Goal: Task Accomplishment & Management: Use online tool/utility

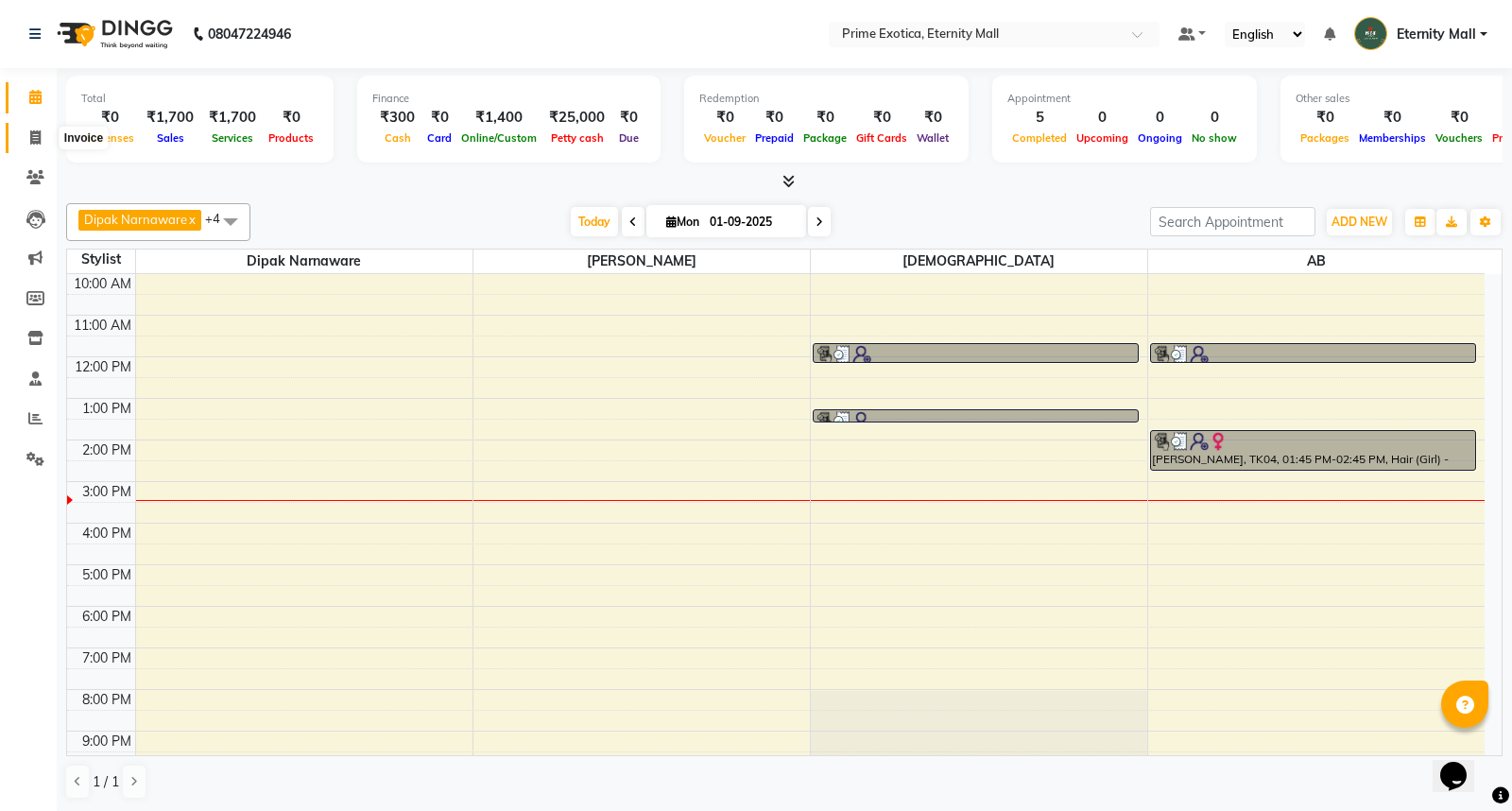
click at [33, 136] on icon at bounding box center [35, 137] width 11 height 14
select select "service"
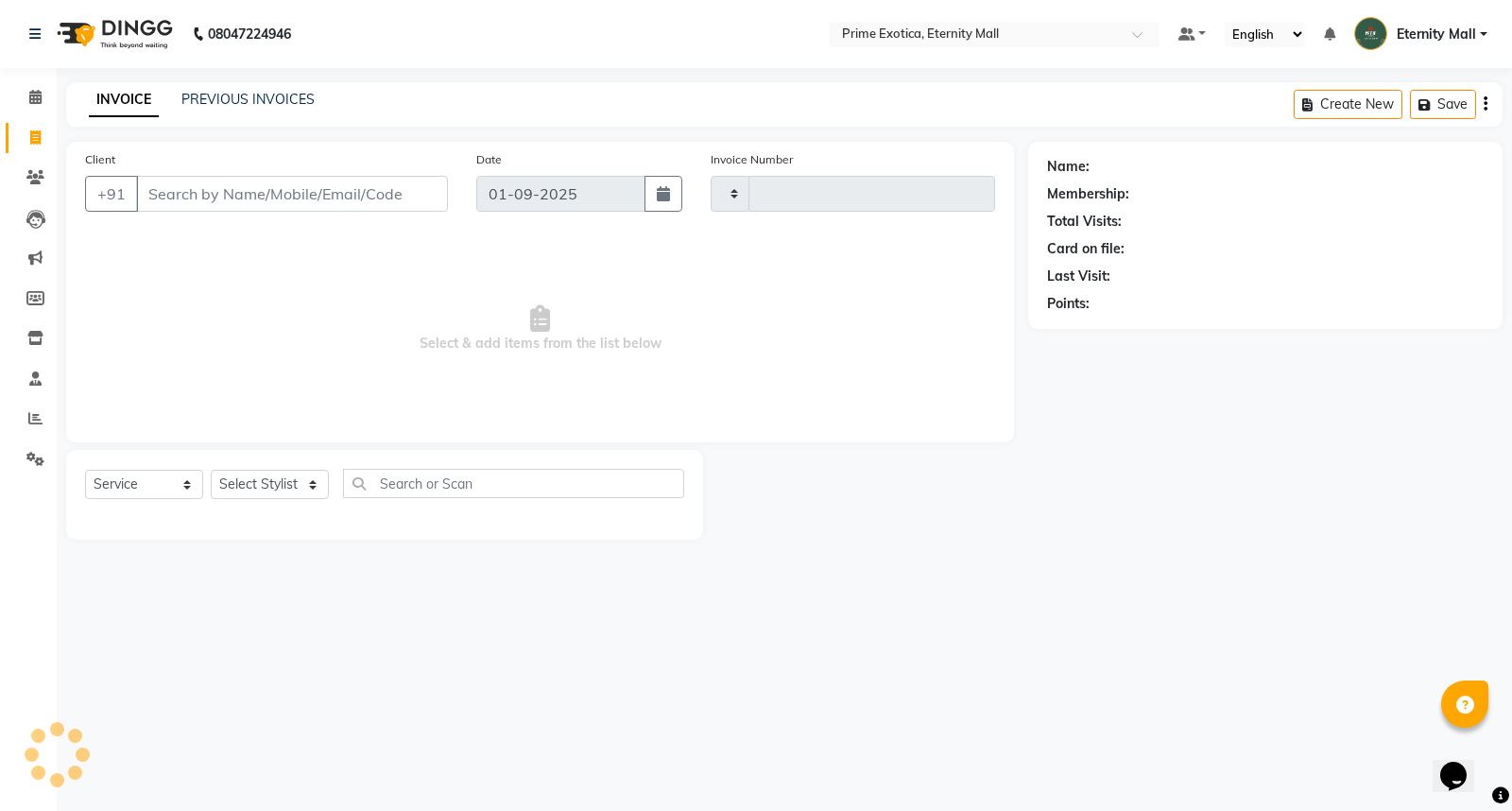
type input "3366"
select select "5774"
click at [245, 489] on select "Select Stylist AB ADMIN ajay vikram lakshane [PERSON_NAME] [PERSON_NAME] [PERSO…" at bounding box center [270, 484] width 118 height 29
select select "66179"
click at [211, 471] on select "Select Stylist AB ADMIN ajay vikram lakshane [PERSON_NAME] [PERSON_NAME] [PERSO…" at bounding box center [270, 484] width 118 height 29
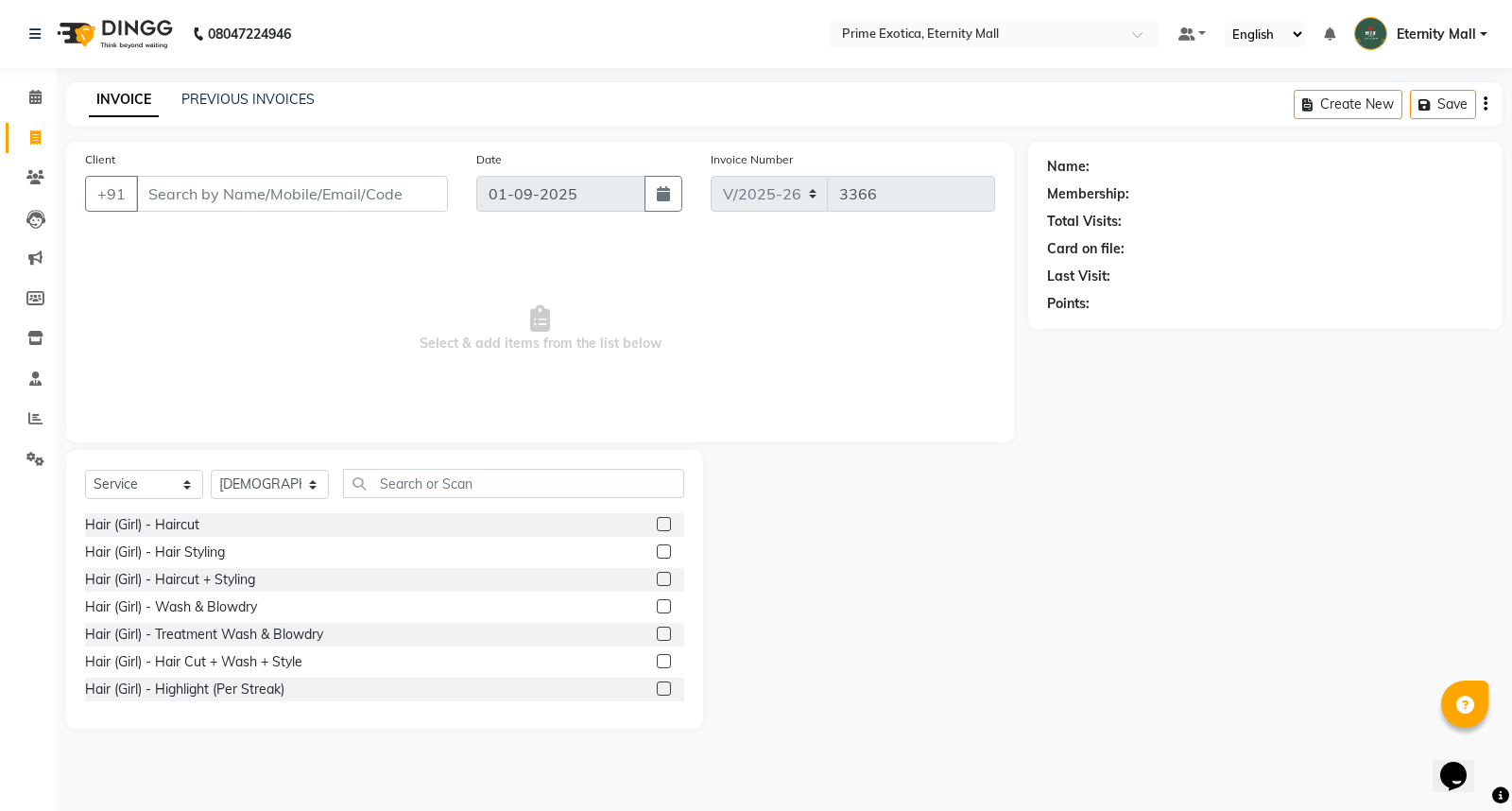
click at [657, 527] on label at bounding box center [664, 524] width 14 height 14
click at [657, 527] on input "checkbox" at bounding box center [663, 525] width 13 height 13
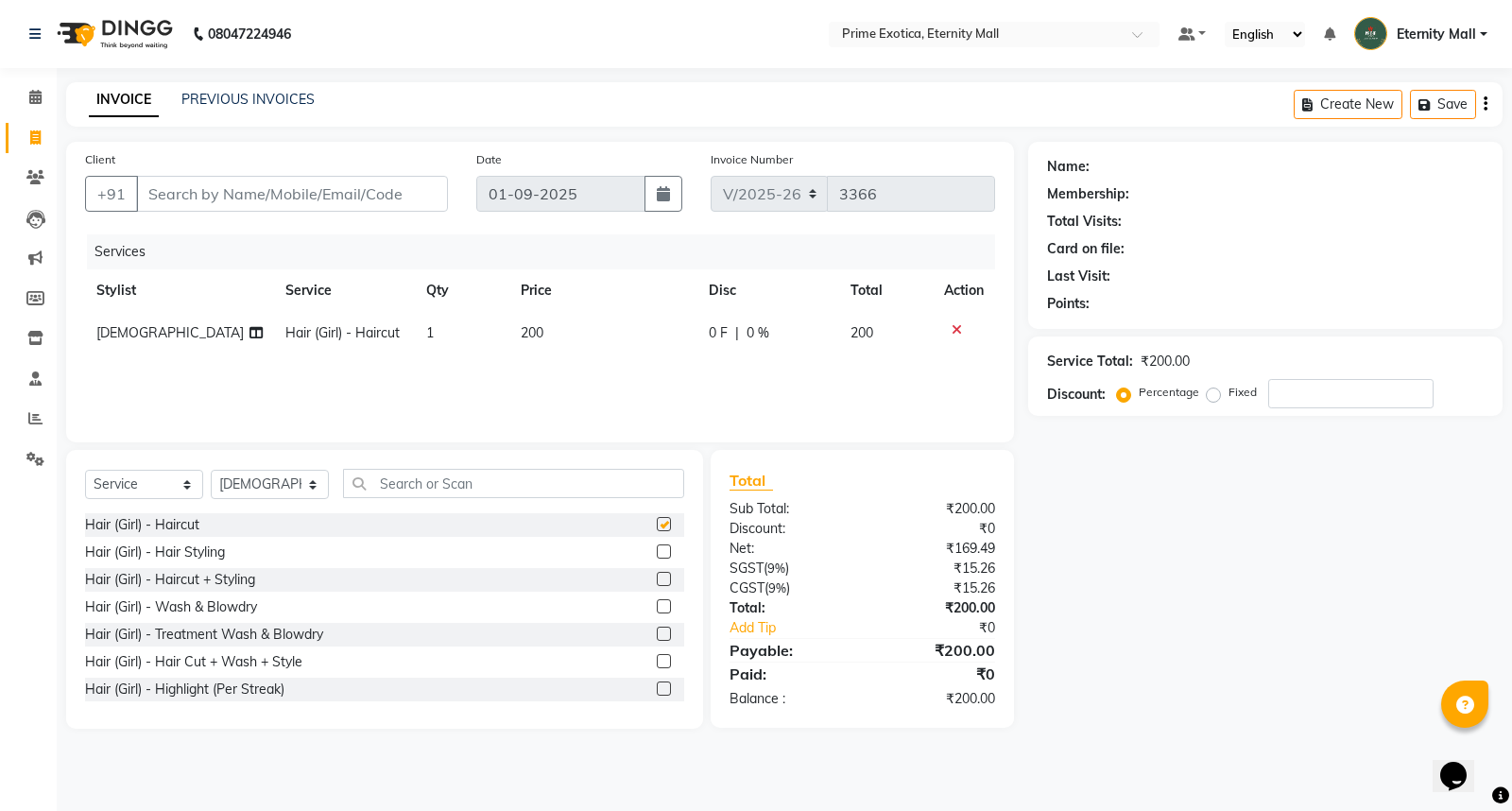
checkbox input "false"
click at [263, 192] on input "Client" at bounding box center [291, 194] width 312 height 36
click at [228, 181] on input "Client" at bounding box center [291, 194] width 312 height 36
type input "9"
type input "0"
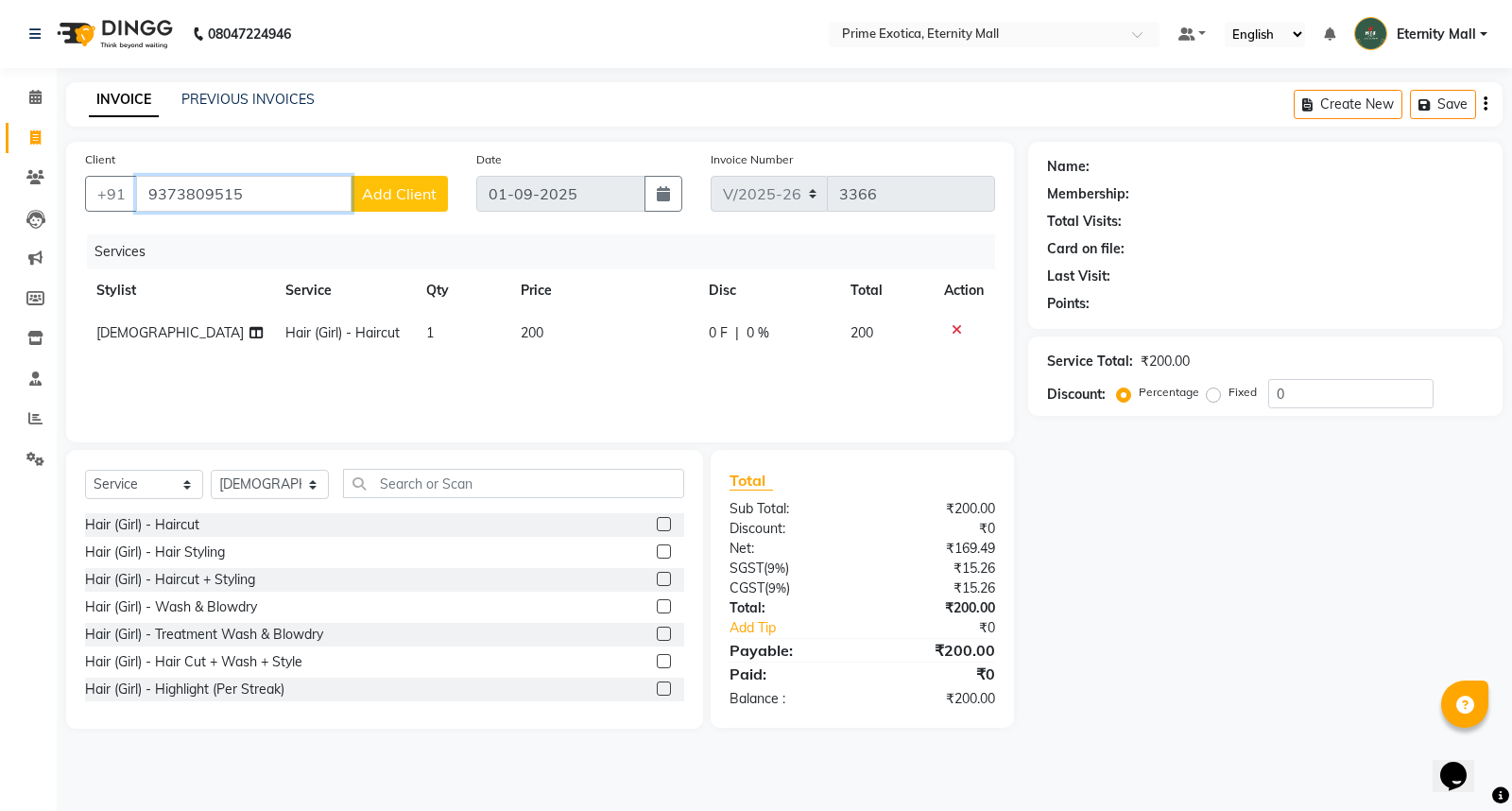
type input "9373809515"
click at [392, 187] on span "Add Client" at bounding box center [399, 193] width 74 height 19
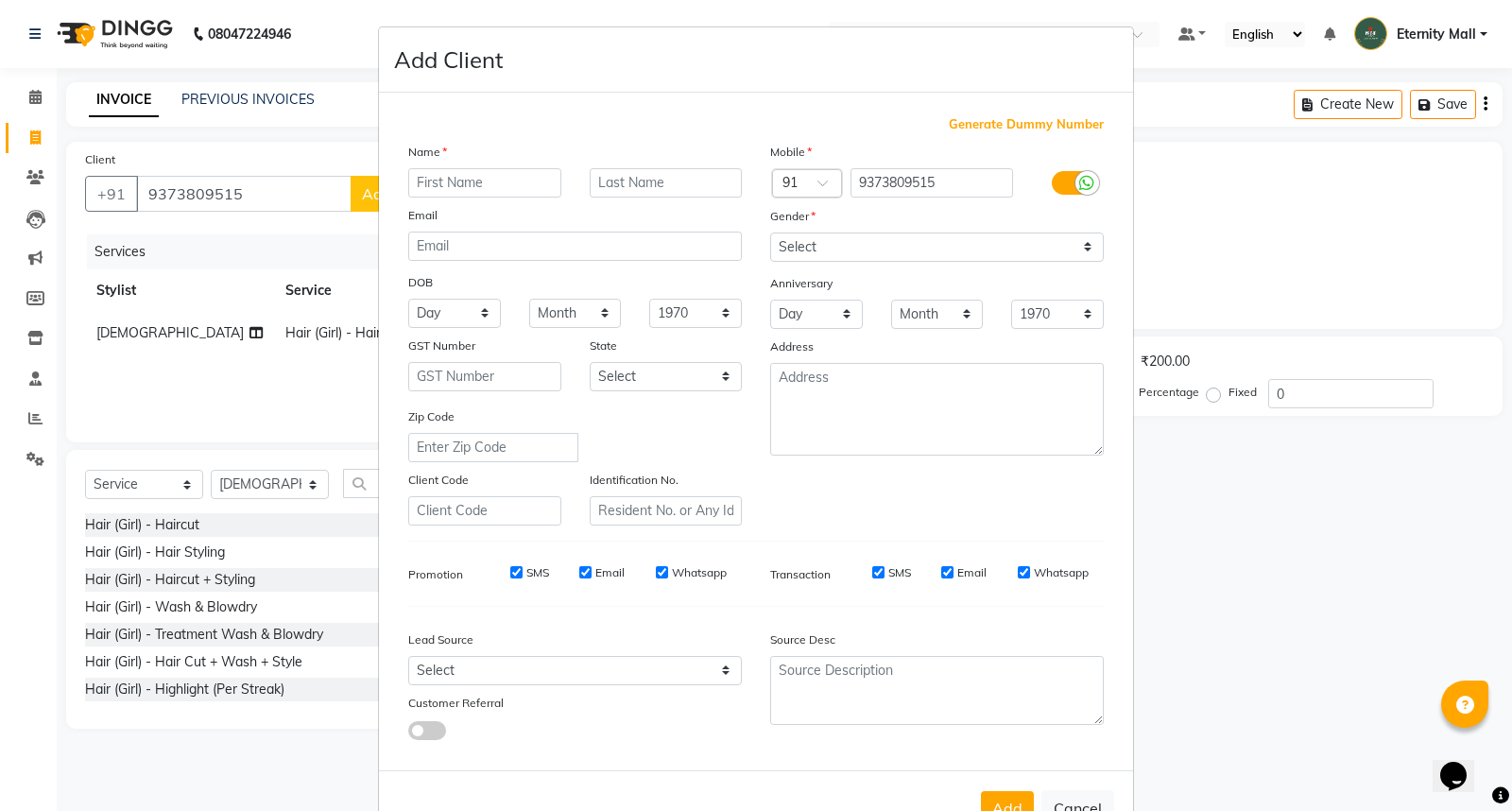
click at [428, 173] on input "text" at bounding box center [485, 183] width 154 height 29
type input "[PERSON_NAME]"
click at [903, 244] on select "Select [DEMOGRAPHIC_DATA] [DEMOGRAPHIC_DATA] Other Prefer Not To Say" at bounding box center [937, 248] width 334 height 29
select select "[DEMOGRAPHIC_DATA]"
click at [771, 233] on select "Select [DEMOGRAPHIC_DATA] [DEMOGRAPHIC_DATA] Other Prefer Not To Say" at bounding box center [937, 248] width 334 height 29
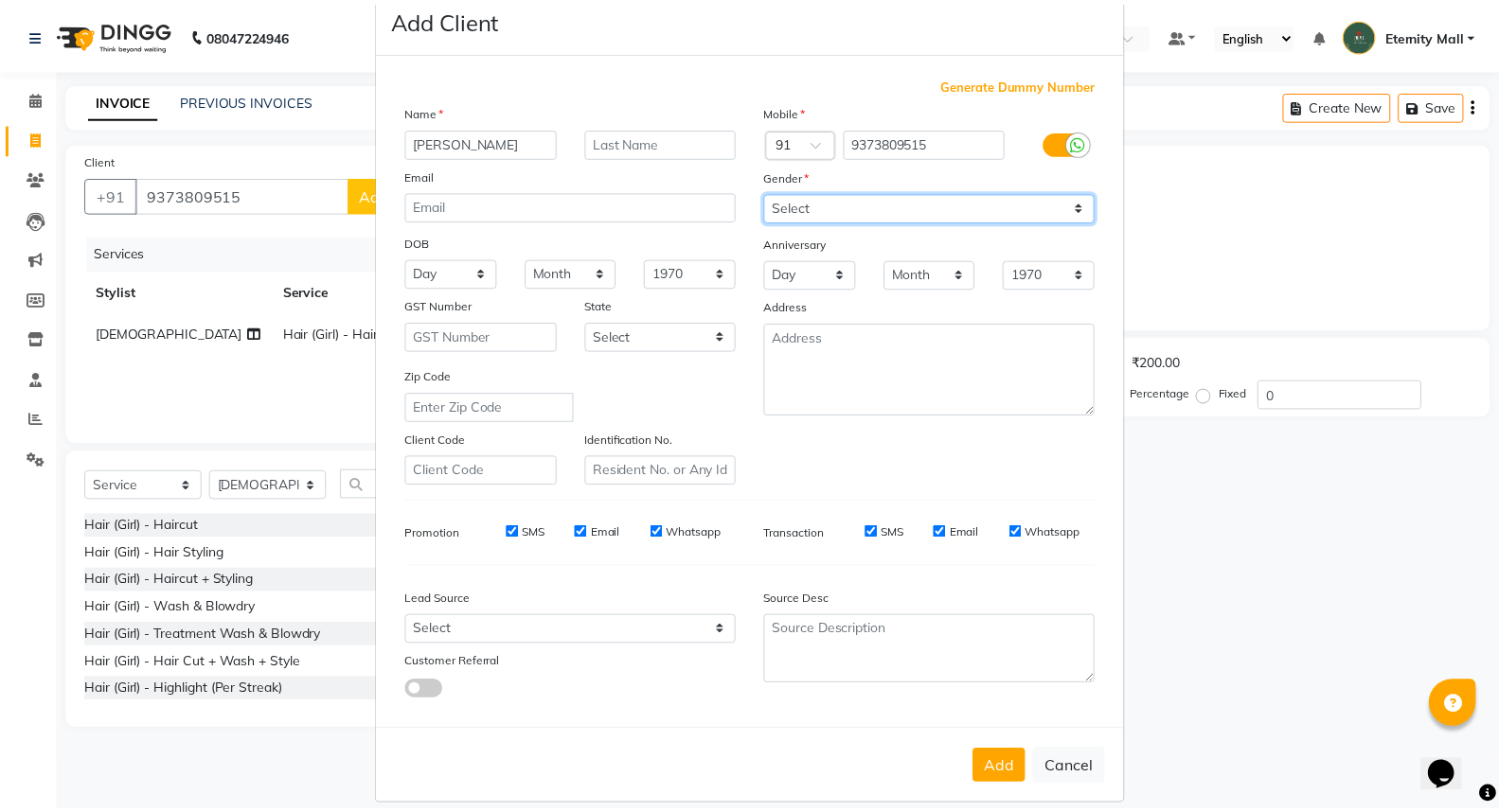
scroll to position [62, 0]
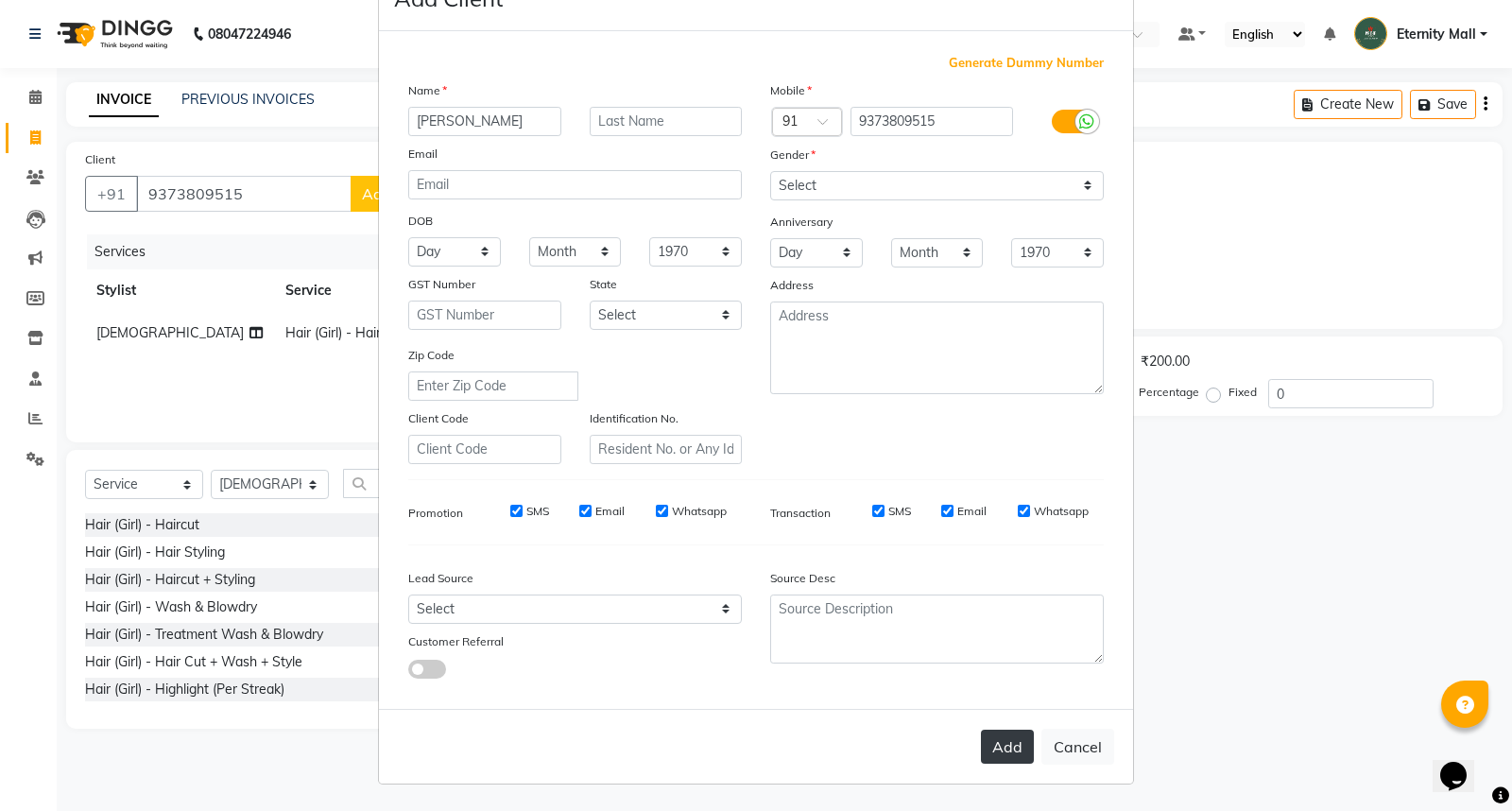
click at [981, 734] on button "Add" at bounding box center [1007, 746] width 53 height 34
select select
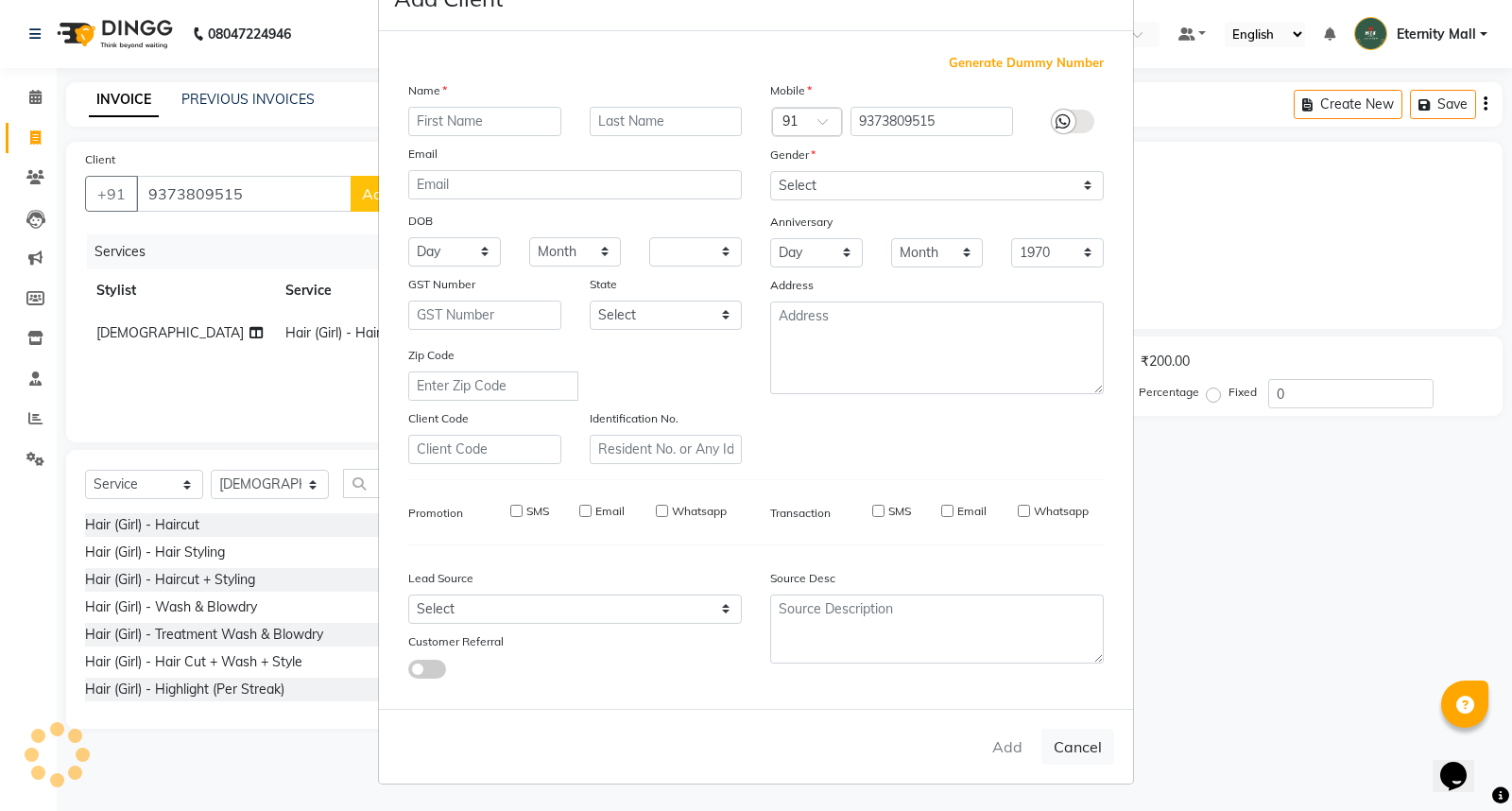
select select
checkbox input "false"
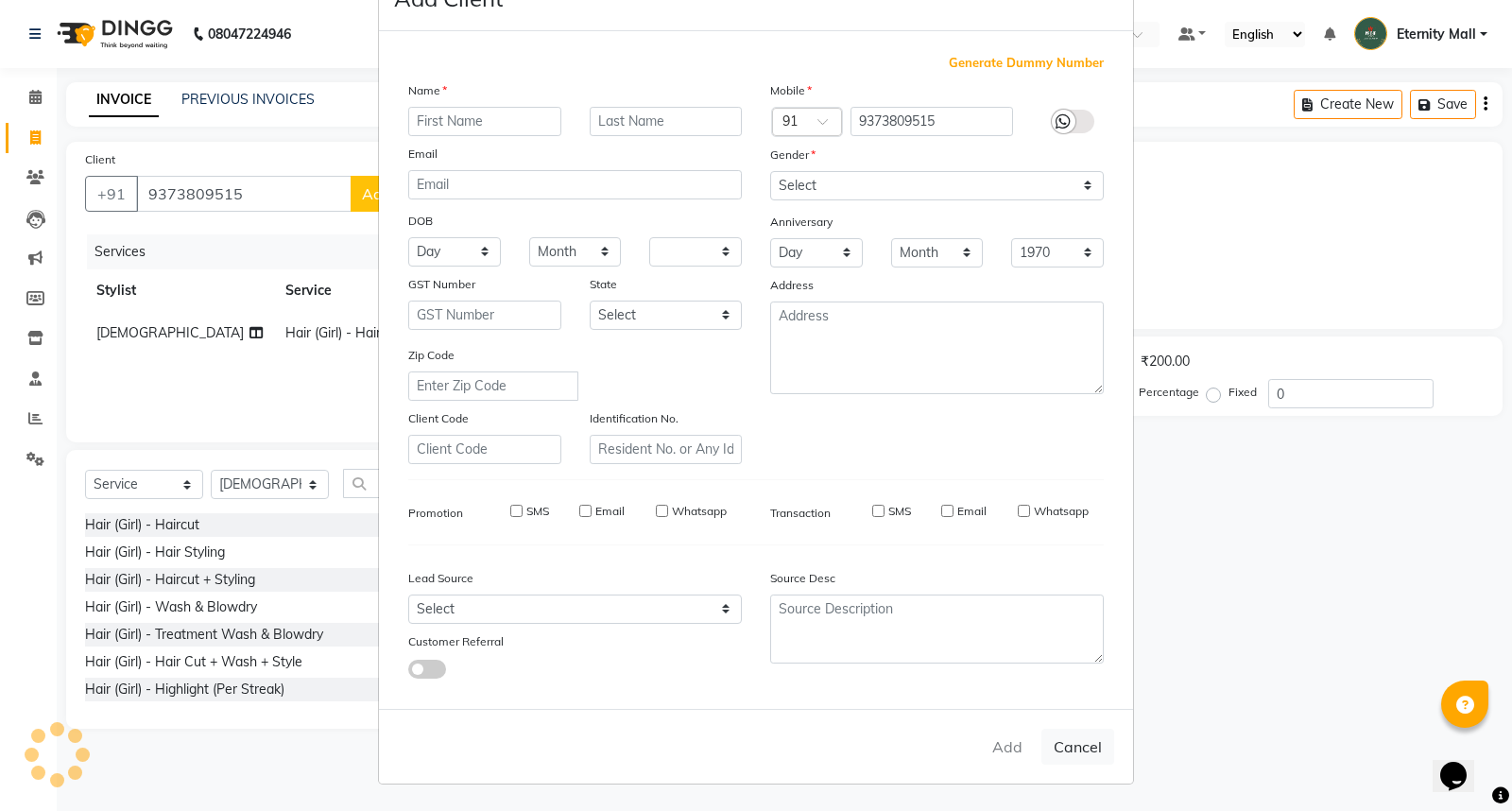
checkbox input "false"
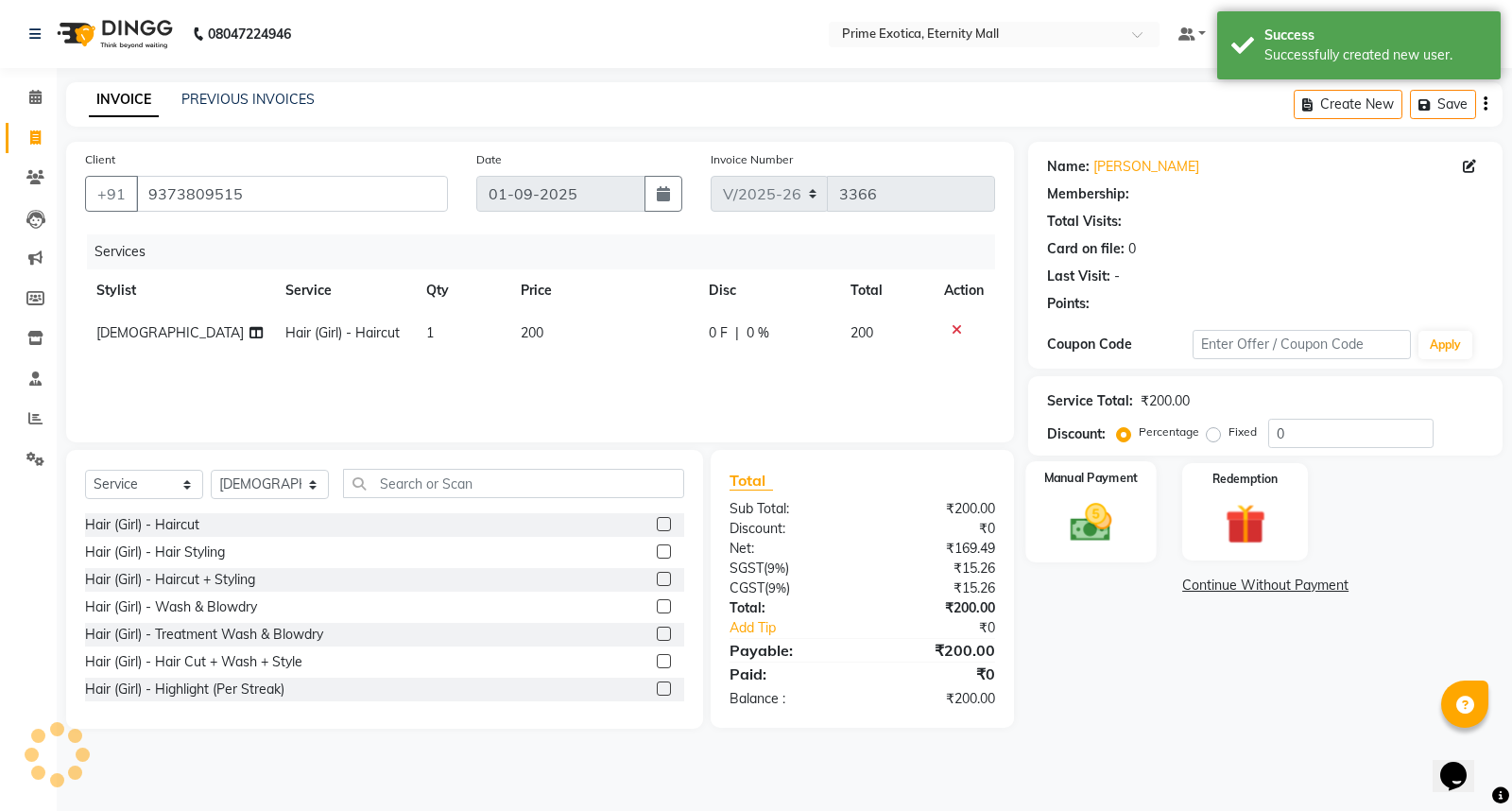
click at [1126, 541] on img at bounding box center [1091, 521] width 68 height 48
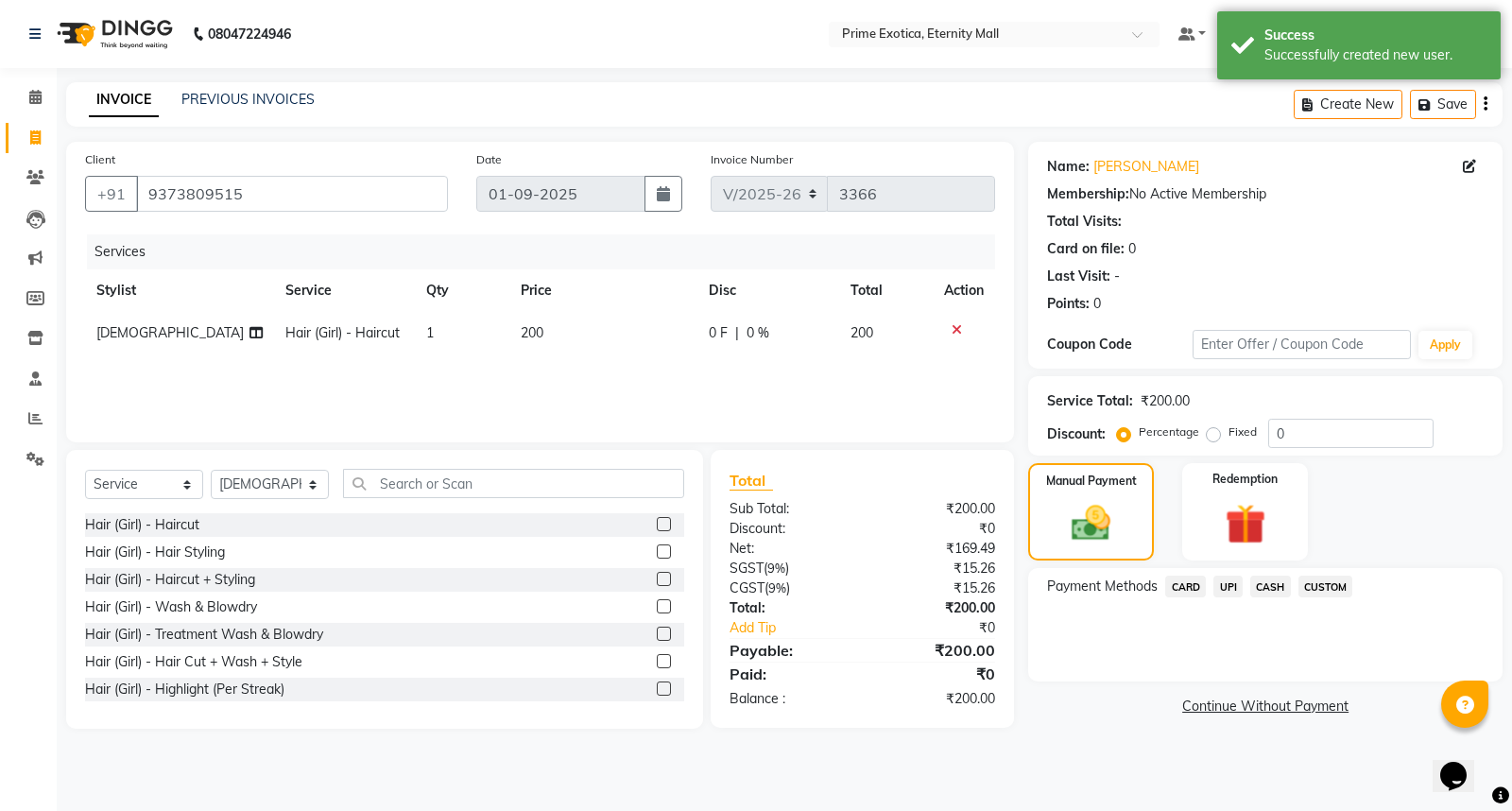
click at [1230, 583] on span "UPI" at bounding box center [1228, 587] width 29 height 22
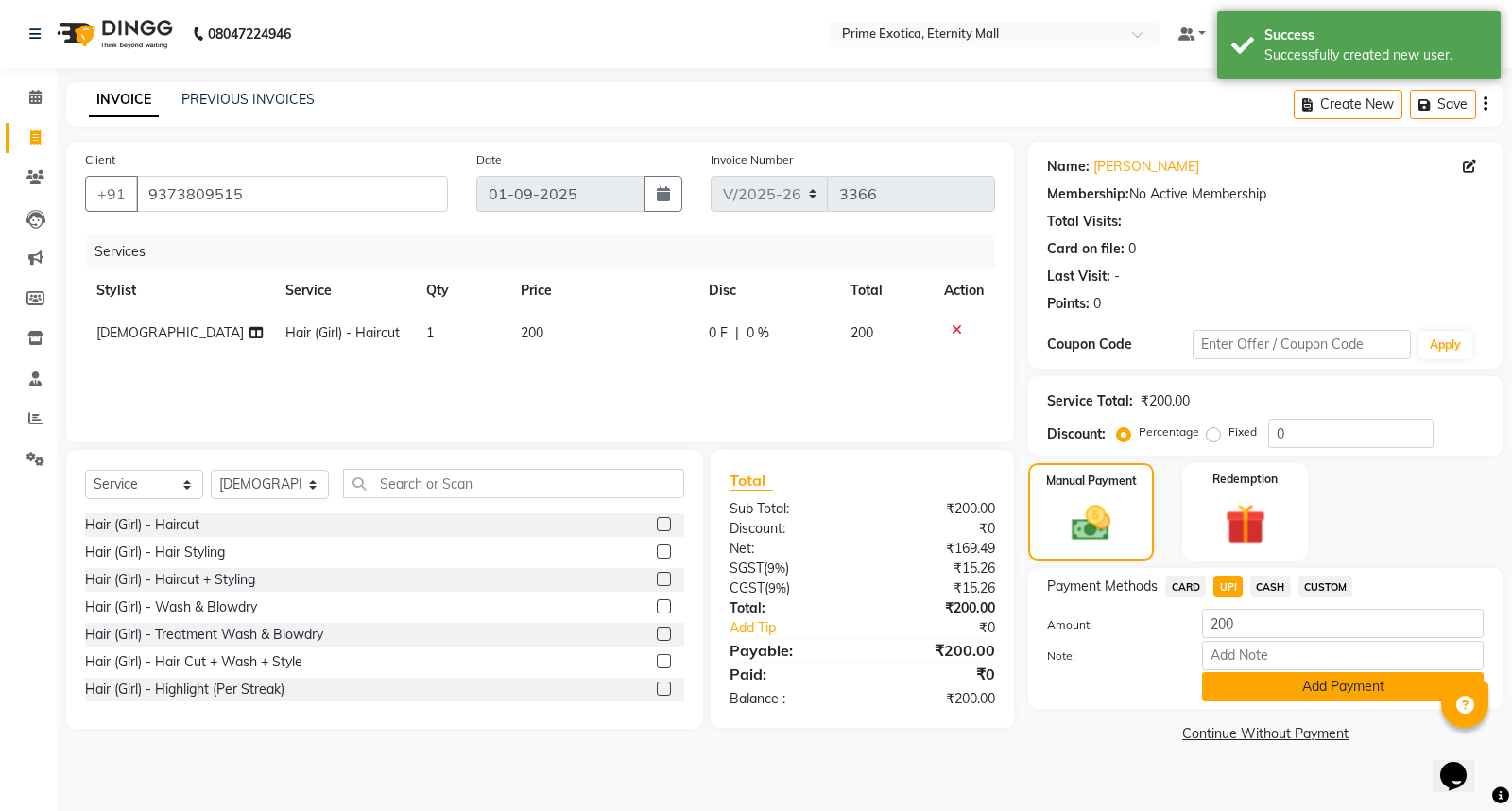
click at [1240, 677] on button "Add Payment" at bounding box center [1343, 687] width 282 height 29
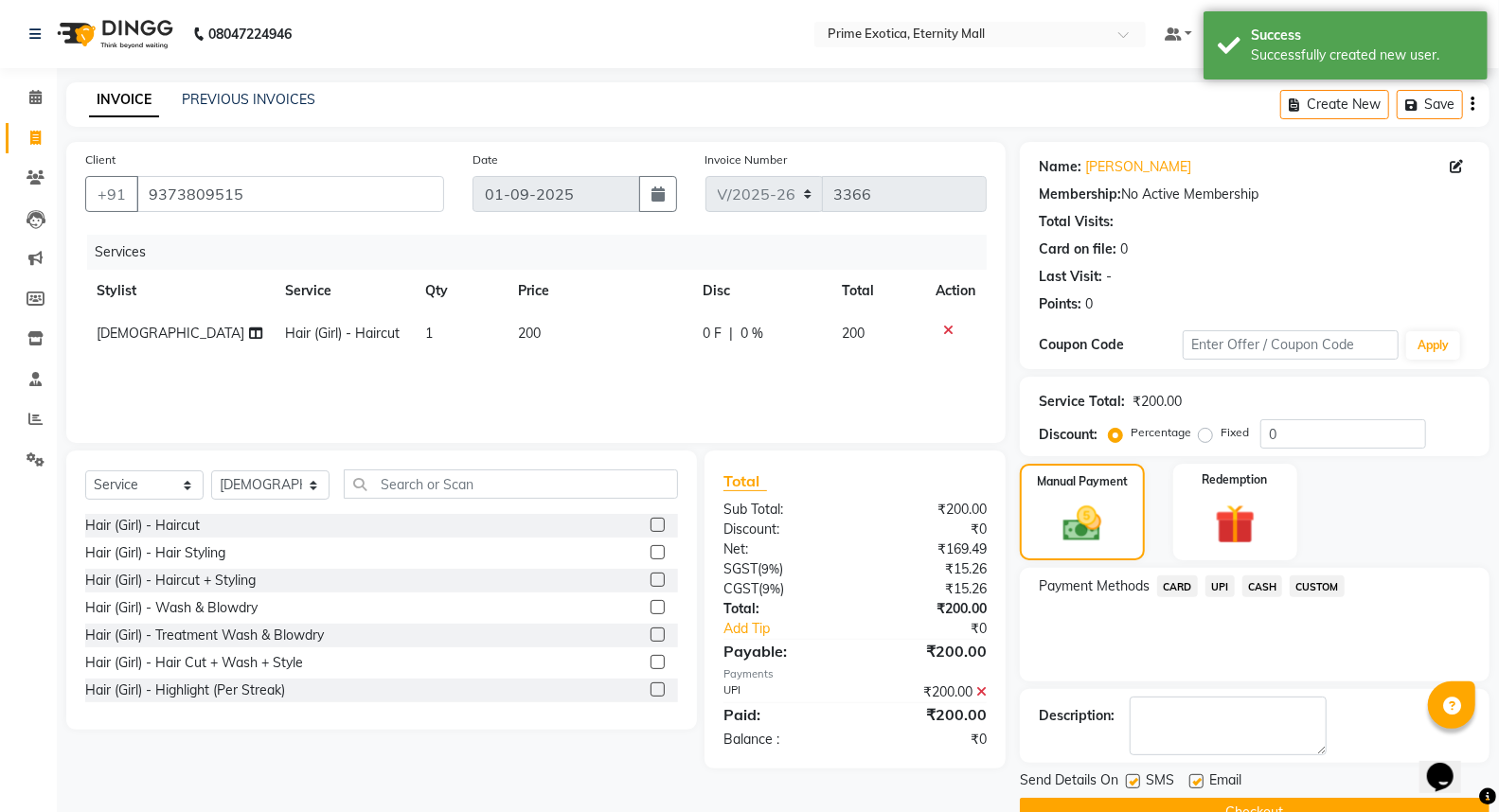
scroll to position [42, 0]
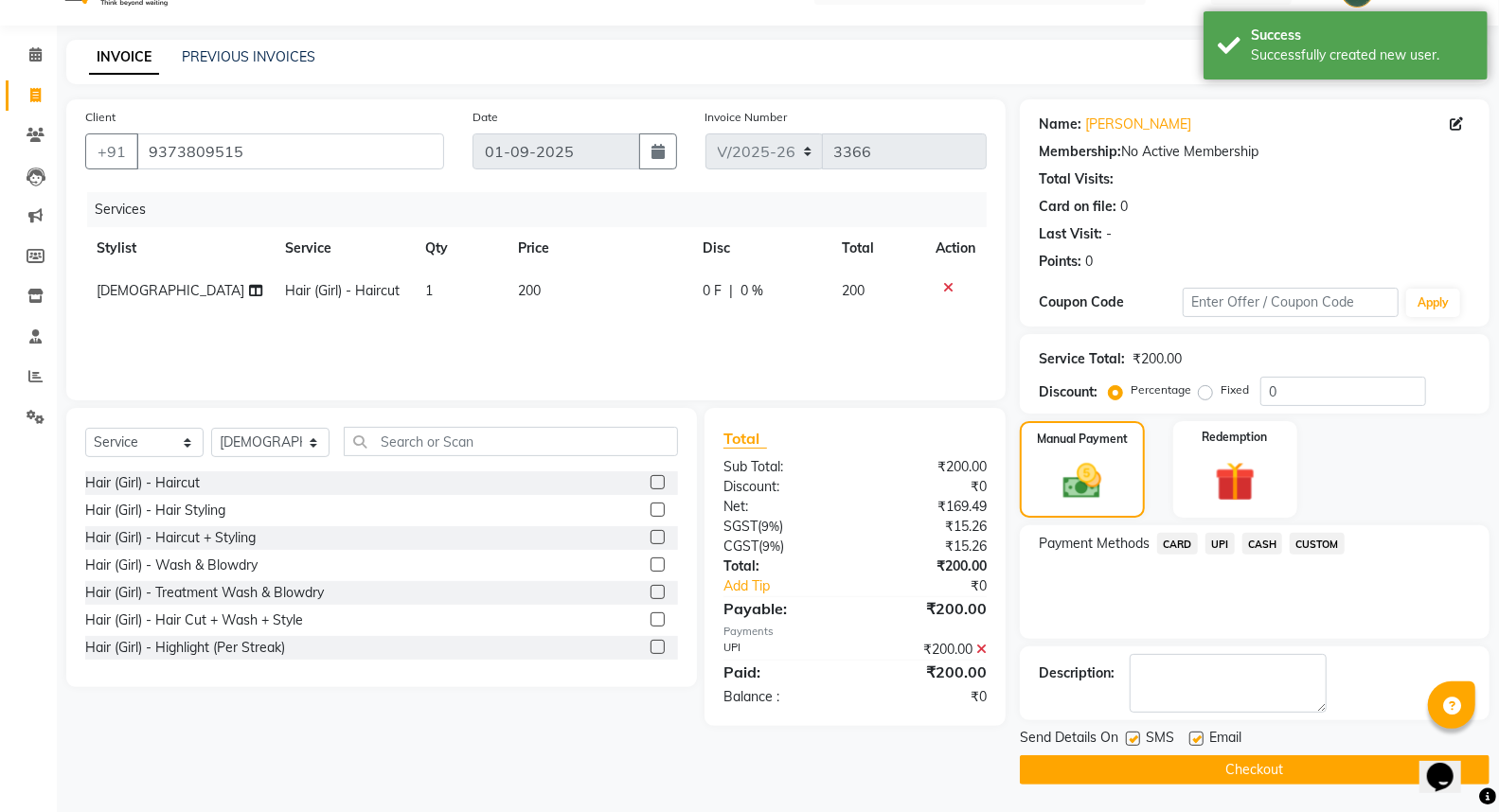
click at [1235, 769] on button "Checkout" at bounding box center [1254, 770] width 469 height 29
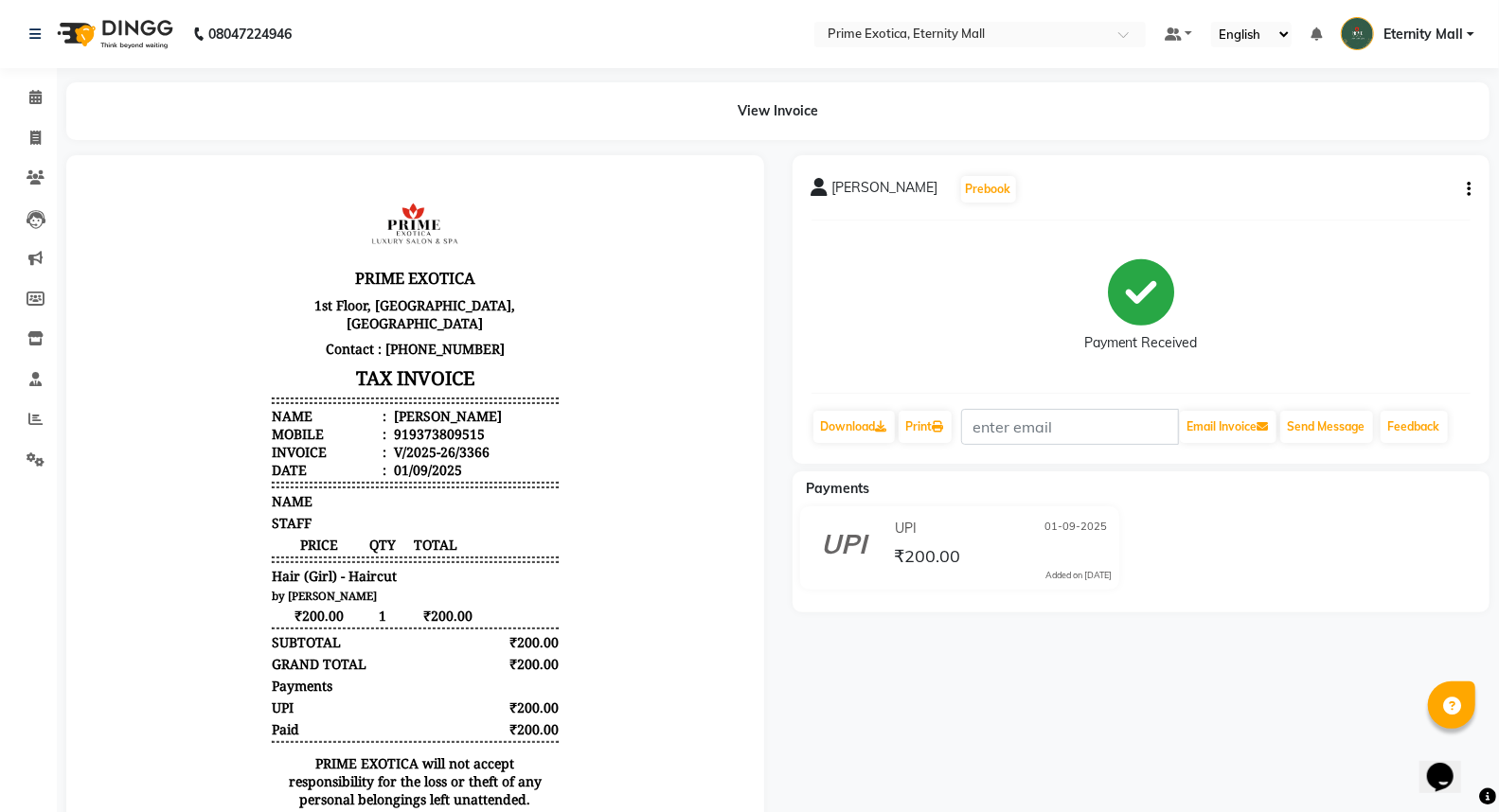
scroll to position [92, 0]
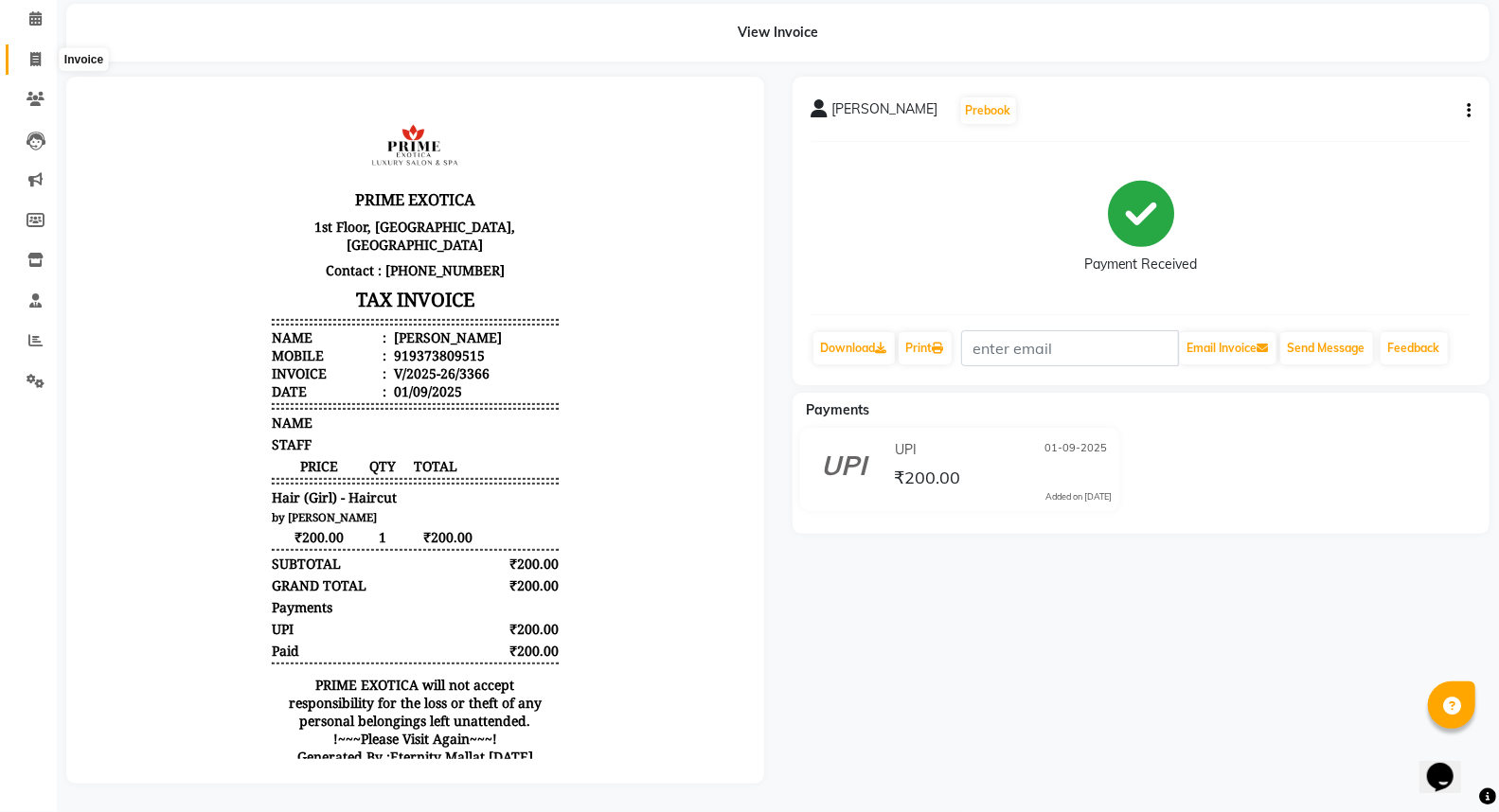
click at [38, 52] on icon at bounding box center [35, 59] width 11 height 14
select select "service"
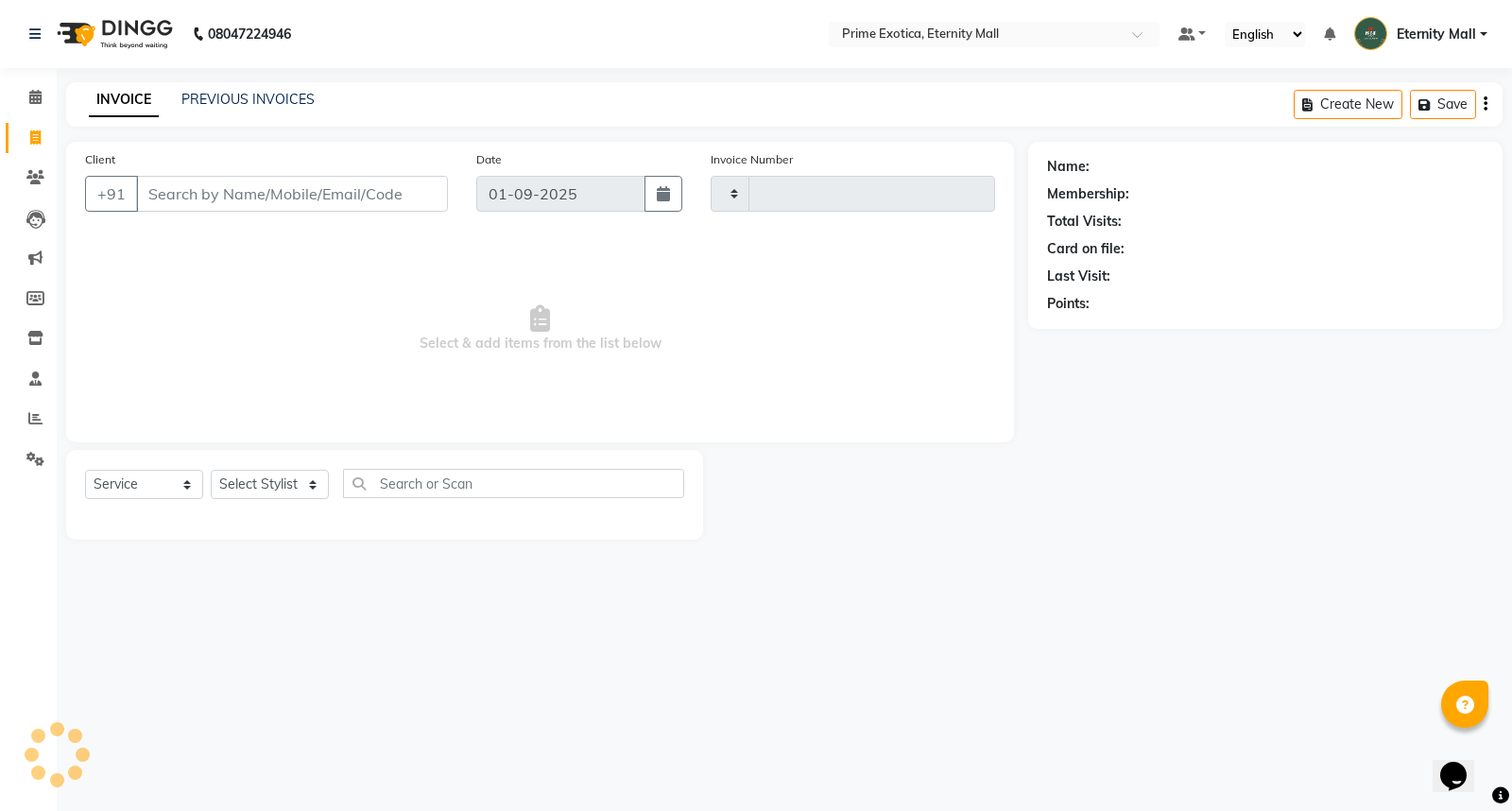
type input "3367"
select select "5774"
click at [190, 191] on input "Client" at bounding box center [291, 194] width 312 height 36
type input "9119562080"
click at [409, 199] on span "Add Client" at bounding box center [399, 193] width 74 height 19
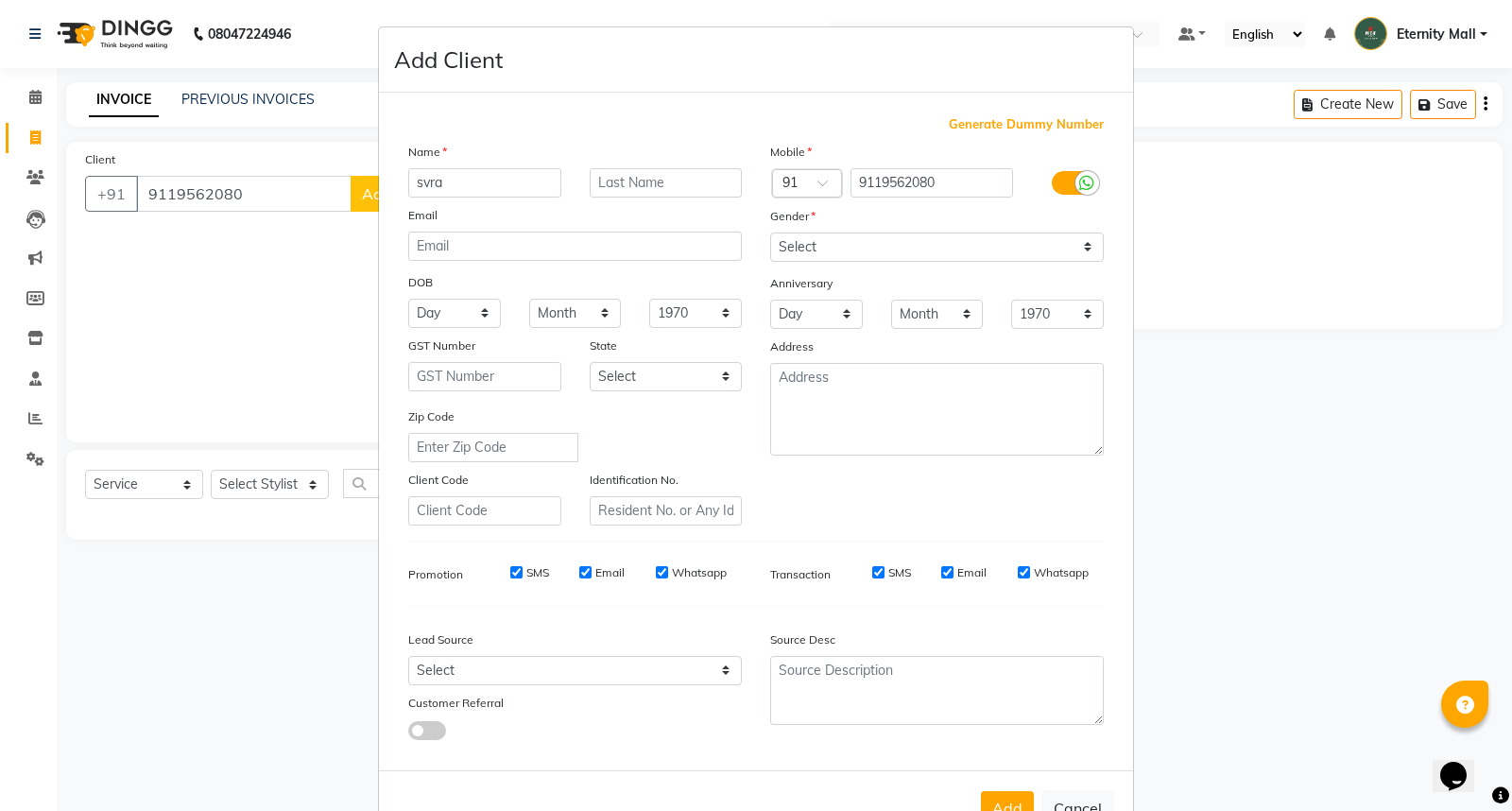
type input "svra"
click at [1075, 255] on select "Select [DEMOGRAPHIC_DATA] [DEMOGRAPHIC_DATA] Other Prefer Not To Say" at bounding box center [937, 248] width 334 height 29
select select "[DEMOGRAPHIC_DATA]"
click at [771, 233] on select "Select [DEMOGRAPHIC_DATA] [DEMOGRAPHIC_DATA] Other Prefer Not To Say" at bounding box center [937, 248] width 334 height 29
click at [1012, 798] on button "Add" at bounding box center [1007, 808] width 53 height 34
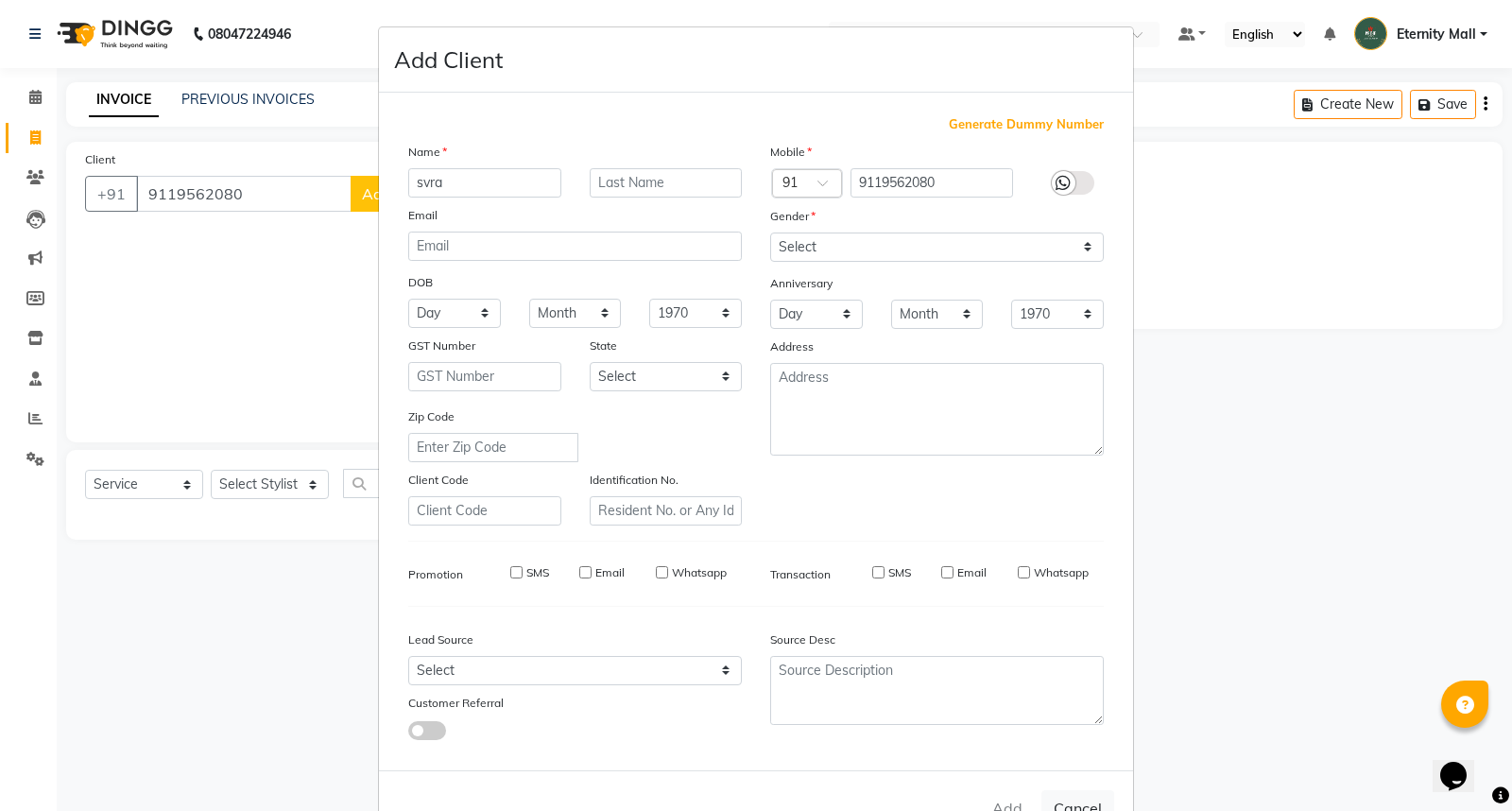
select select
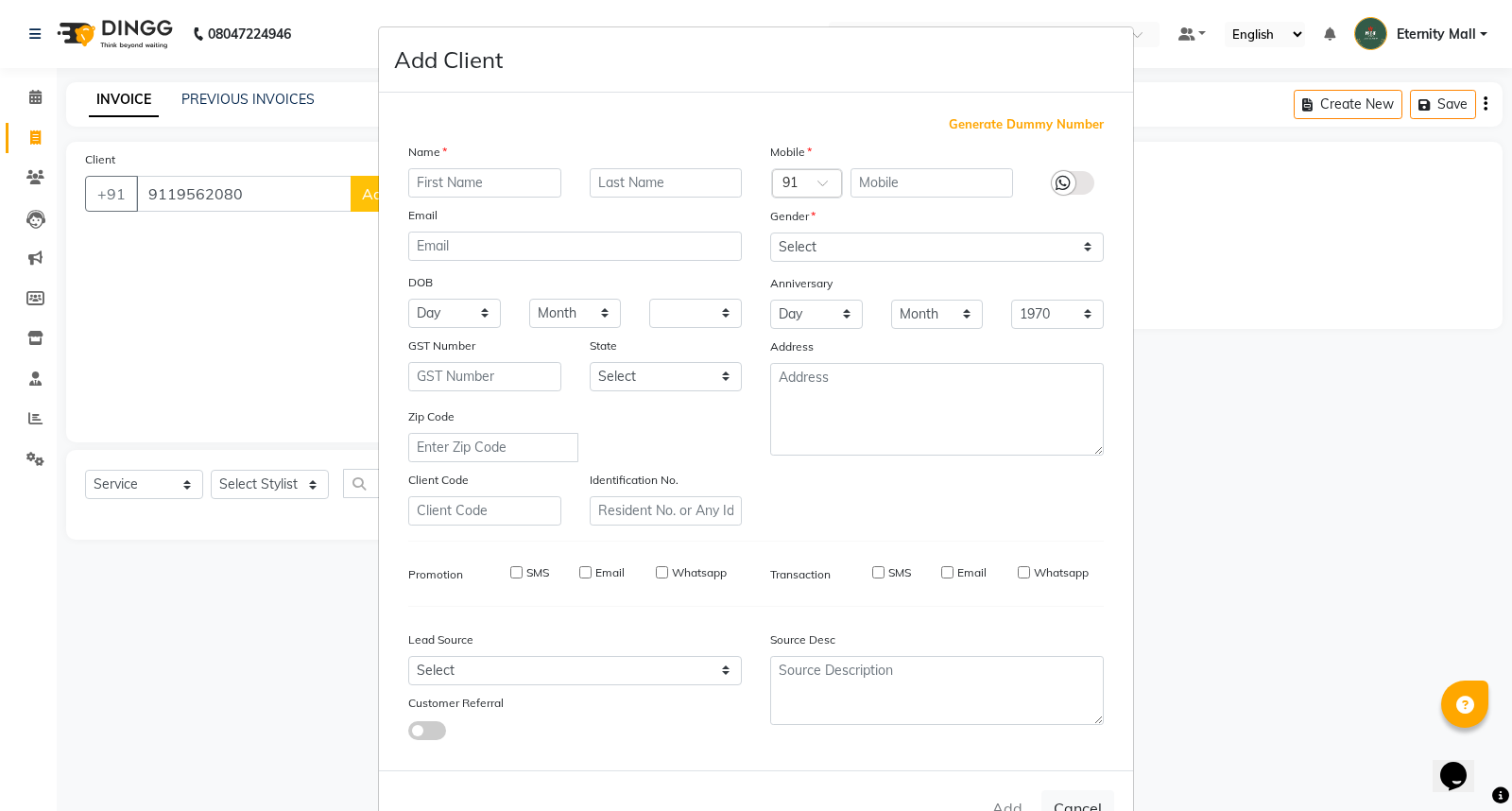
select select
checkbox input "false"
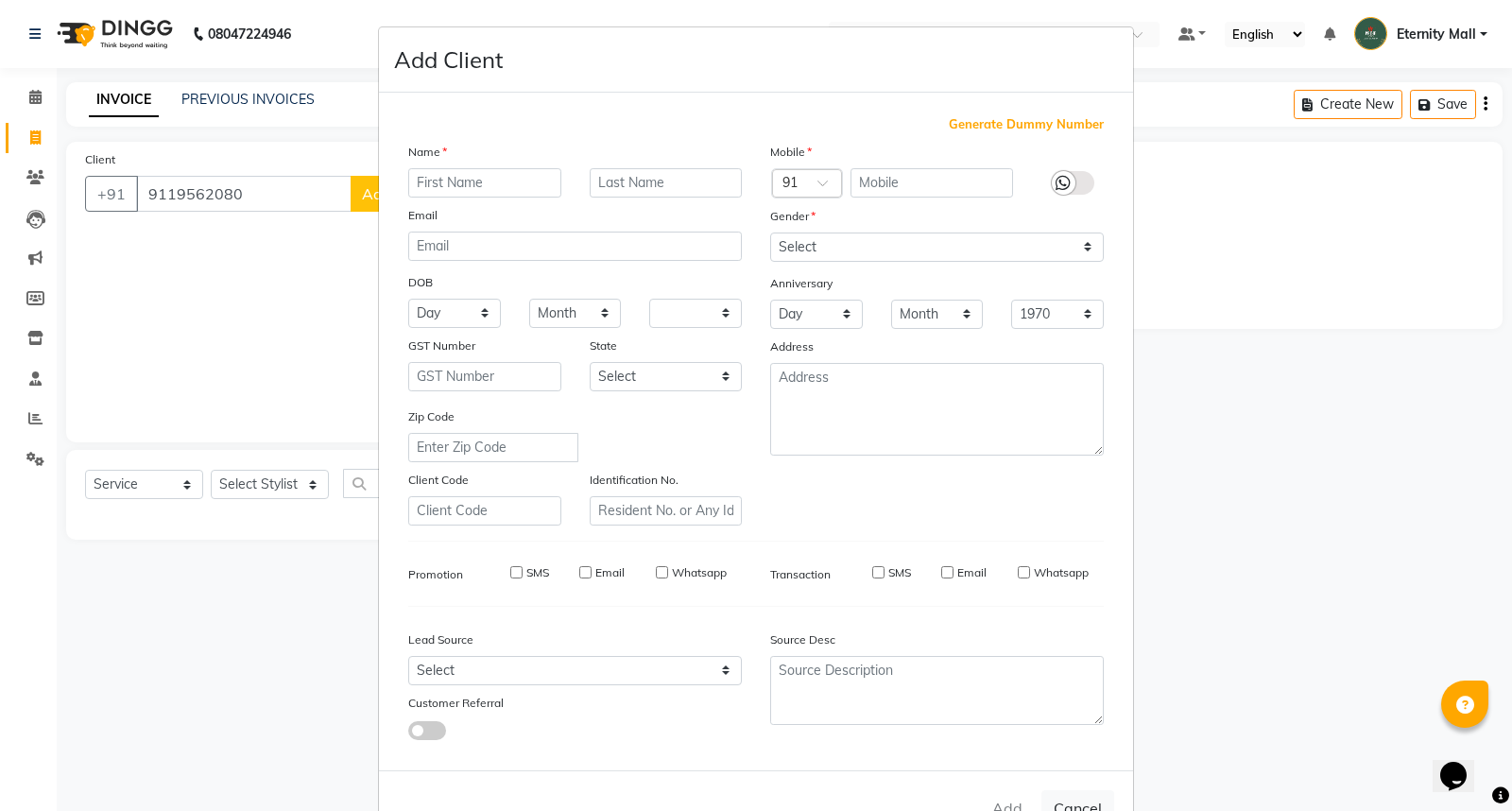
checkbox input "false"
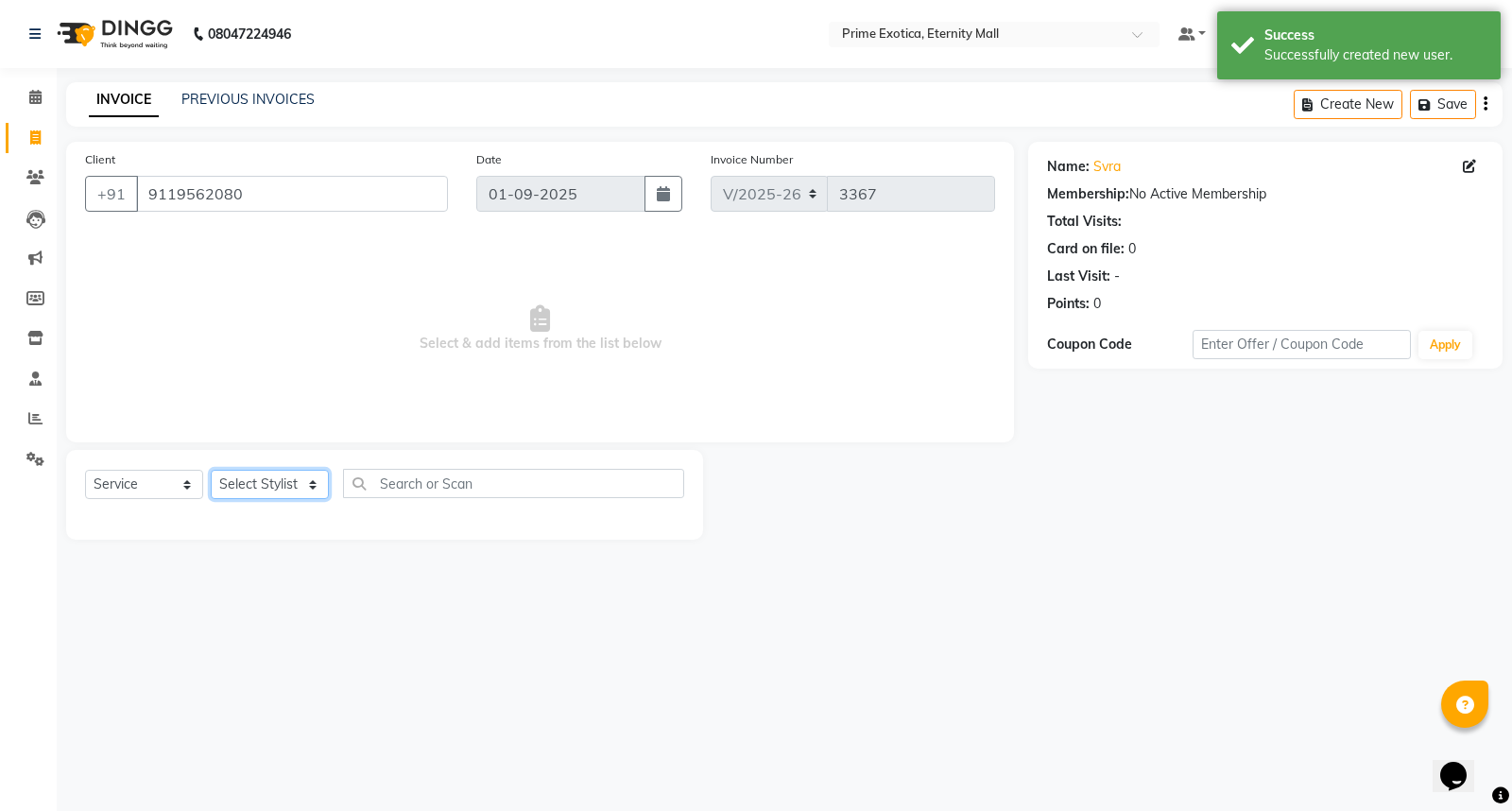
click at [324, 487] on select "Select Stylist AB ADMIN ajay vikram lakshane [PERSON_NAME] [PERSON_NAME] [PERSO…" at bounding box center [270, 484] width 118 height 29
select select "66509"
click at [211, 471] on select "Select Stylist AB ADMIN ajay vikram lakshane [PERSON_NAME] [PERSON_NAME] [PERSO…" at bounding box center [270, 484] width 118 height 29
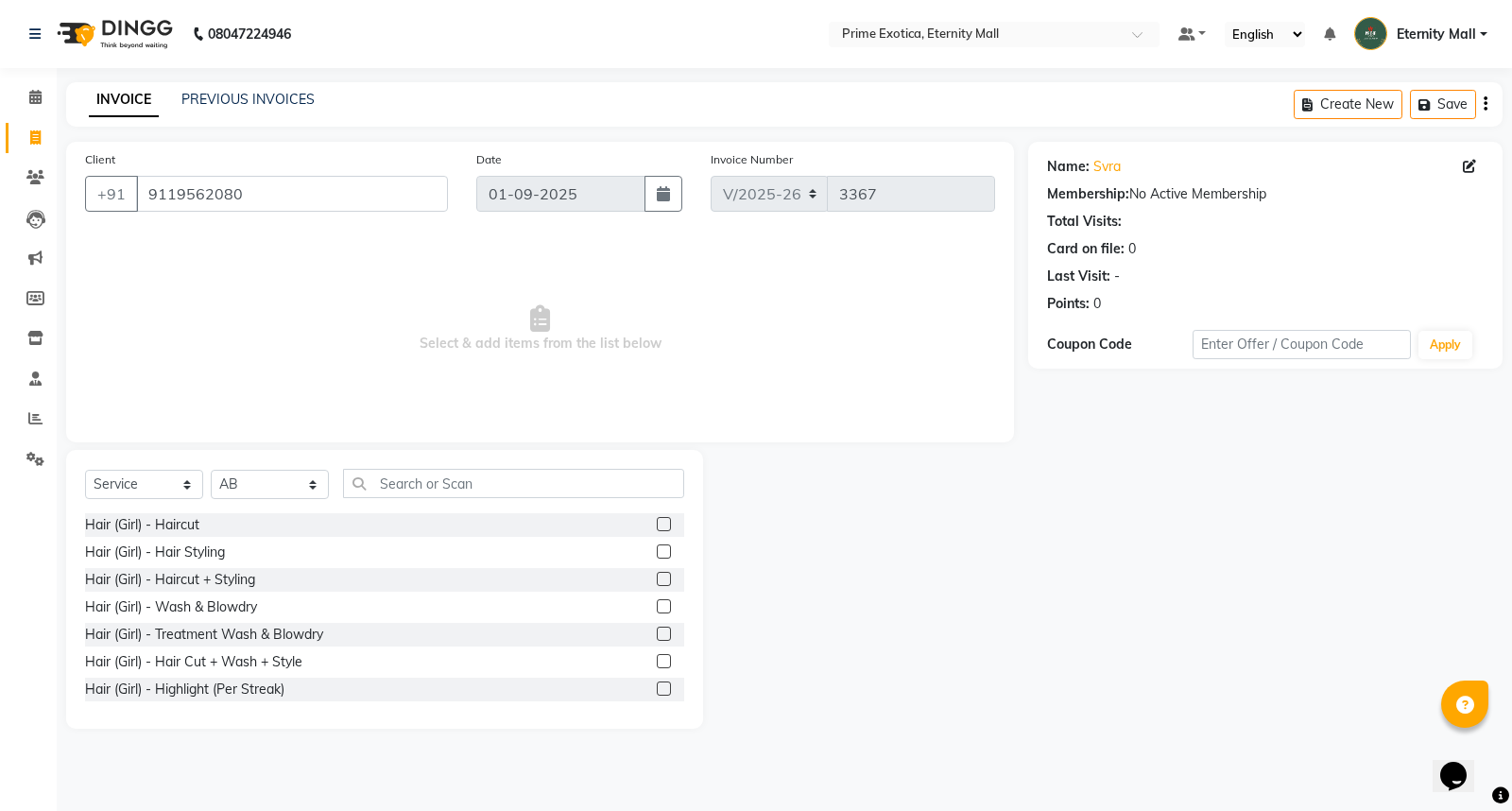
click at [657, 663] on label at bounding box center [664, 661] width 14 height 14
click at [657, 663] on input "checkbox" at bounding box center [663, 662] width 13 height 13
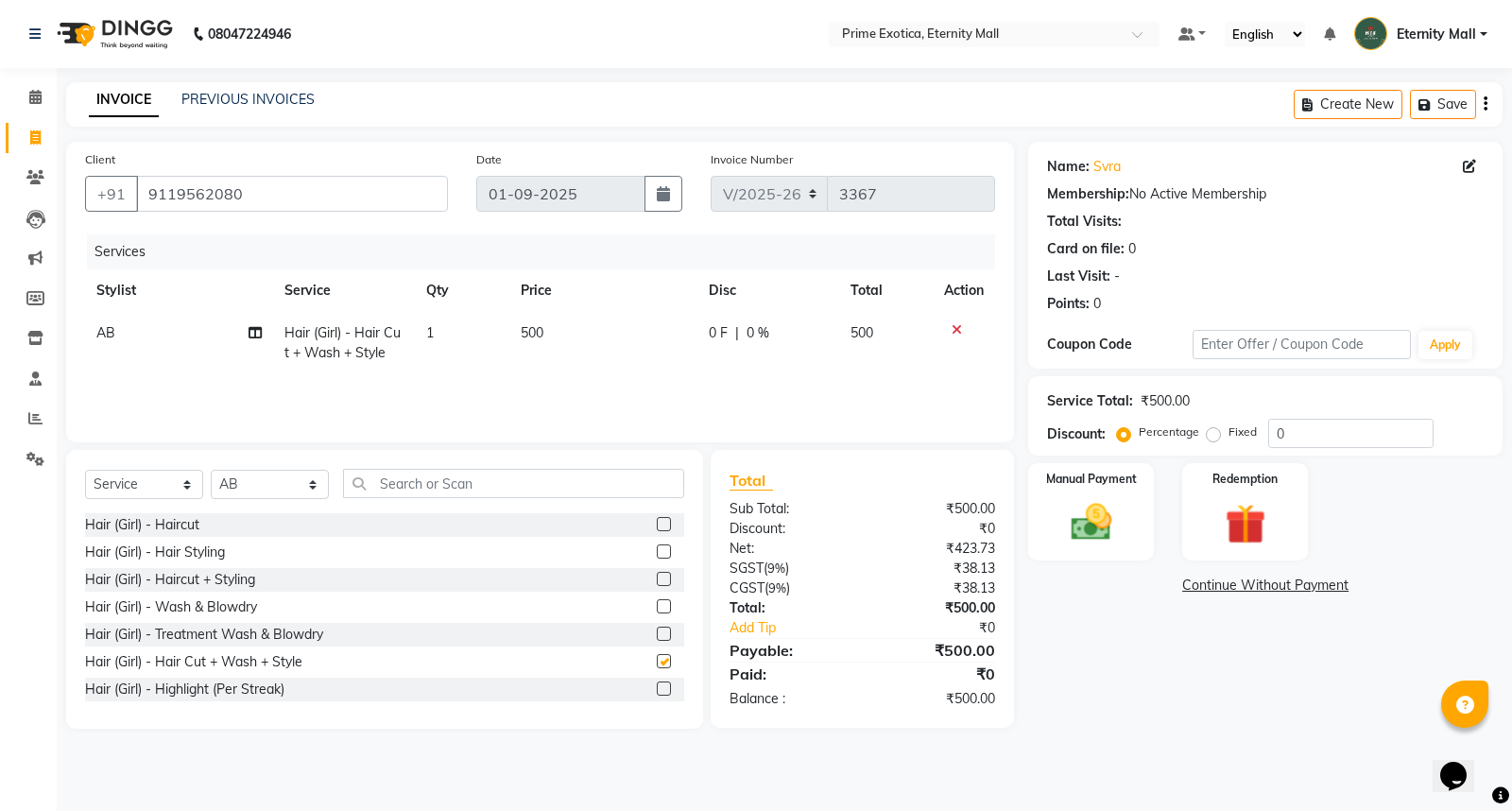
checkbox input "false"
click at [536, 343] on td "500" at bounding box center [603, 343] width 188 height 63
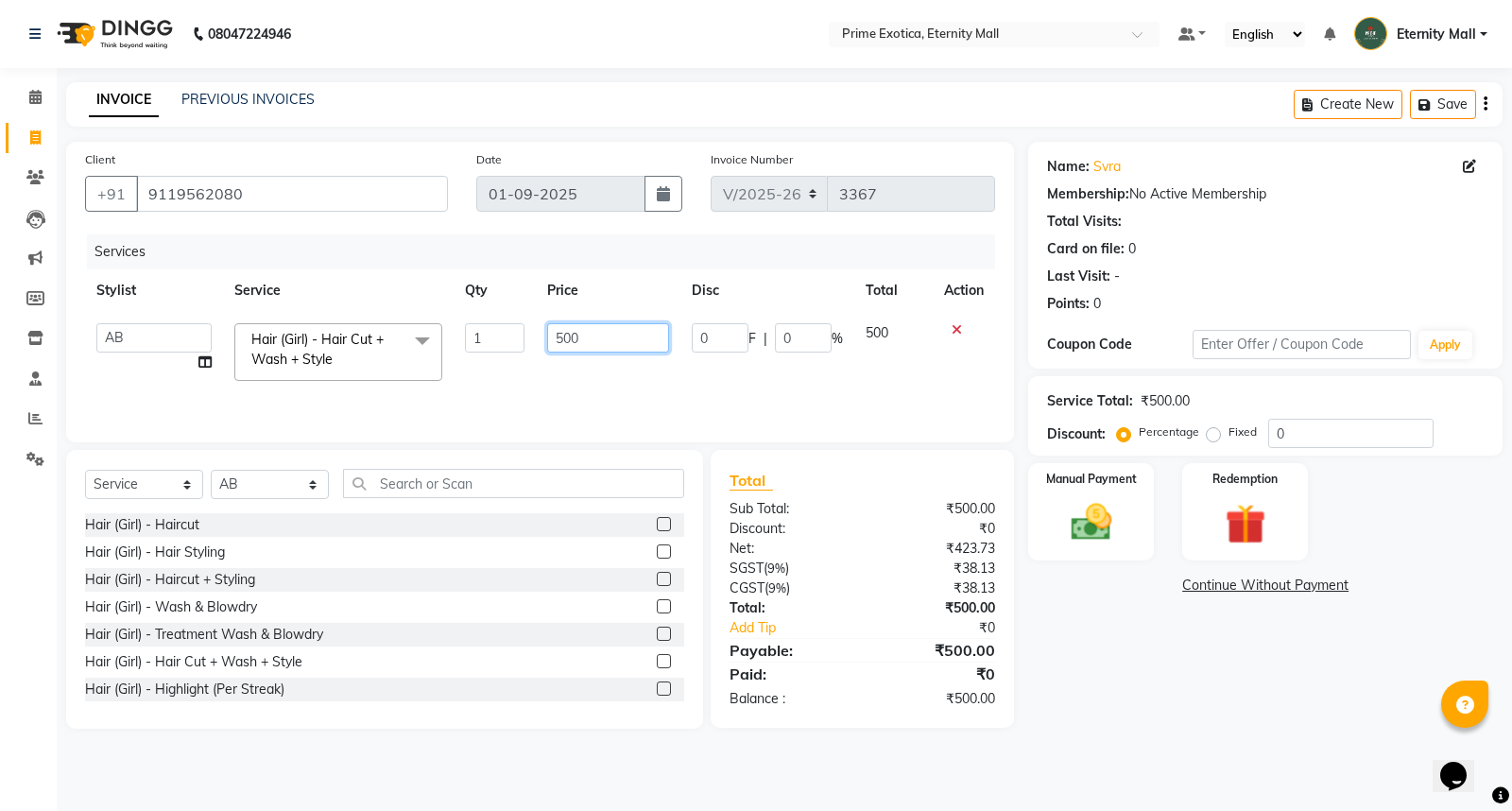
click at [561, 341] on input "500" at bounding box center [608, 338] width 122 height 29
type input "600"
click at [605, 388] on div "Services Stylist Service Qty Price Disc Total Action AB ADMIN ajay vikram laksh…" at bounding box center [540, 329] width 911 height 189
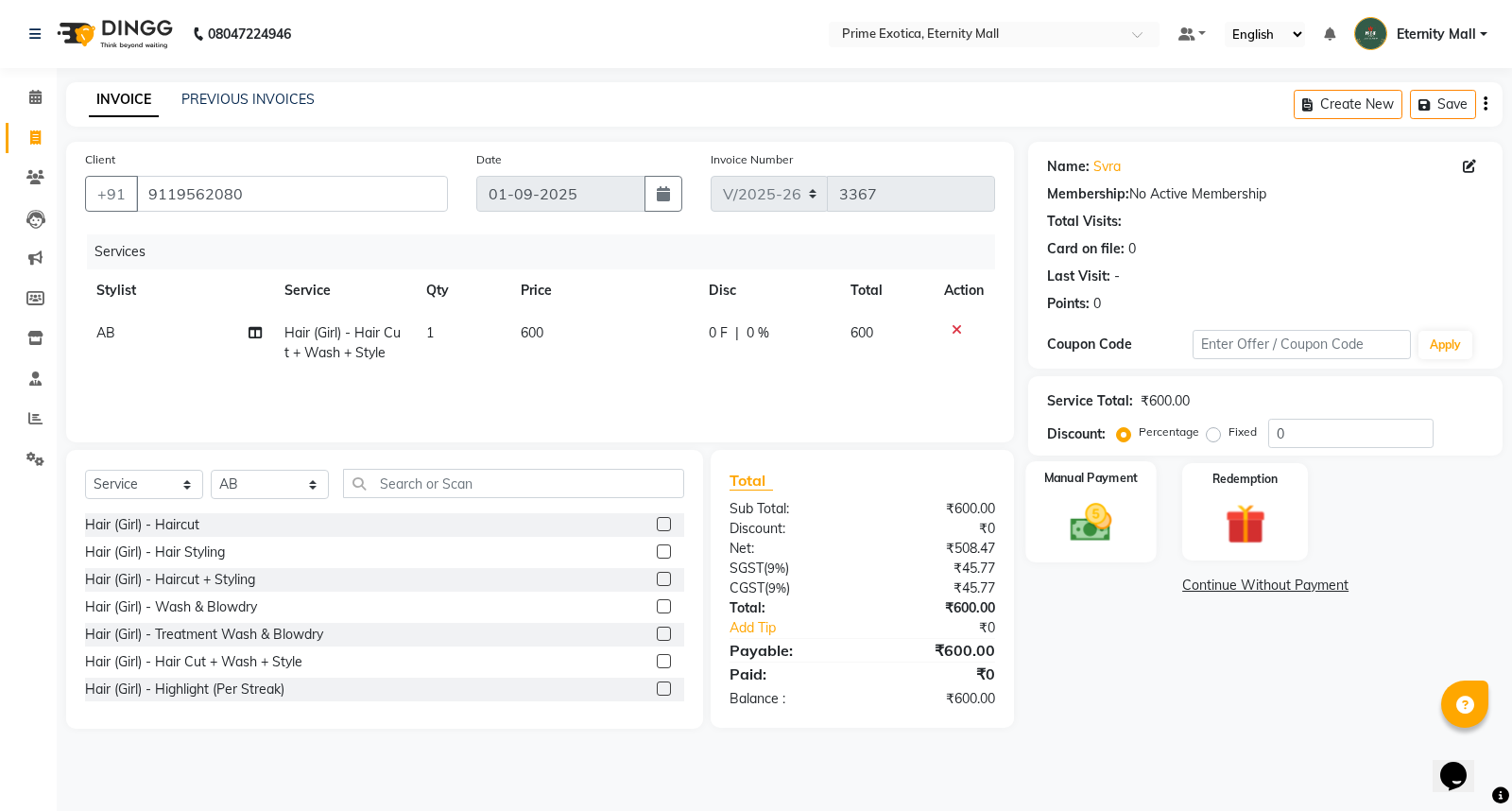
click at [1080, 513] on img at bounding box center [1091, 521] width 68 height 48
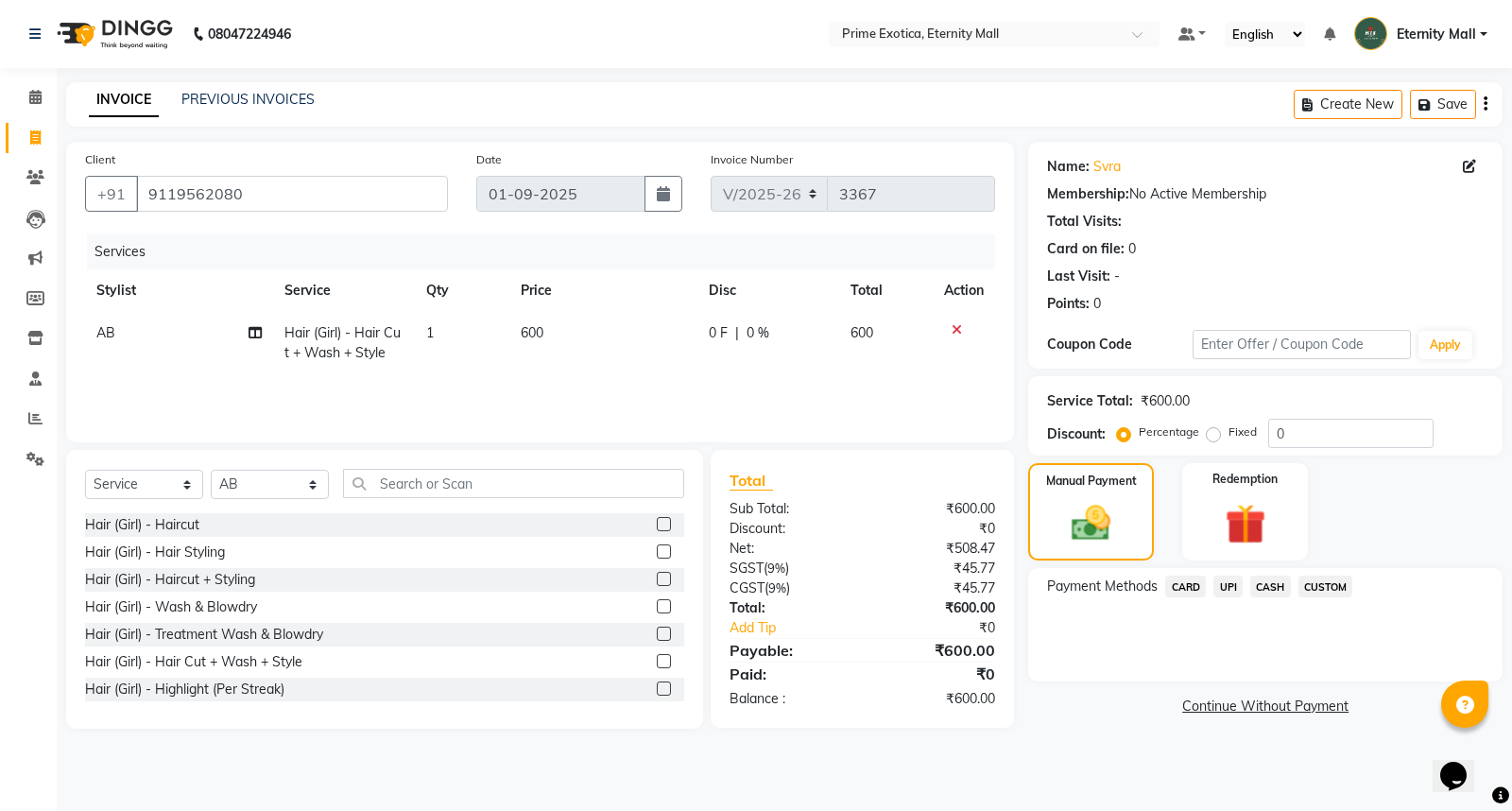
click at [1277, 592] on span "CASH" at bounding box center [1271, 587] width 41 height 22
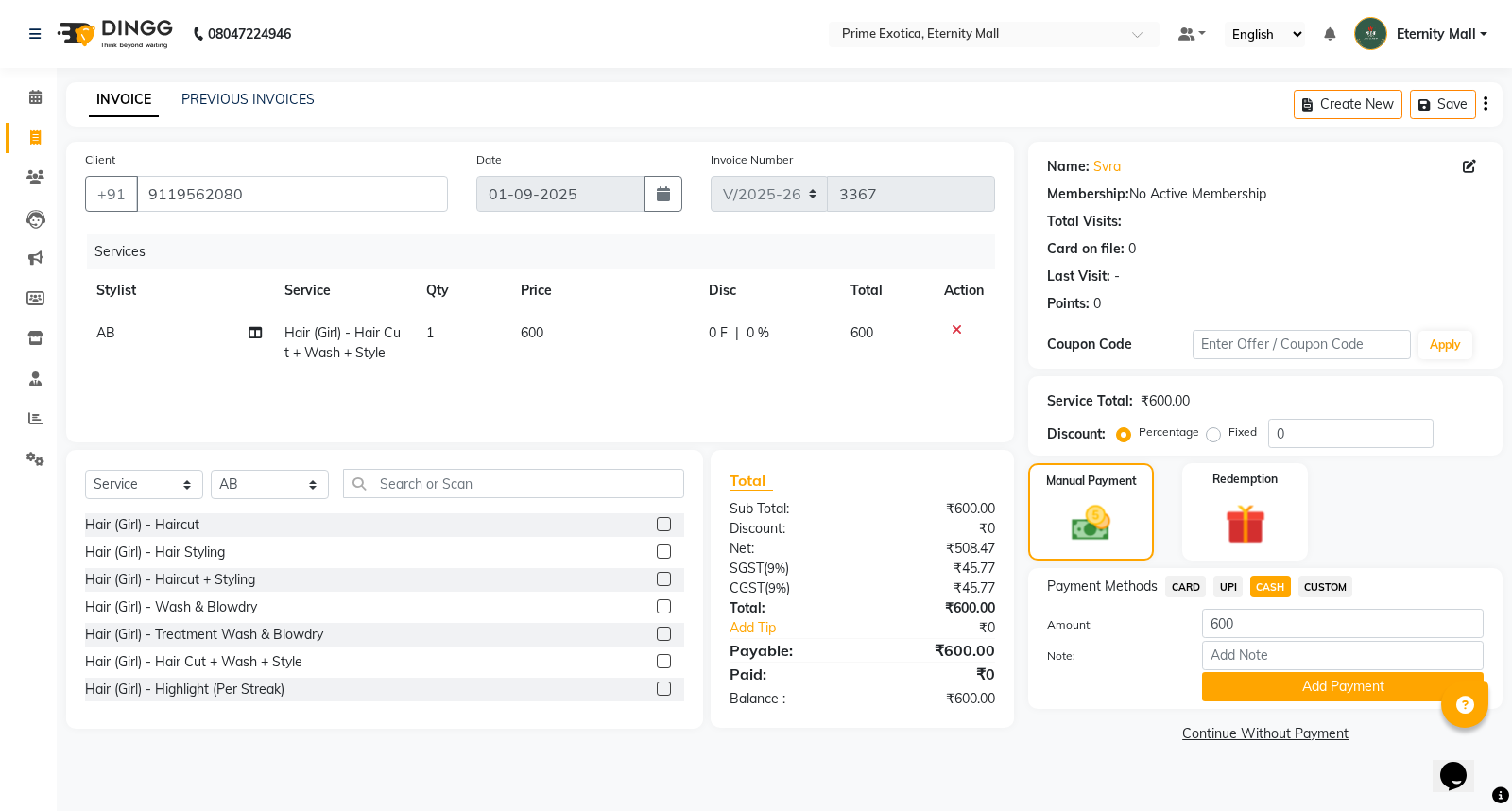
click at [1317, 671] on div "Note:" at bounding box center [1265, 656] width 465 height 32
click at [1324, 683] on button "Add Payment" at bounding box center [1343, 687] width 282 height 29
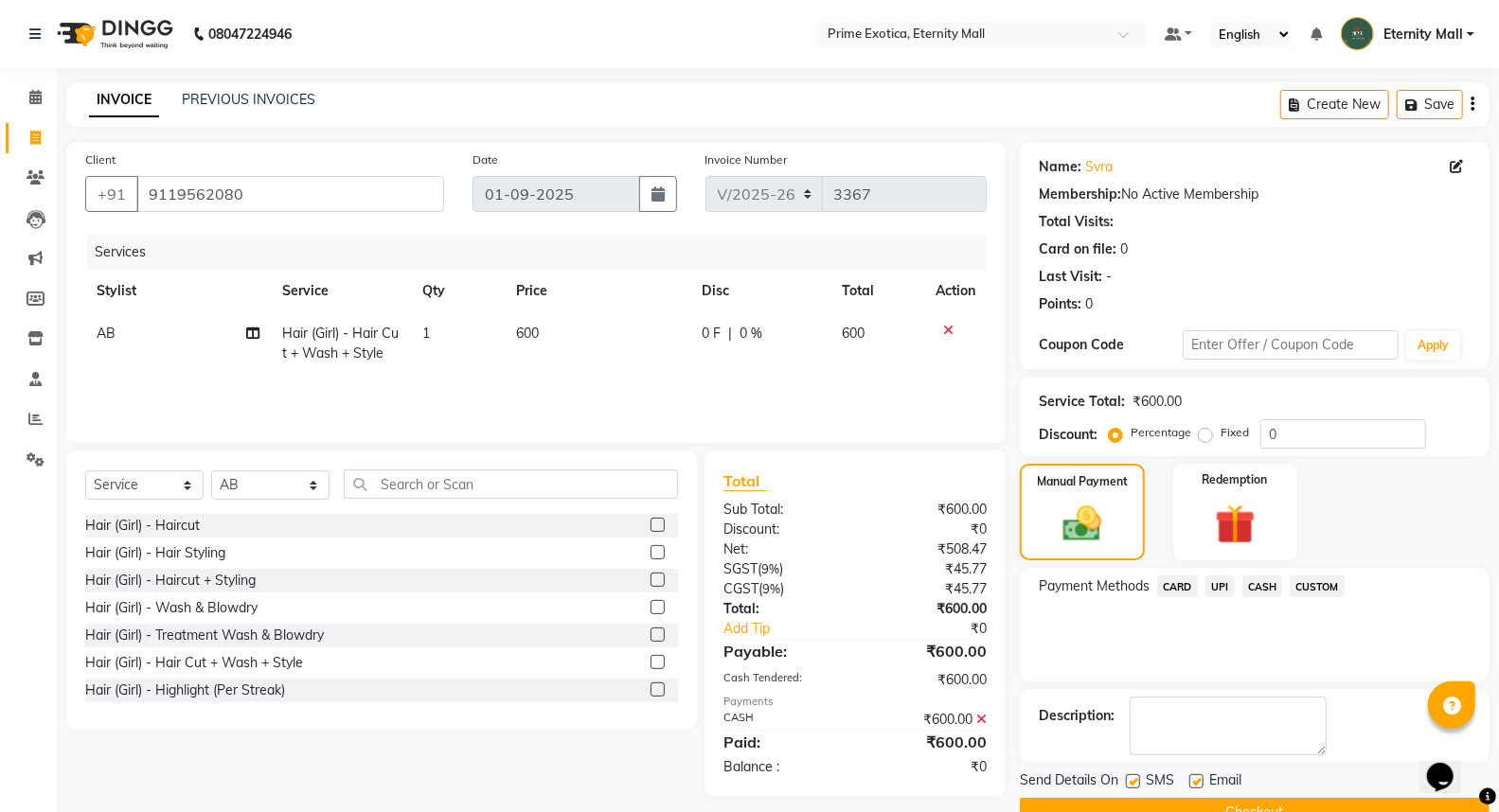
scroll to position [42, 0]
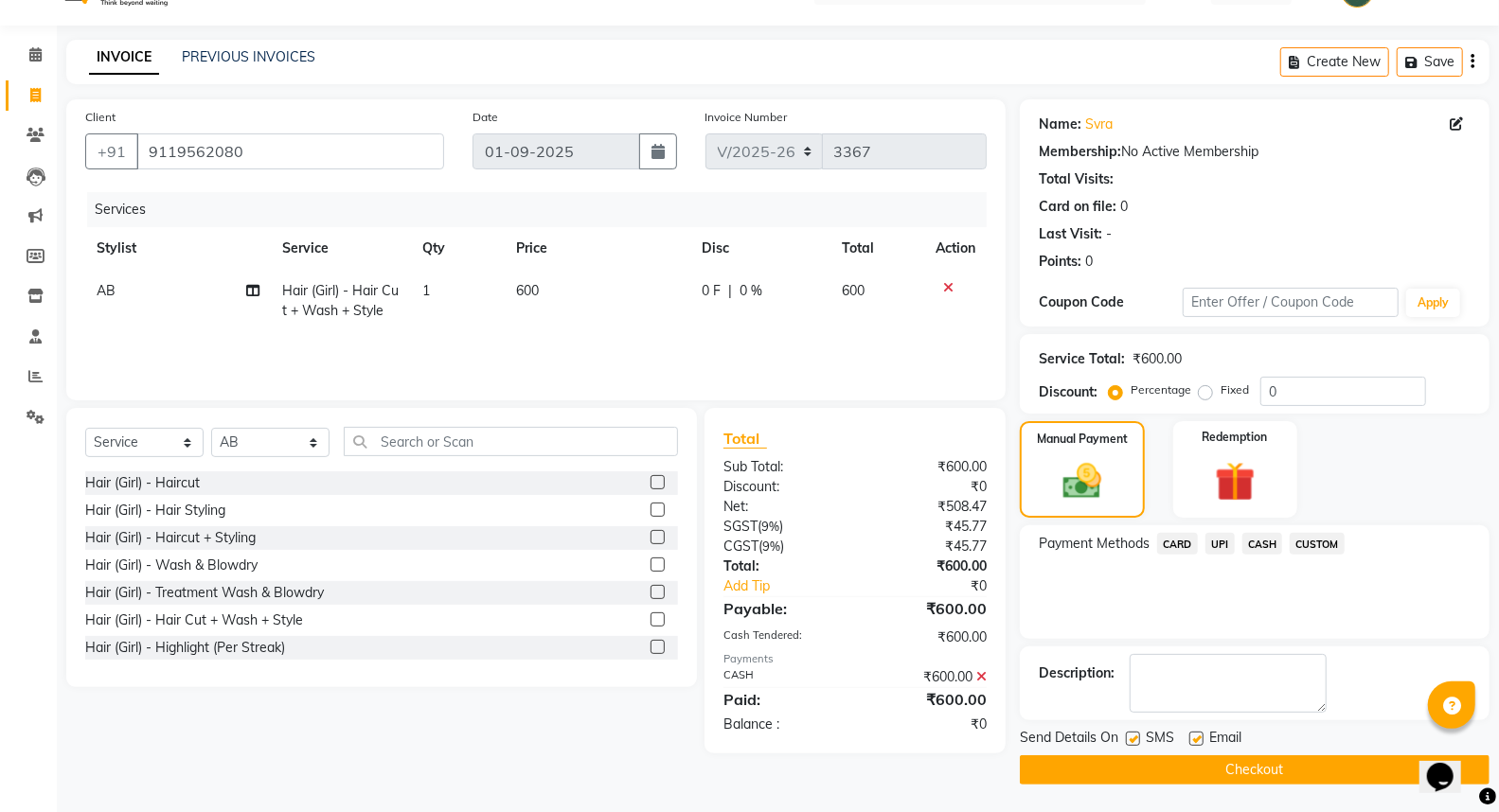
click at [1298, 773] on button "Checkout" at bounding box center [1254, 770] width 469 height 29
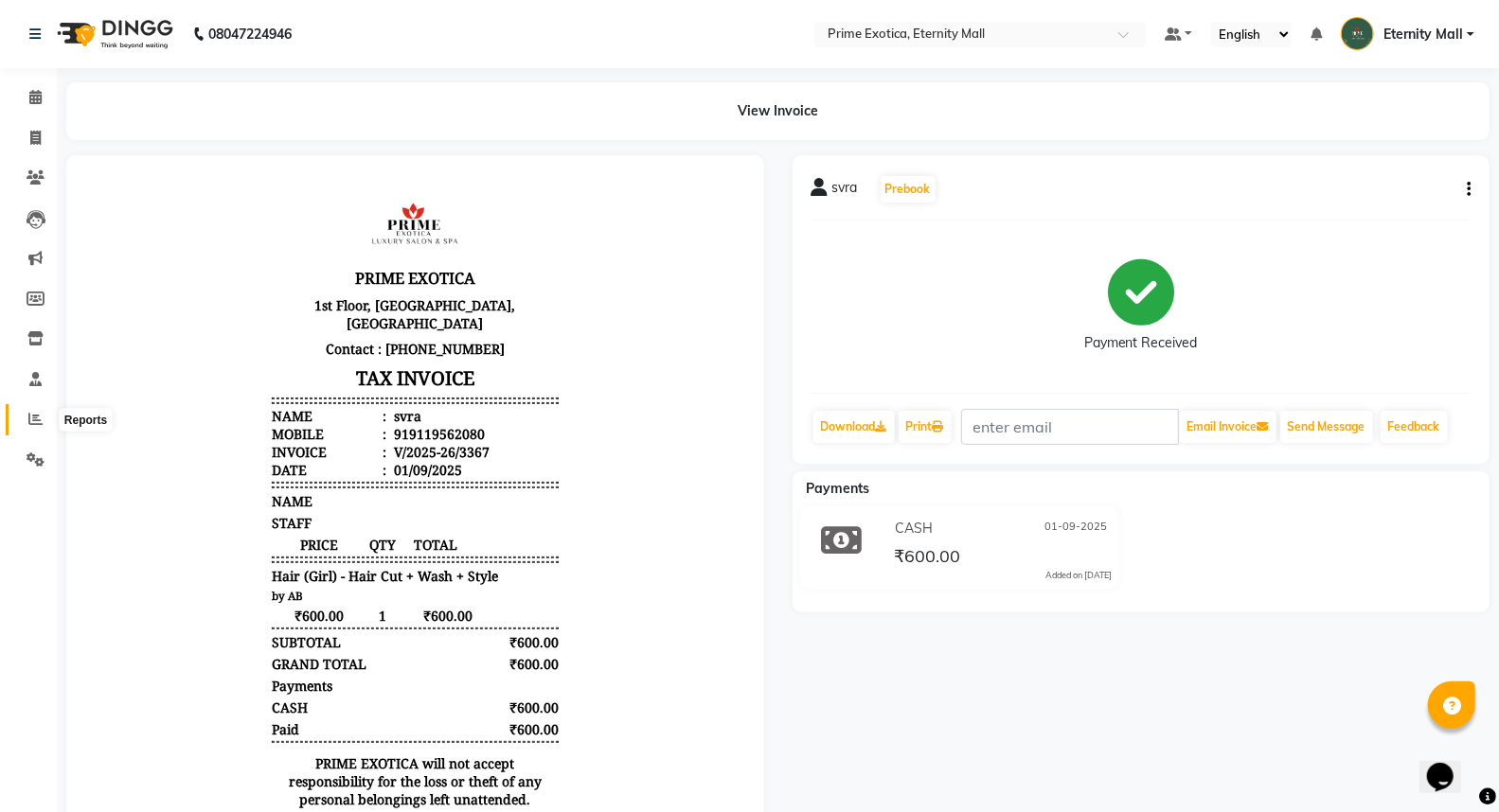
click at [43, 412] on span at bounding box center [35, 420] width 33 height 22
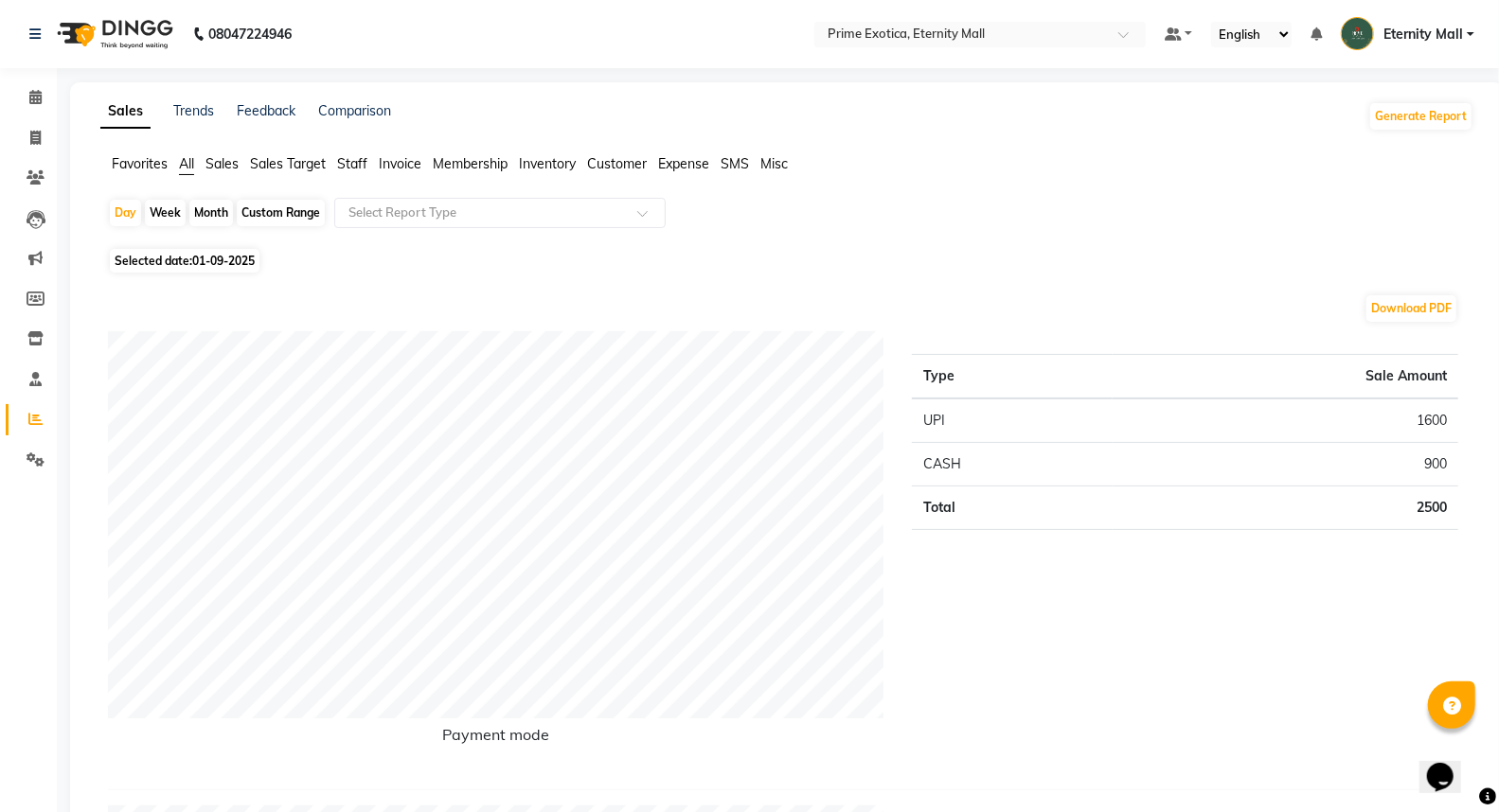
click at [96, 33] on img at bounding box center [113, 34] width 129 height 53
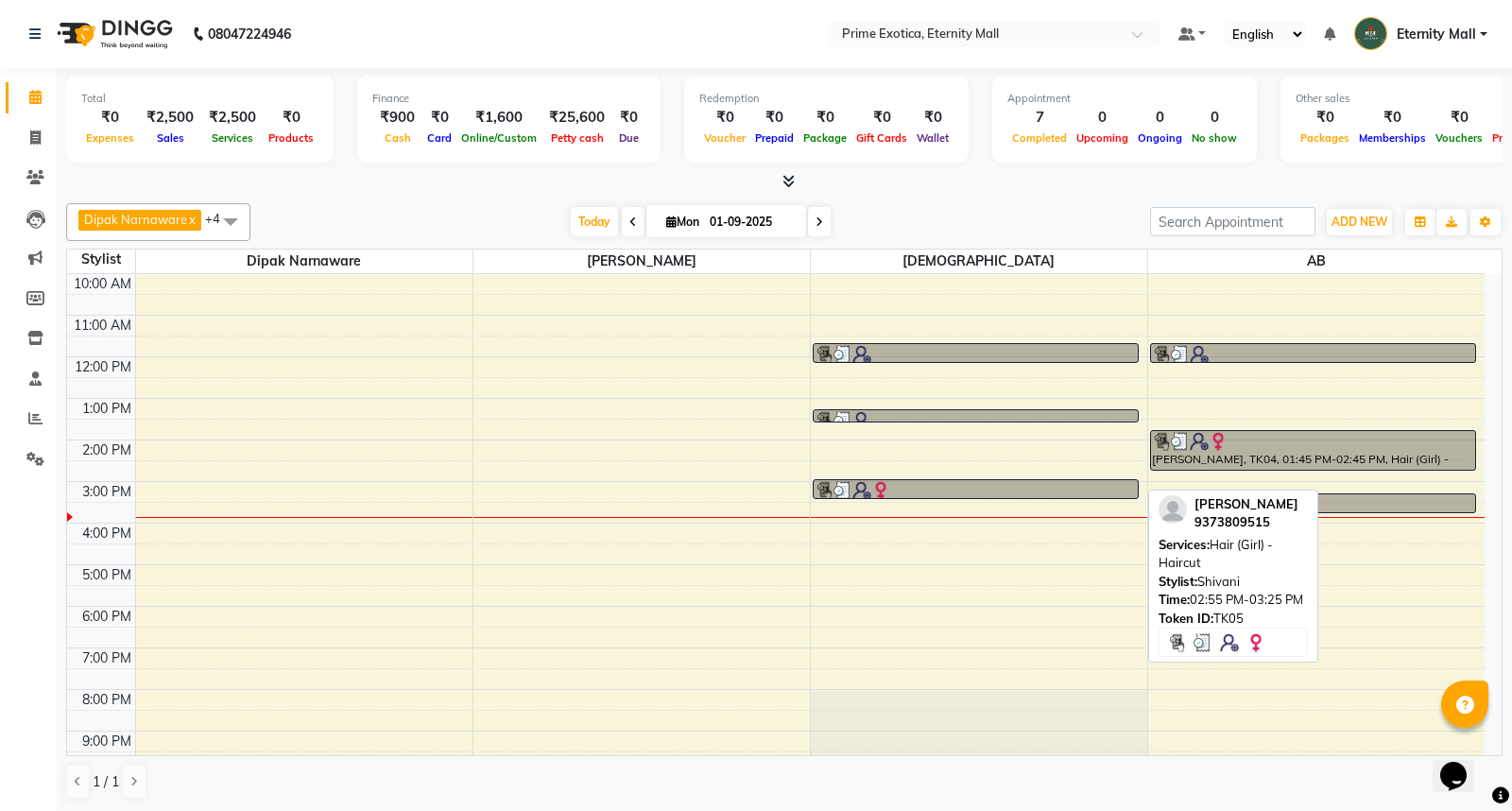
click at [921, 493] on div at bounding box center [976, 490] width 323 height 19
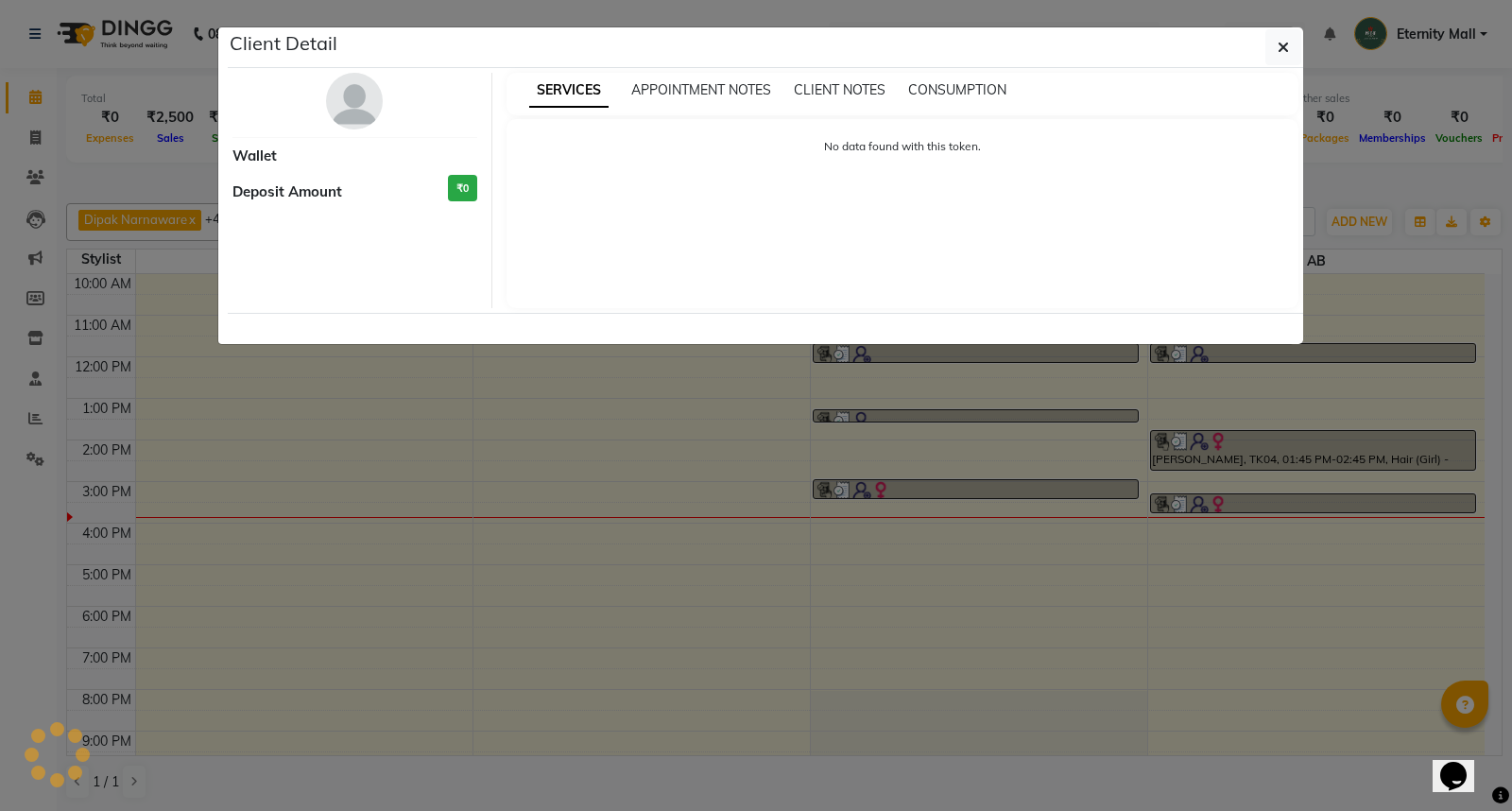
select select "3"
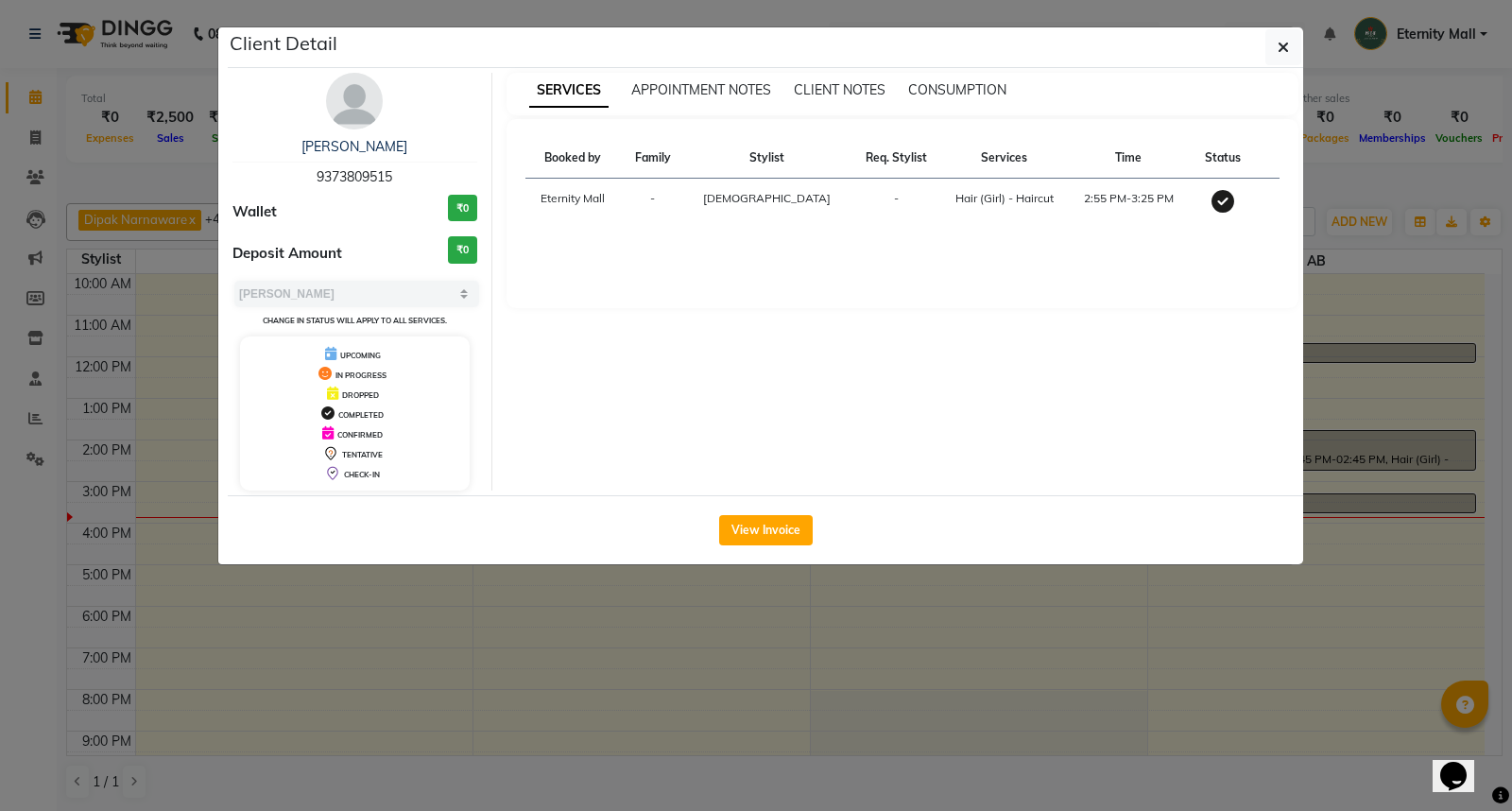
click at [1342, 182] on ngb-modal-window "Client Detail [PERSON_NAME] 9373809515 Wallet ₹0 Deposit Amount ₹0 Select MARK …" at bounding box center [756, 405] width 1512 height 811
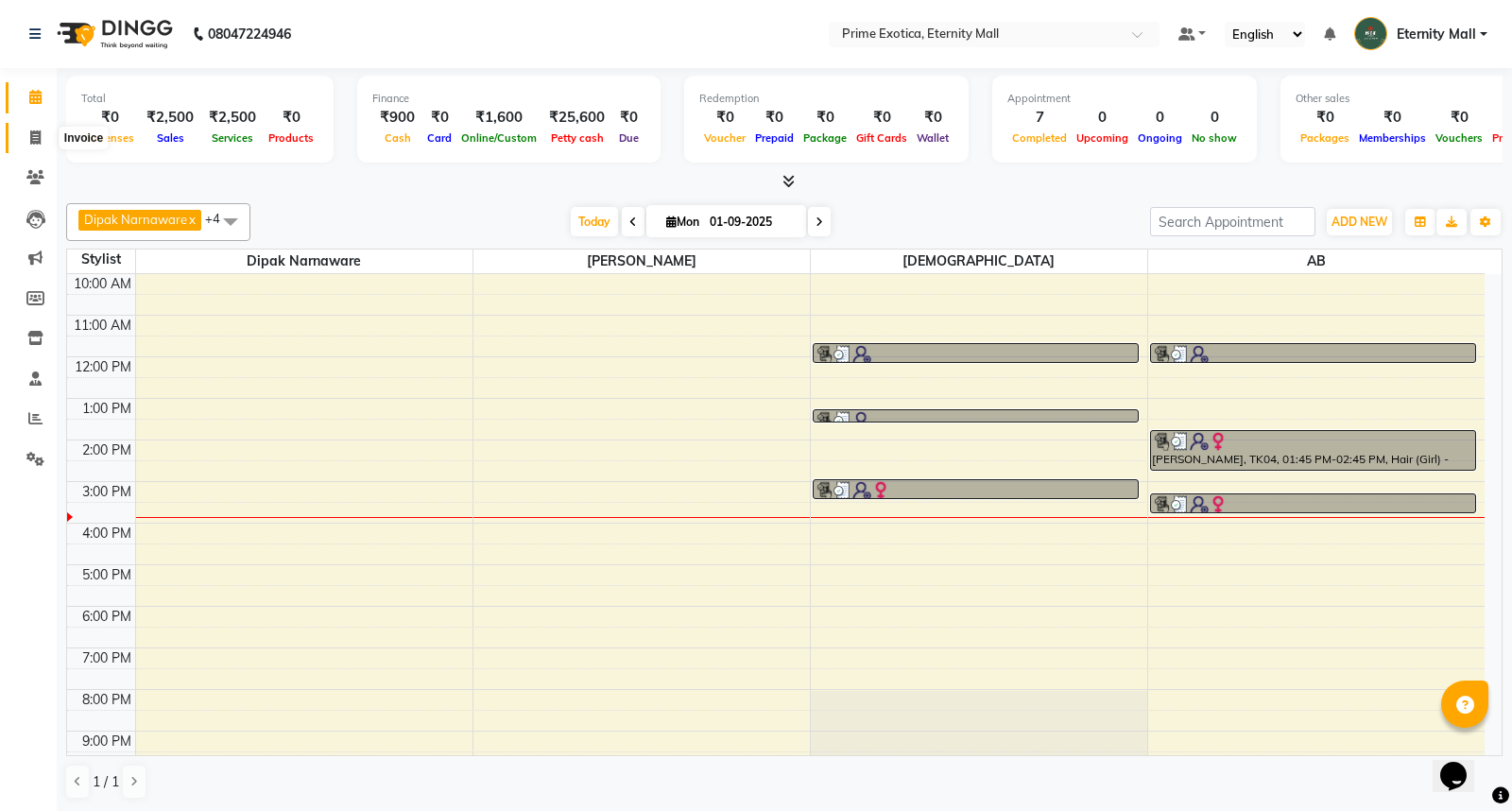
click at [31, 135] on icon at bounding box center [35, 137] width 11 height 14
select select "service"
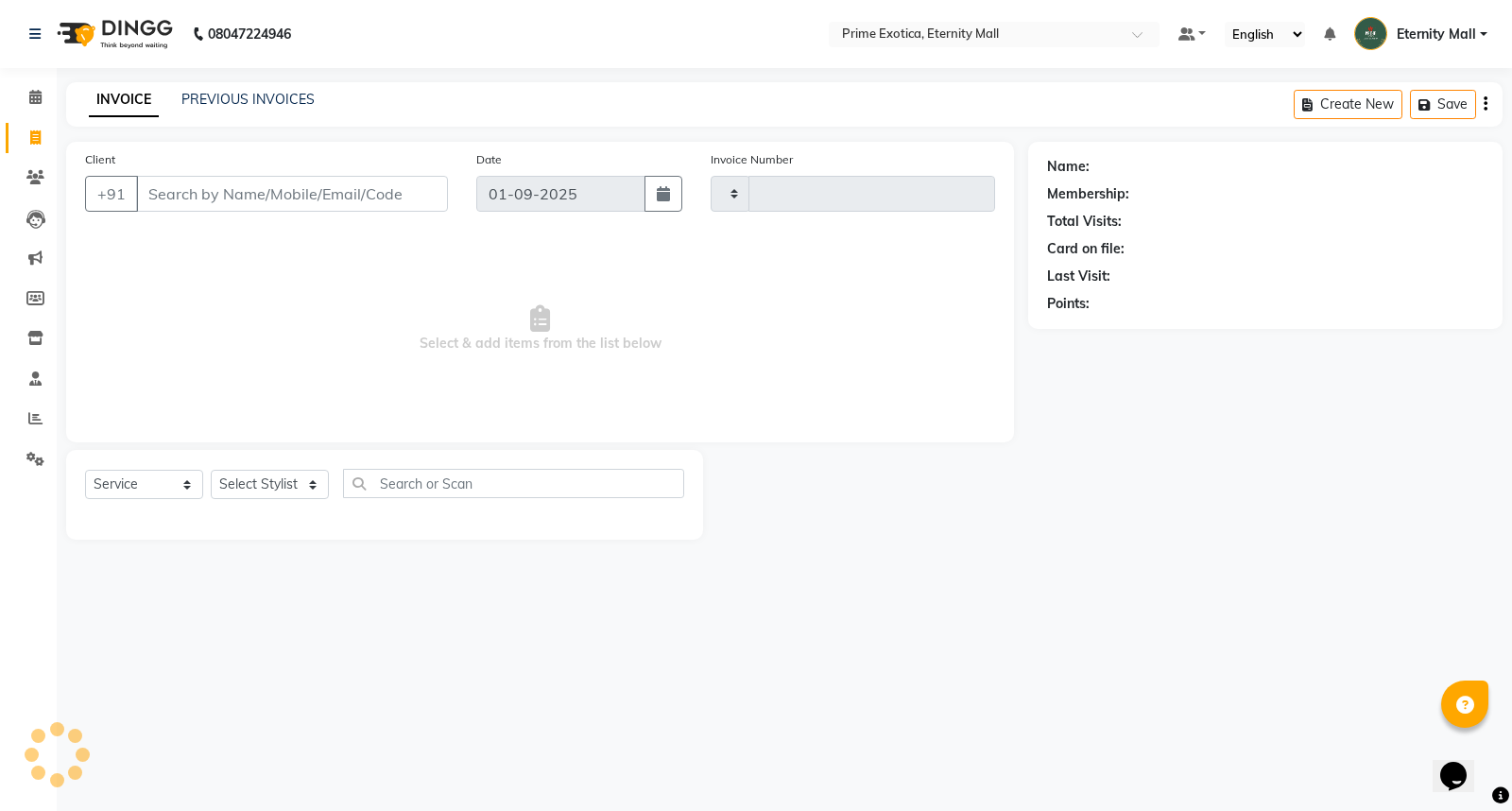
type input "3368"
select select "5774"
drag, startPoint x: 267, startPoint y: 480, endPoint x: 267, endPoint y: 493, distance: 13.0
click at [267, 484] on select "Select Stylist" at bounding box center [270, 484] width 118 height 29
click at [343, 203] on input "Client" at bounding box center [291, 194] width 312 height 36
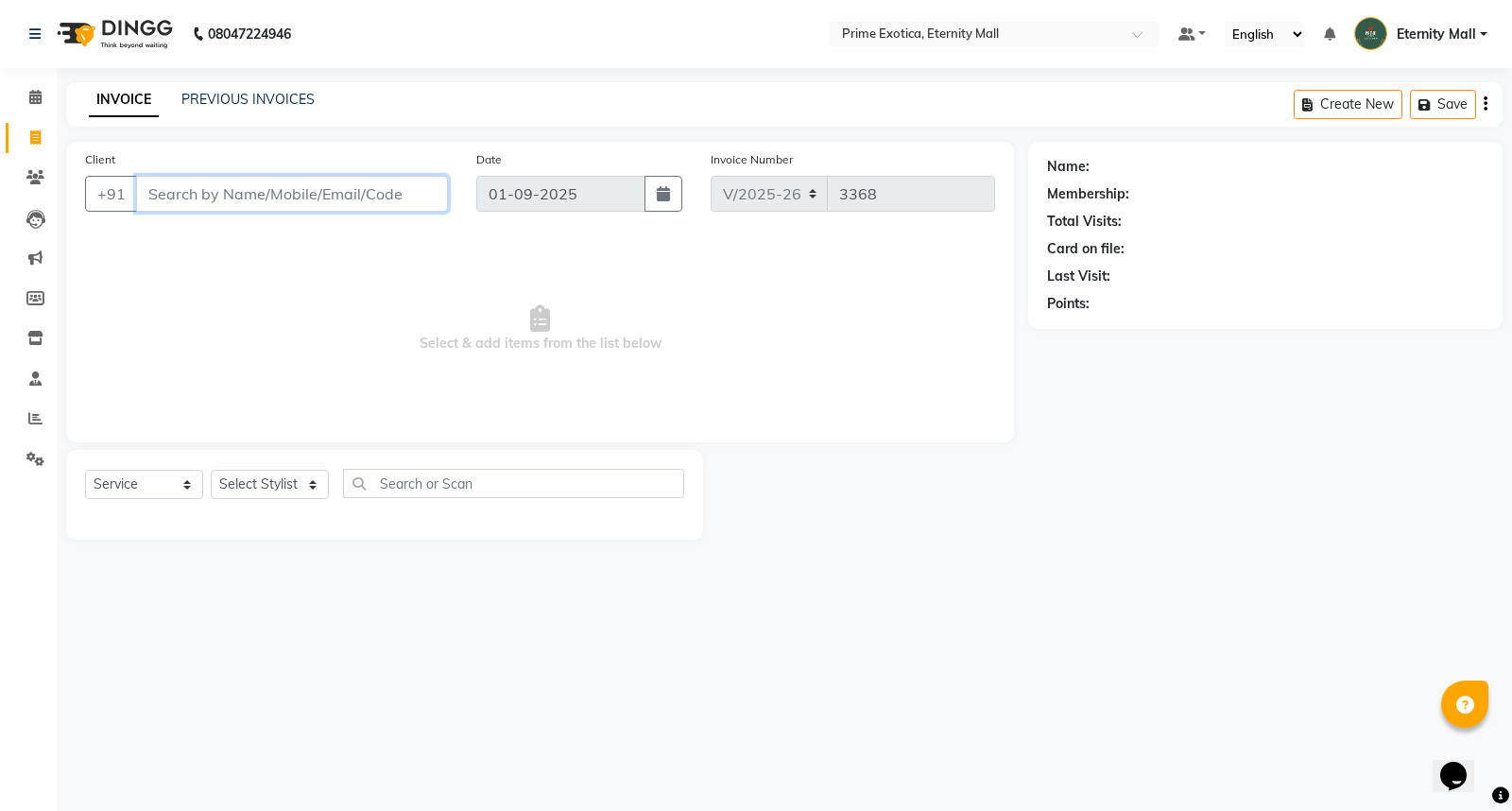
click at [344, 202] on input "Client" at bounding box center [291, 194] width 312 height 36
click at [40, 344] on icon at bounding box center [35, 338] width 16 height 14
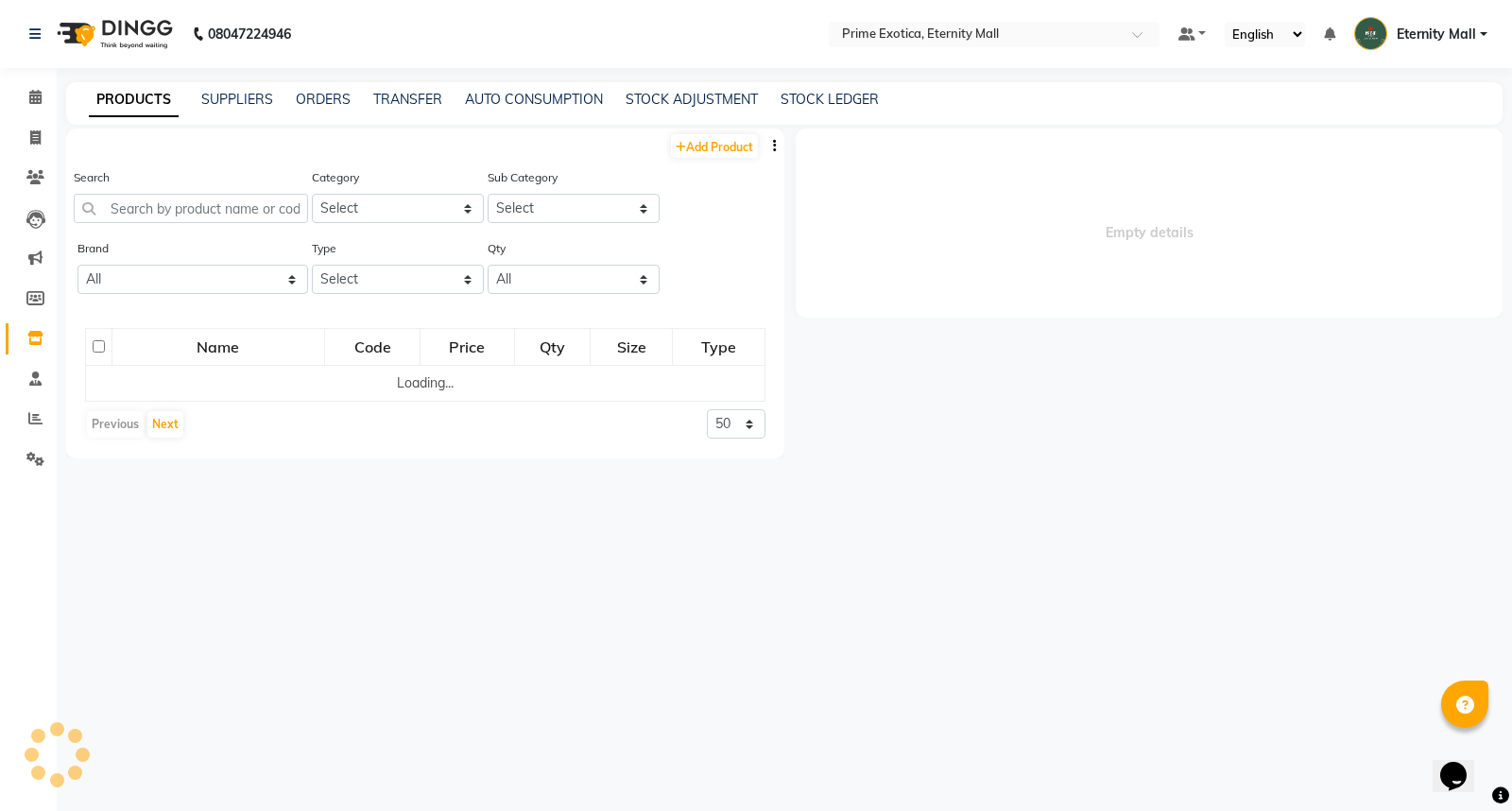
select select
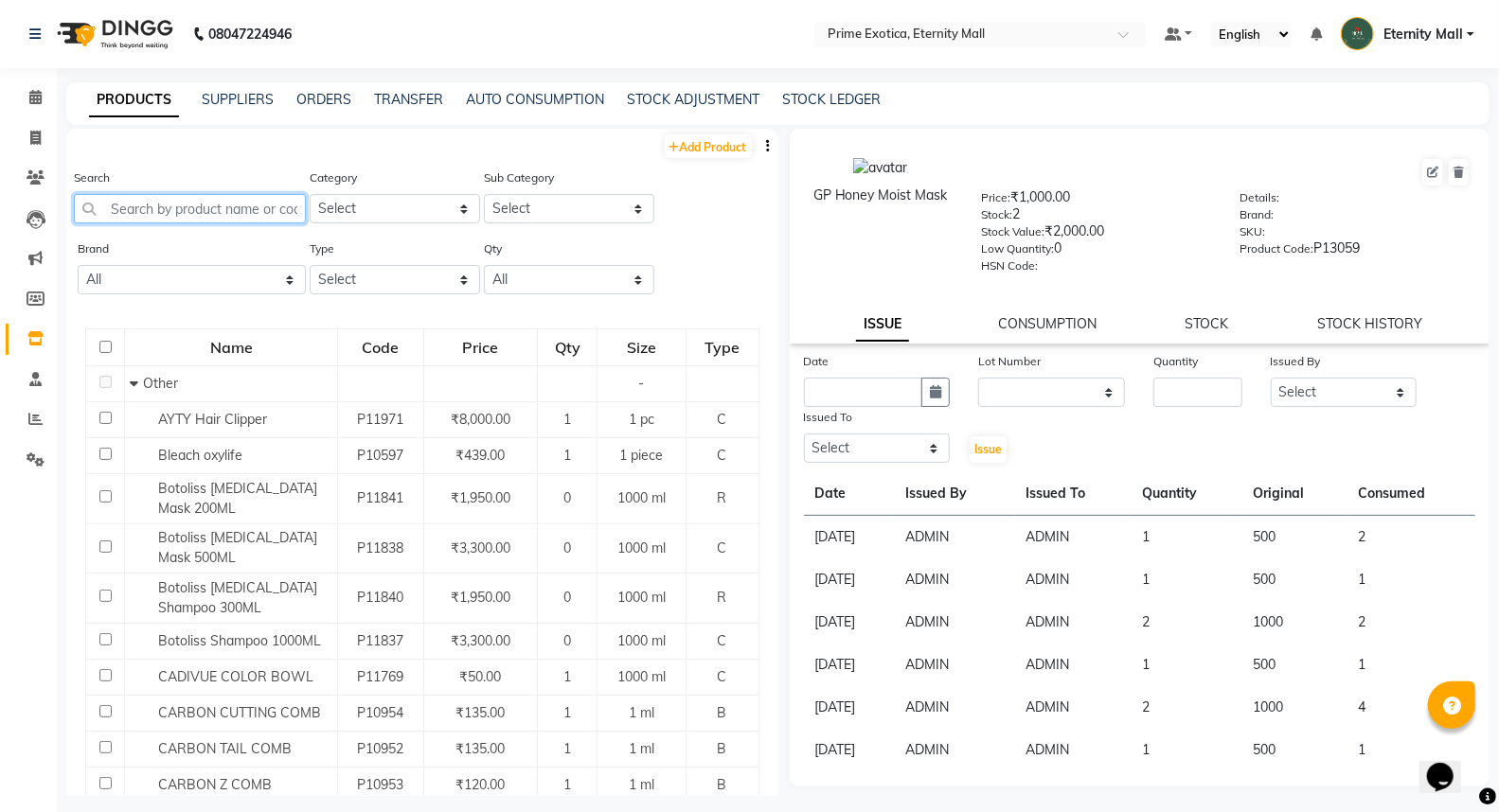
click at [127, 194] on input "text" at bounding box center [189, 209] width 232 height 29
click at [147, 209] on input "text" at bounding box center [189, 209] width 232 height 29
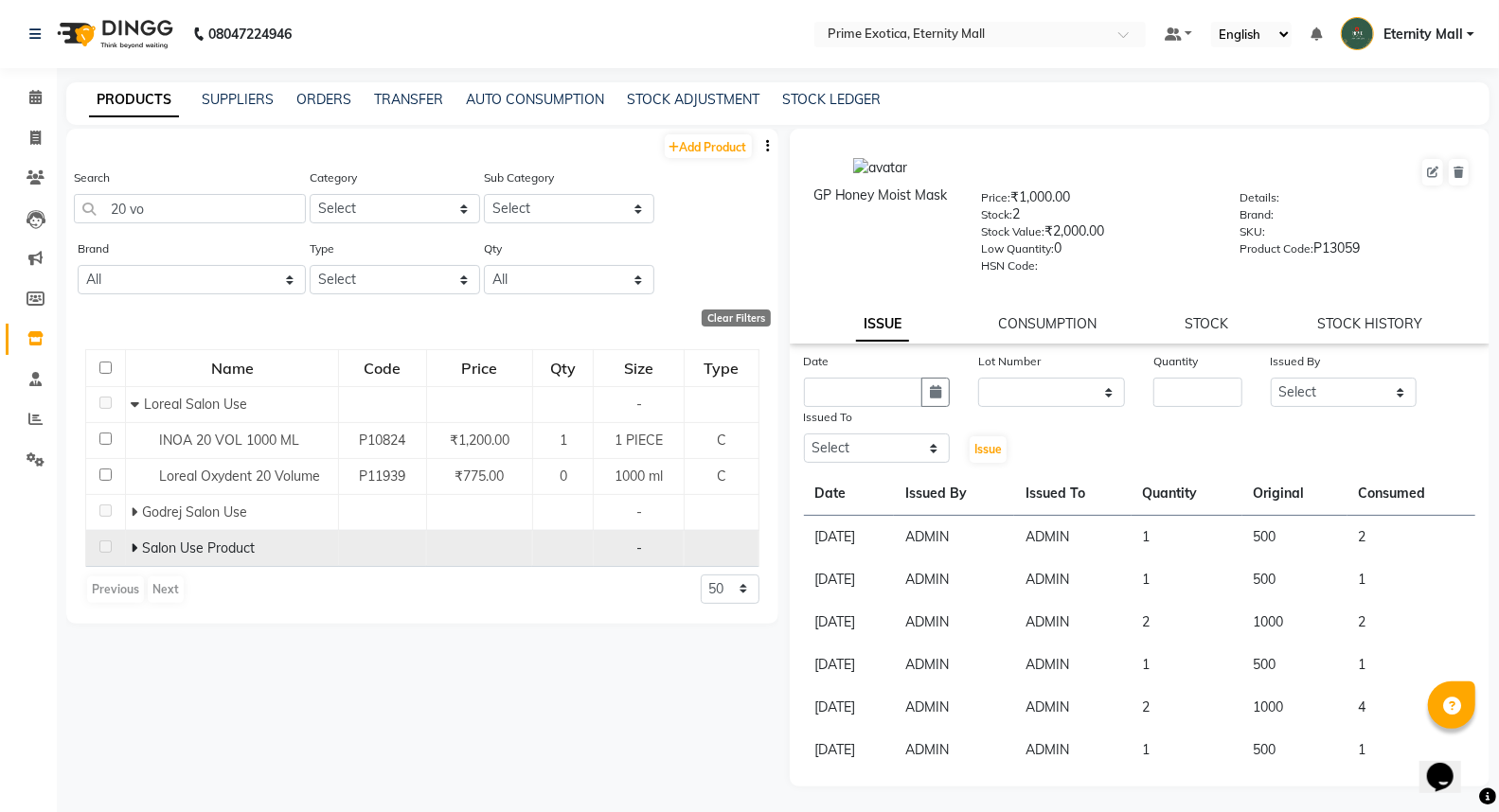
click at [127, 547] on td "Salon Use Product" at bounding box center [232, 548] width 213 height 36
click at [136, 552] on icon at bounding box center [133, 549] width 7 height 14
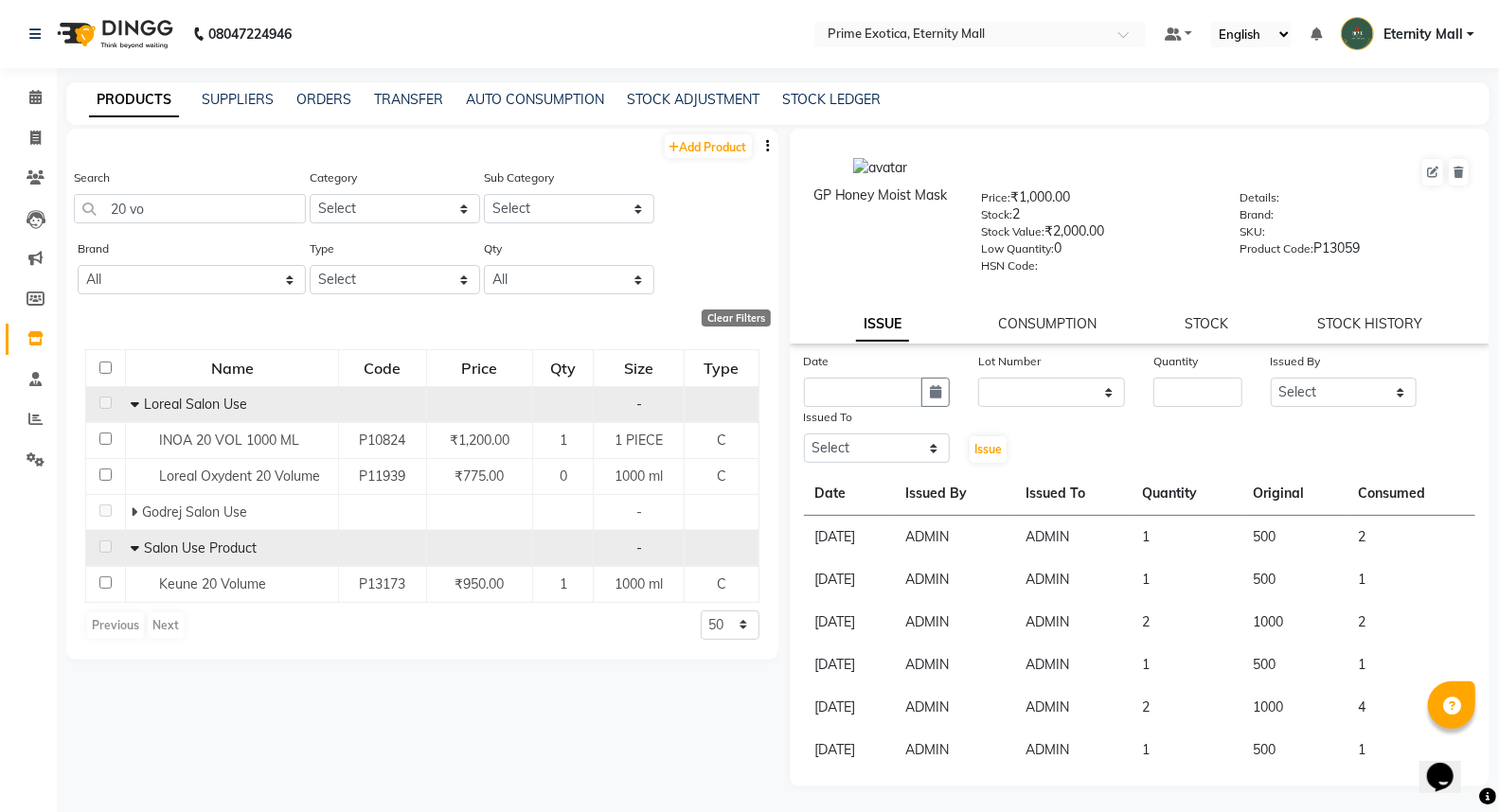
click at [135, 406] on icon at bounding box center [134, 405] width 9 height 14
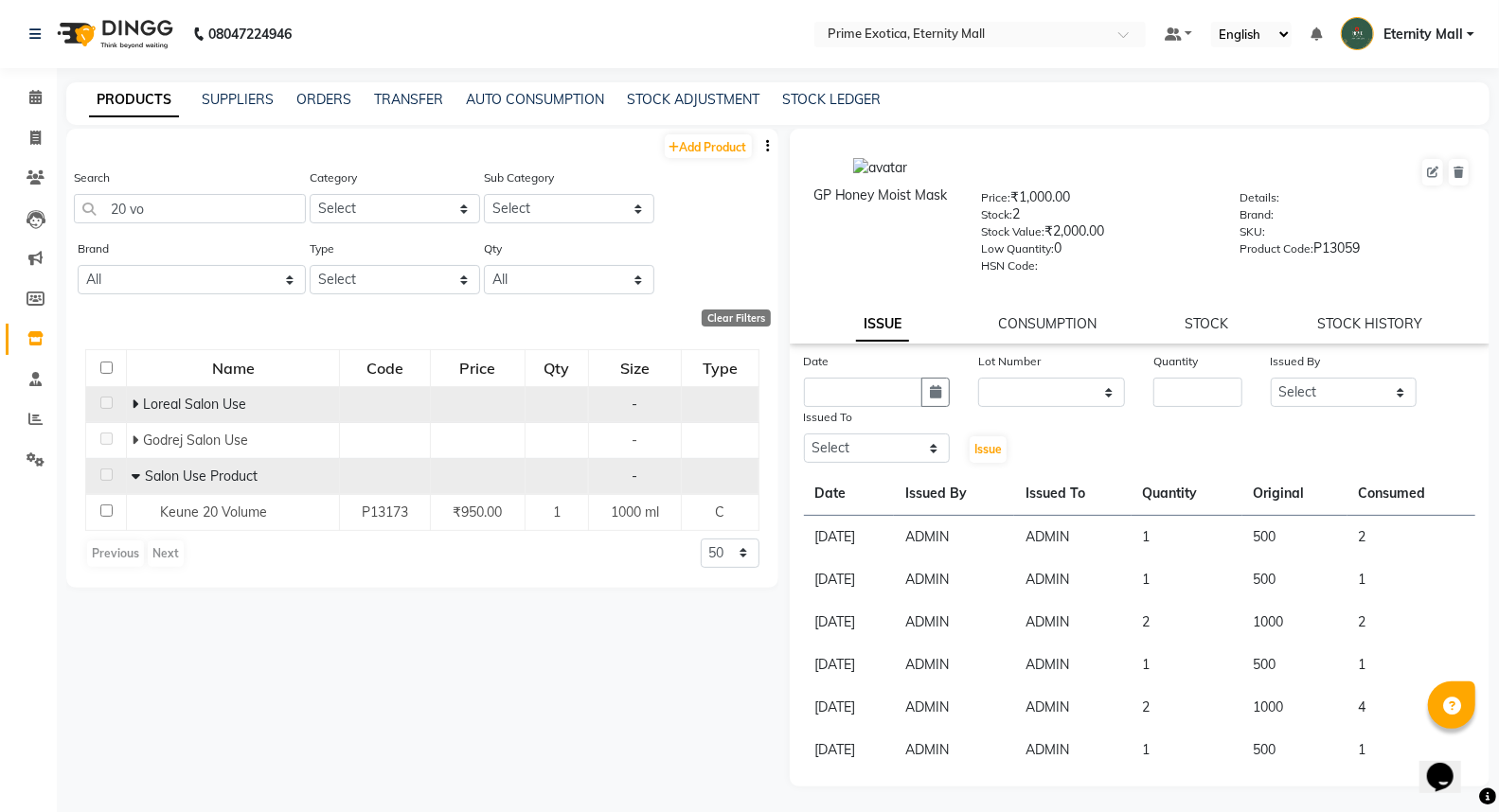
click at [135, 406] on icon at bounding box center [134, 405] width 7 height 14
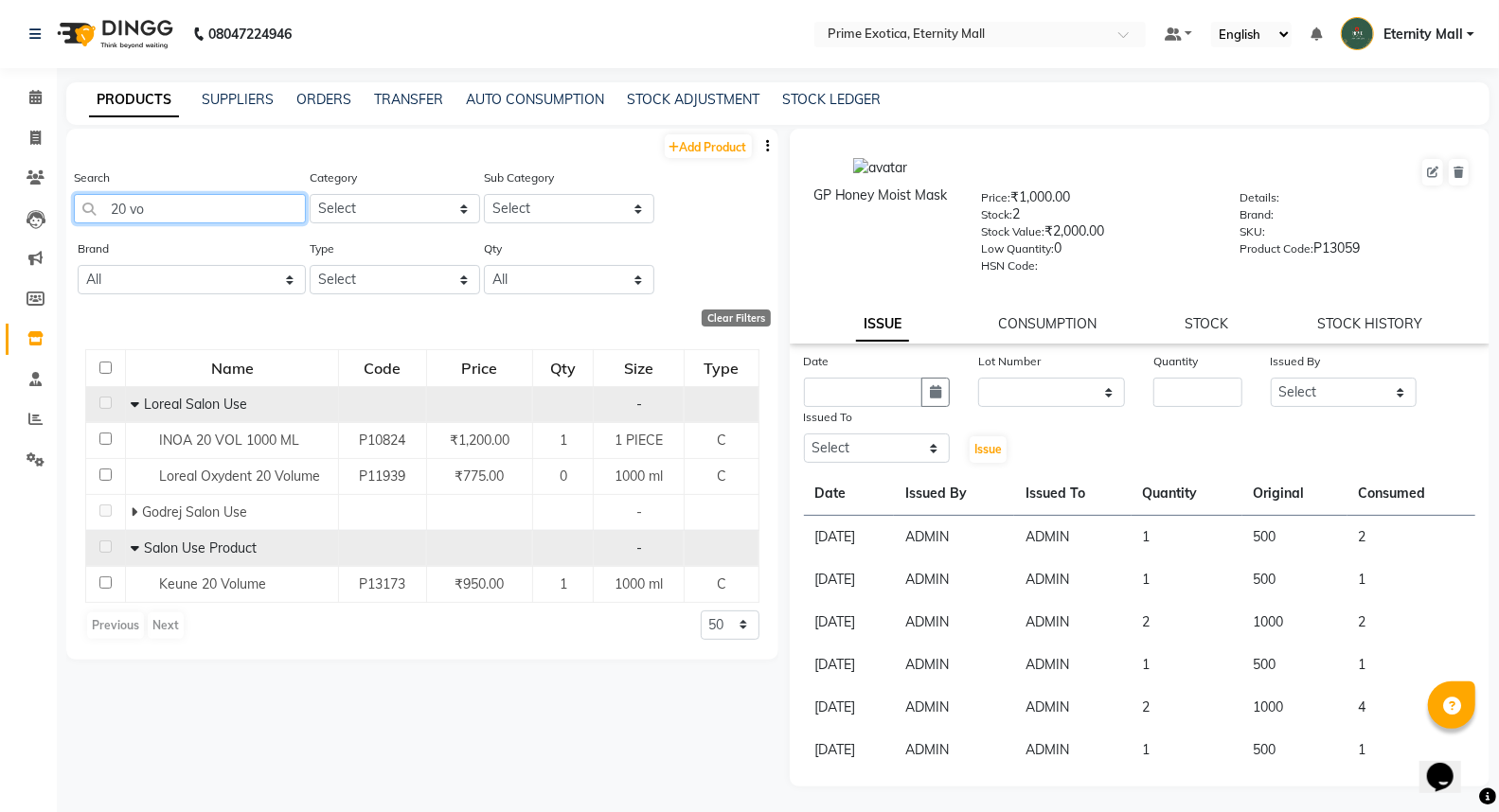
click at [147, 209] on input "20 vo" at bounding box center [189, 209] width 232 height 29
type input "2"
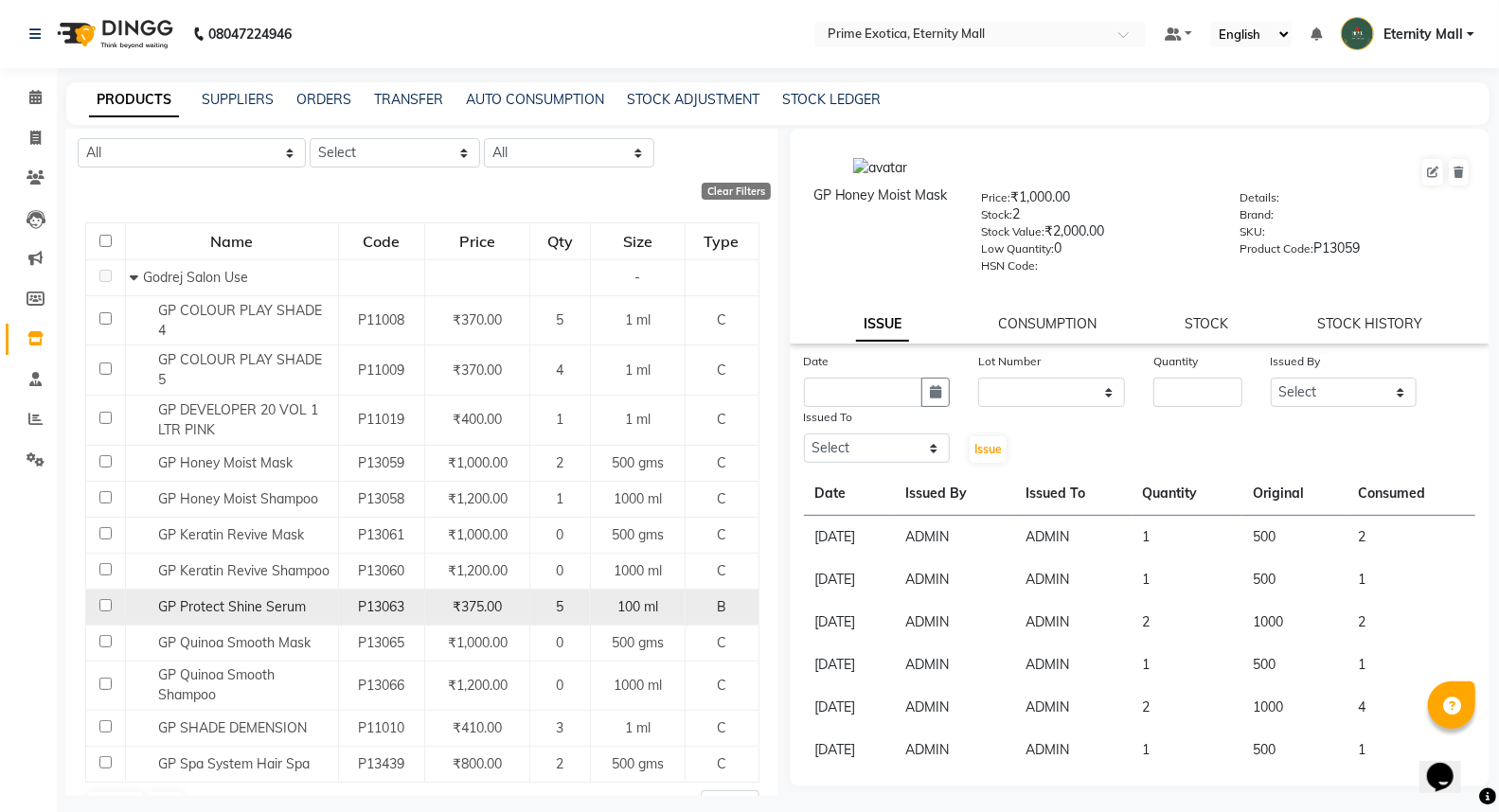
scroll to position [144, 0]
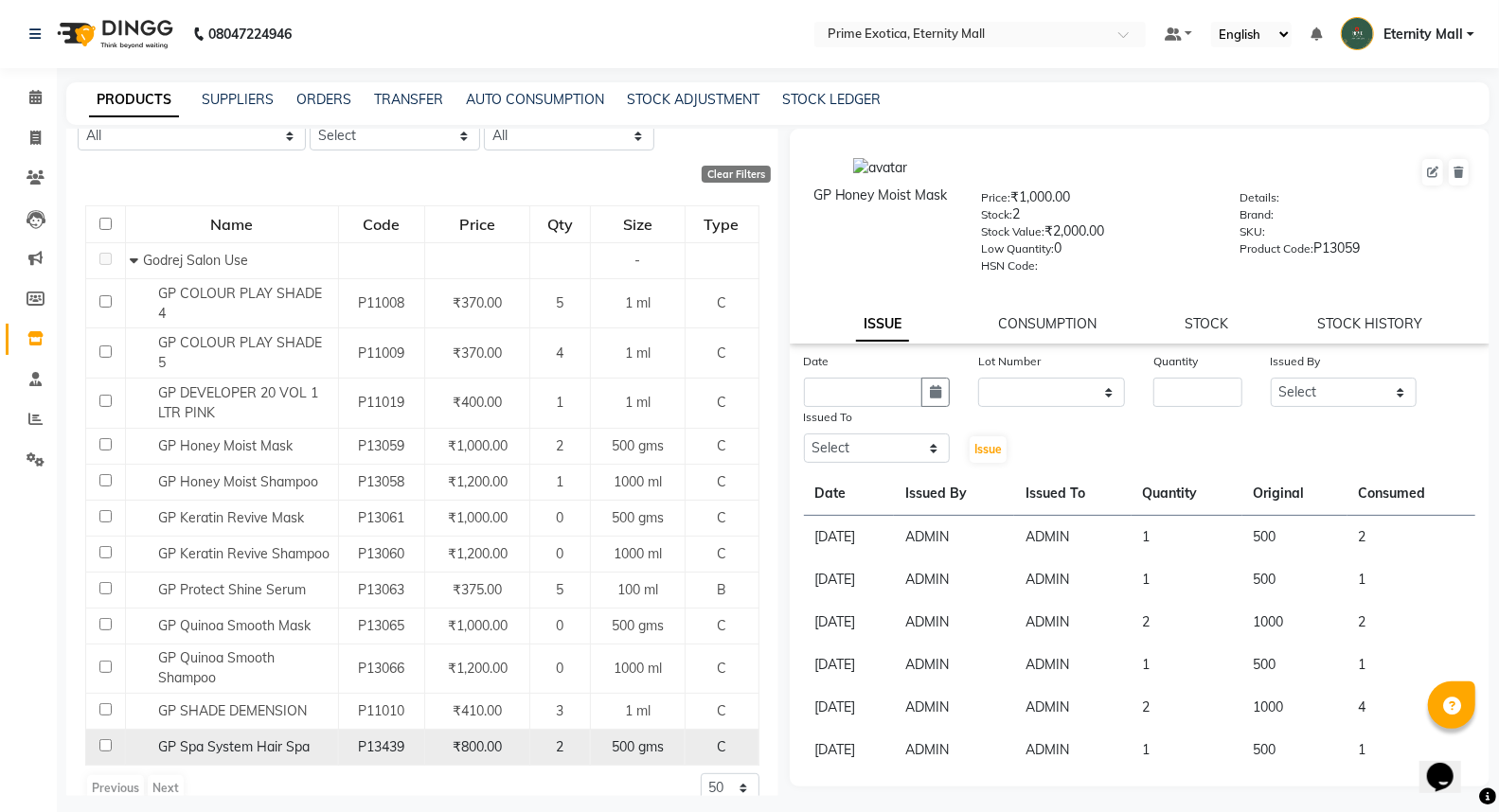
type input "gp"
click at [109, 740] on input "checkbox" at bounding box center [105, 745] width 13 height 13
checkbox input "true"
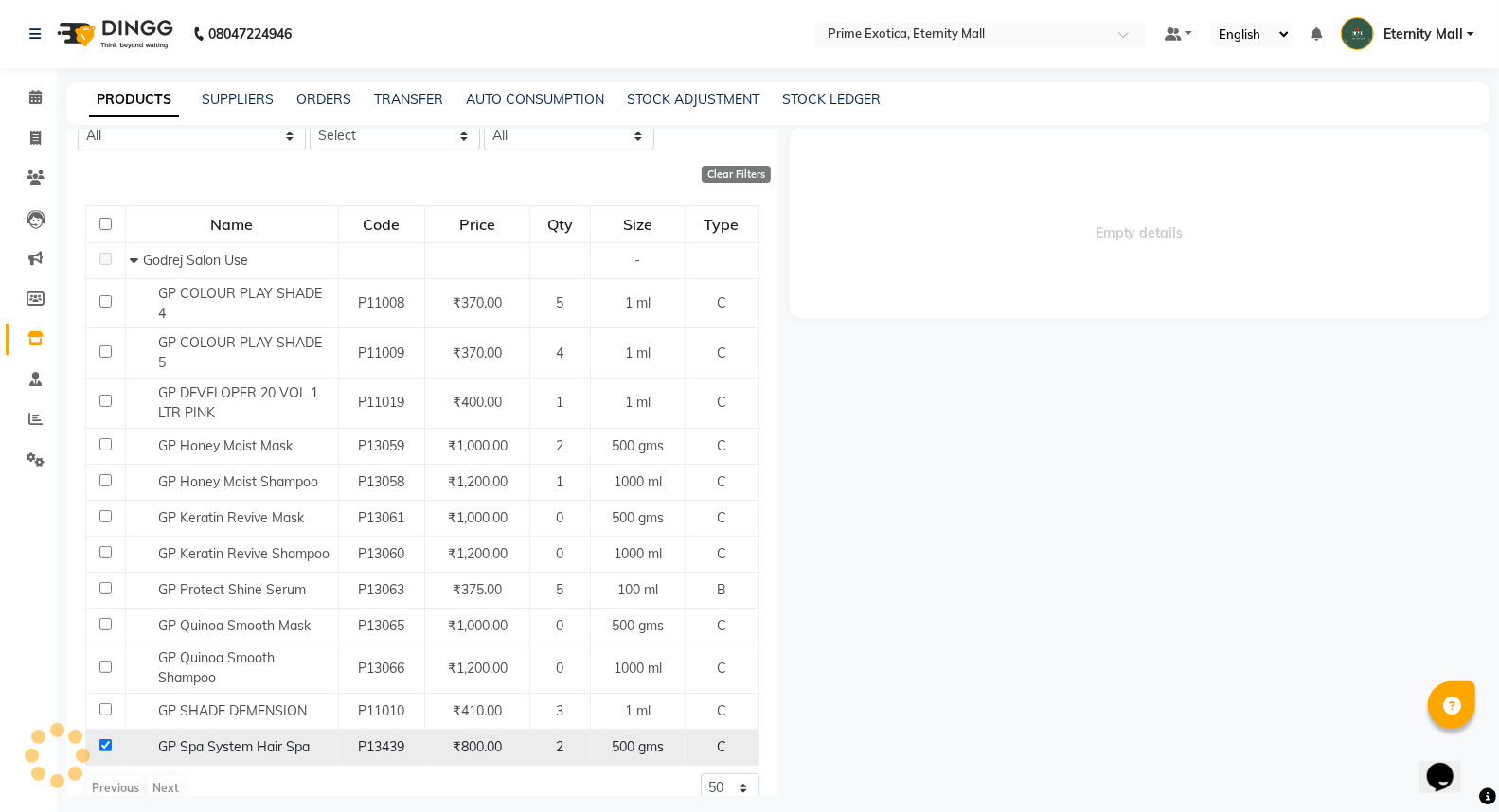
select select
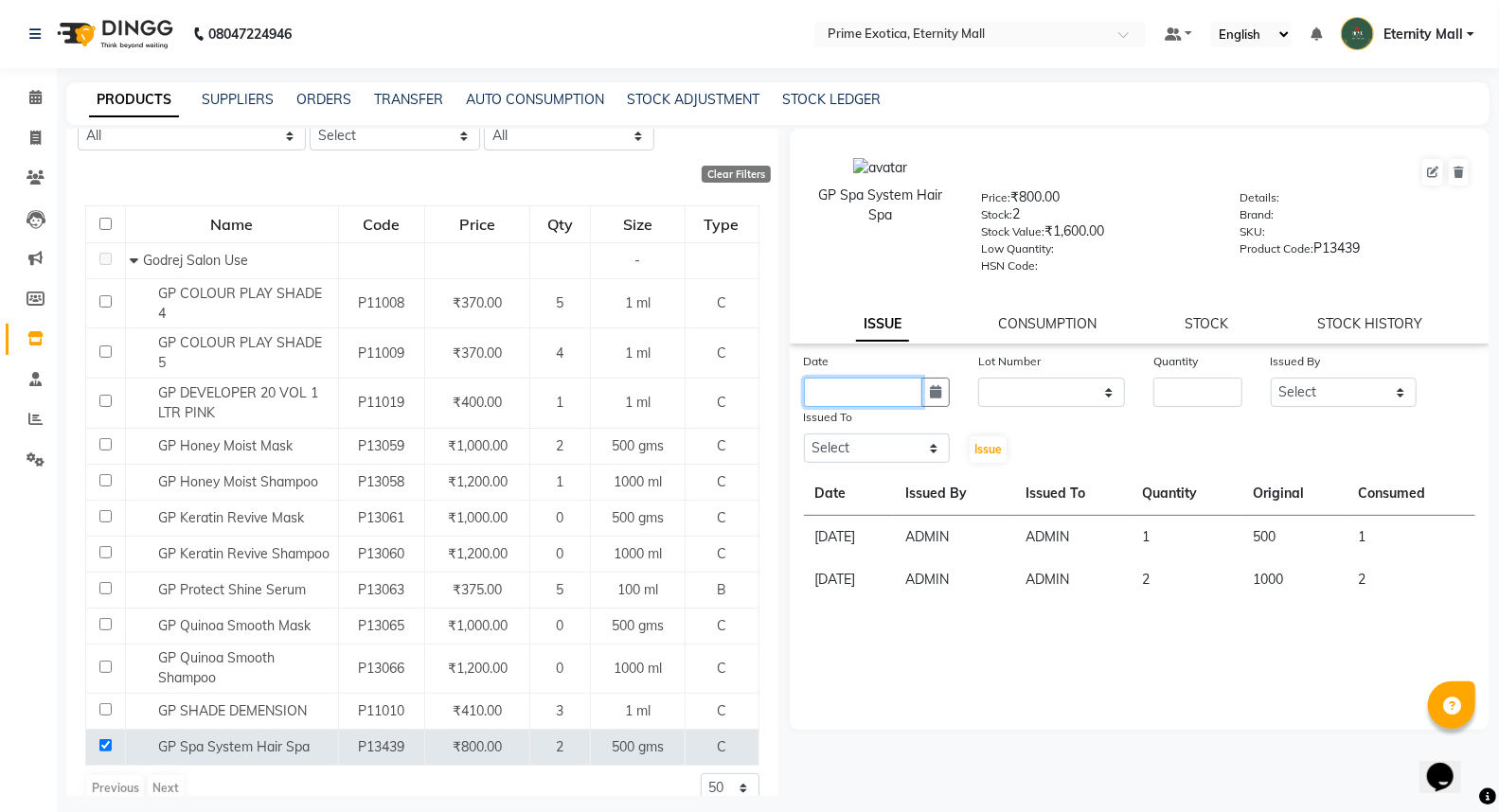
click at [857, 401] on input "text" at bounding box center [864, 393] width 120 height 29
select select "9"
select select "2025"
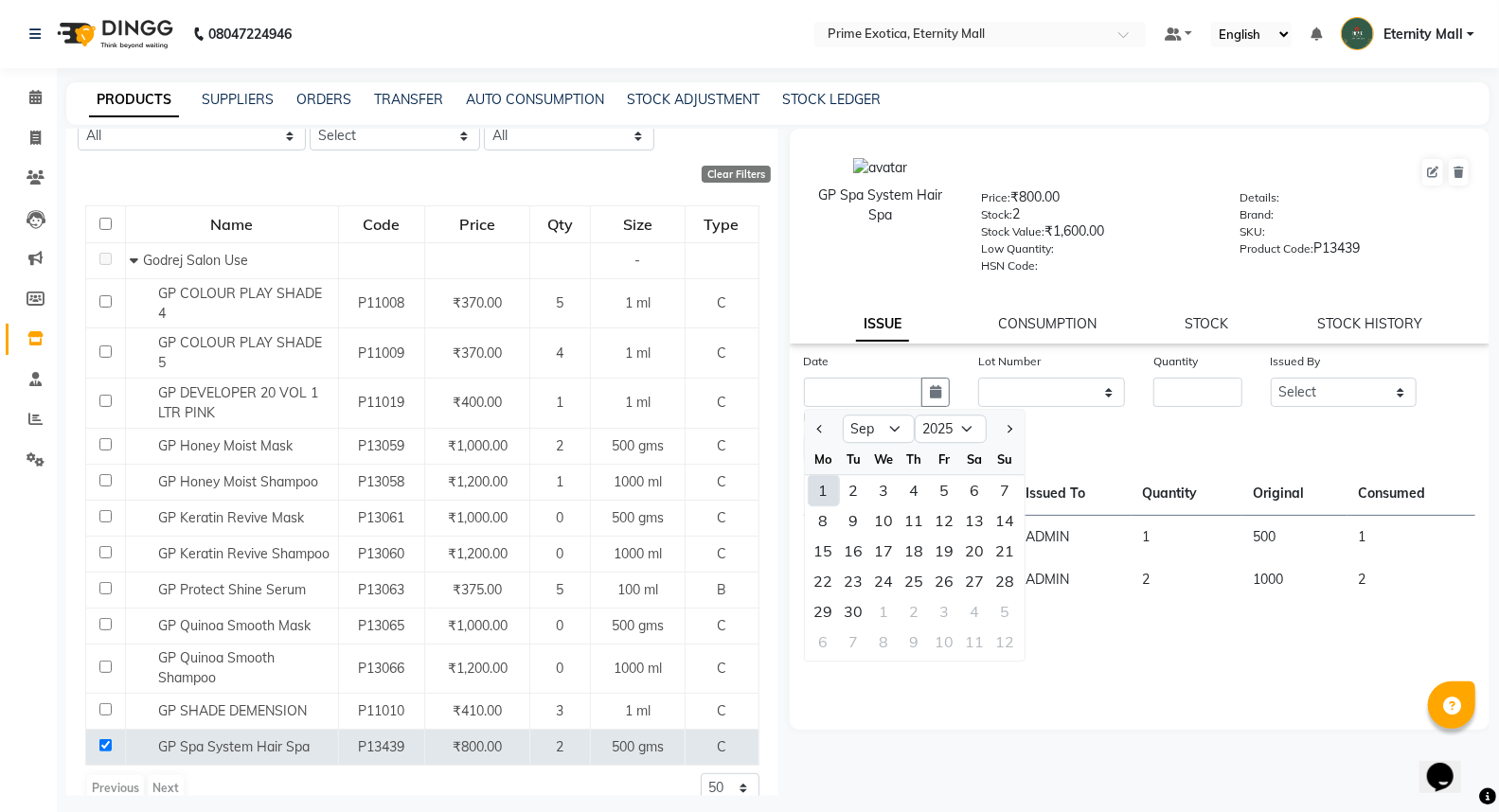
click at [830, 493] on div "1" at bounding box center [823, 490] width 30 height 30
type input "01-09-2025"
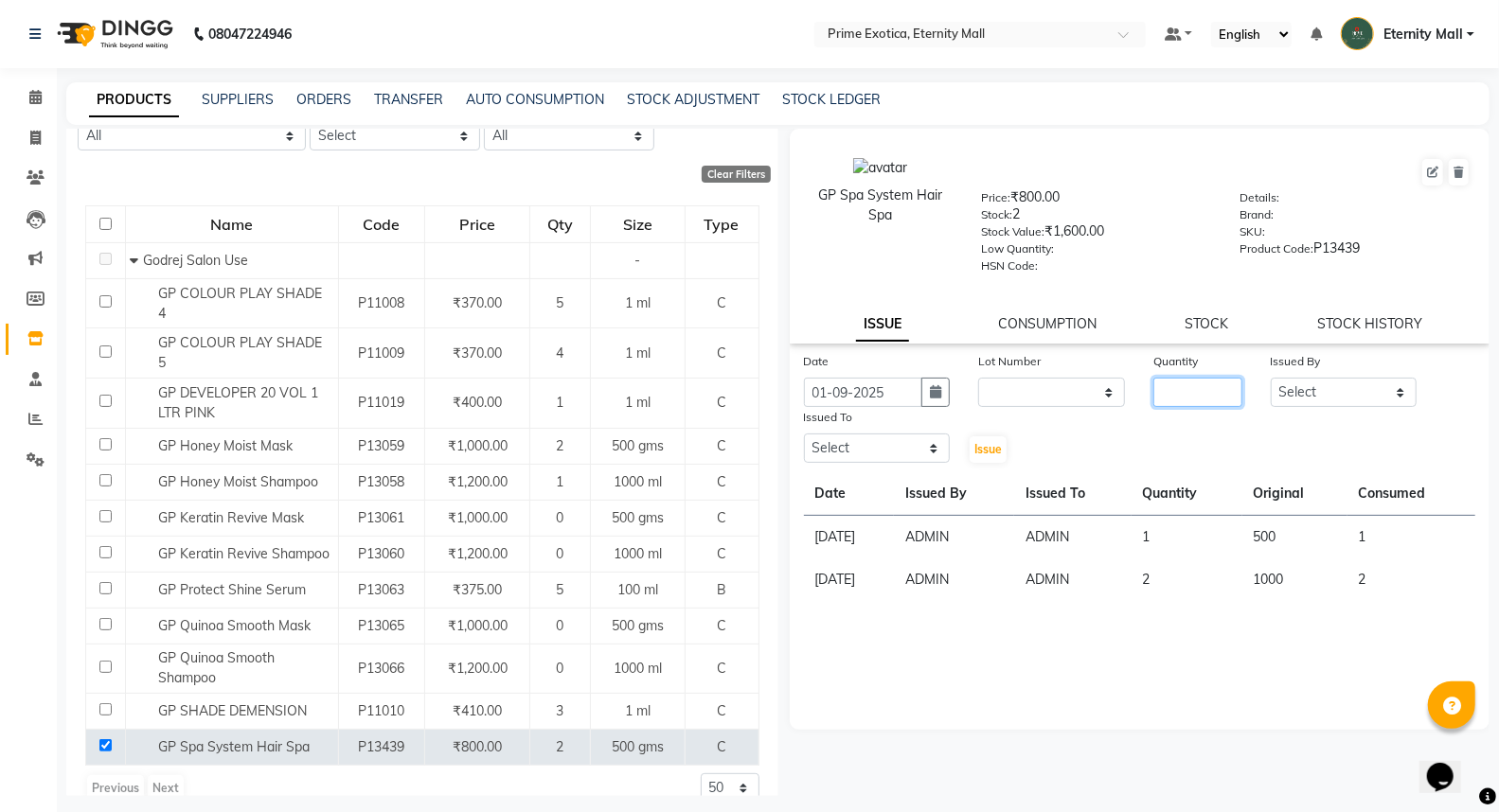
click at [1202, 393] on input "number" at bounding box center [1197, 393] width 88 height 29
type input "1"
click at [1284, 389] on select "Select AB ADMIN ajay vikram lakshane [PERSON_NAME] [PERSON_NAME] [PERSON_NAME]" at bounding box center [1344, 393] width 147 height 29
select select "40040"
click at [1271, 379] on select "Select AB ADMIN ajay vikram lakshane [PERSON_NAME] [PERSON_NAME] [PERSON_NAME]" at bounding box center [1344, 393] width 147 height 29
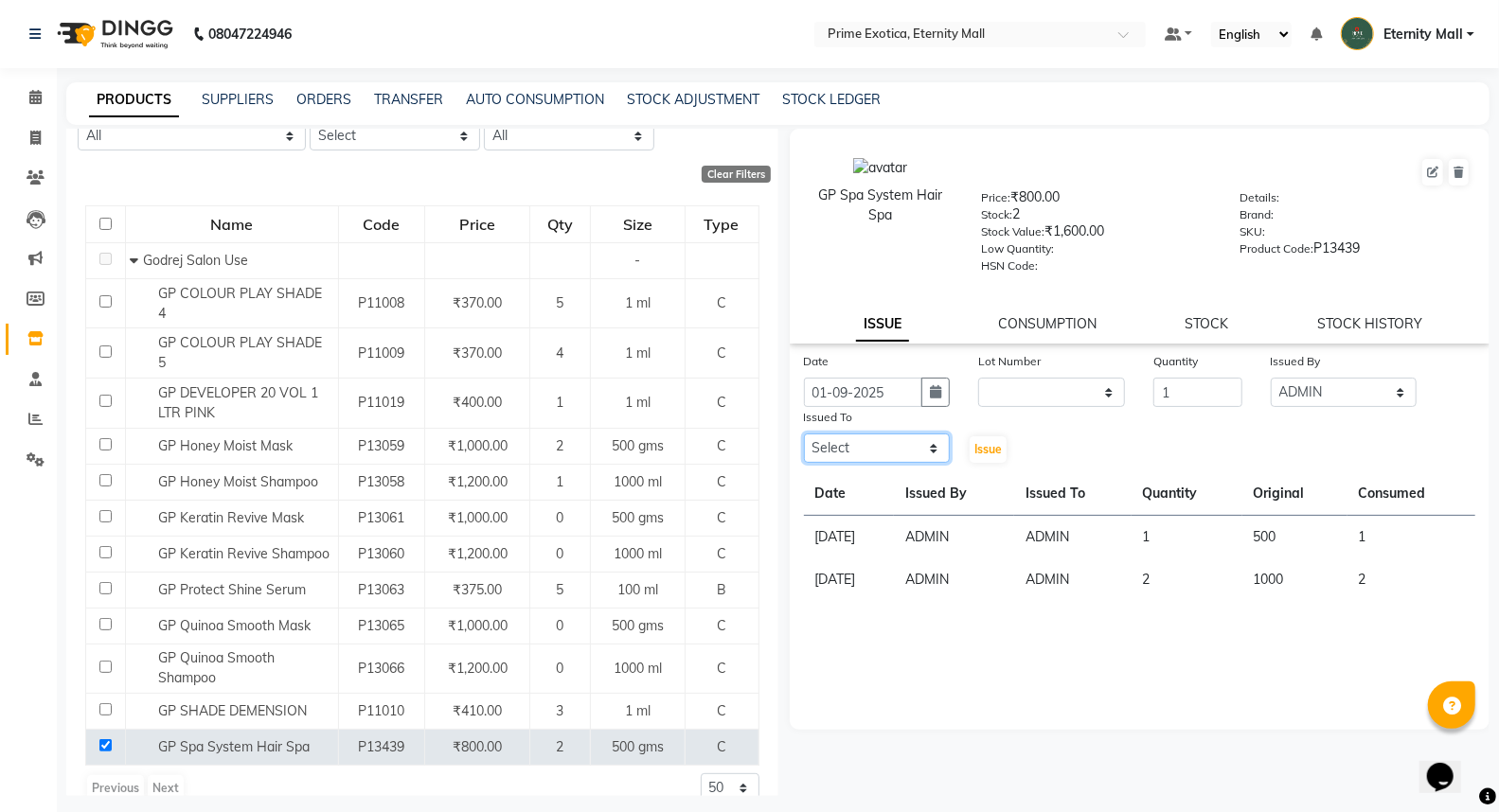
drag, startPoint x: 878, startPoint y: 437, endPoint x: 932, endPoint y: 458, distance: 57.9
click at [878, 437] on select "Select AB ADMIN ajay vikram lakshane [PERSON_NAME] [PERSON_NAME] [PERSON_NAME]" at bounding box center [878, 449] width 147 height 29
select select "40040"
click at [804, 435] on select "Select AB ADMIN ajay vikram lakshane [PERSON_NAME] [PERSON_NAME] [PERSON_NAME]" at bounding box center [878, 449] width 147 height 29
click at [975, 456] on span "Issue" at bounding box center [988, 449] width 27 height 14
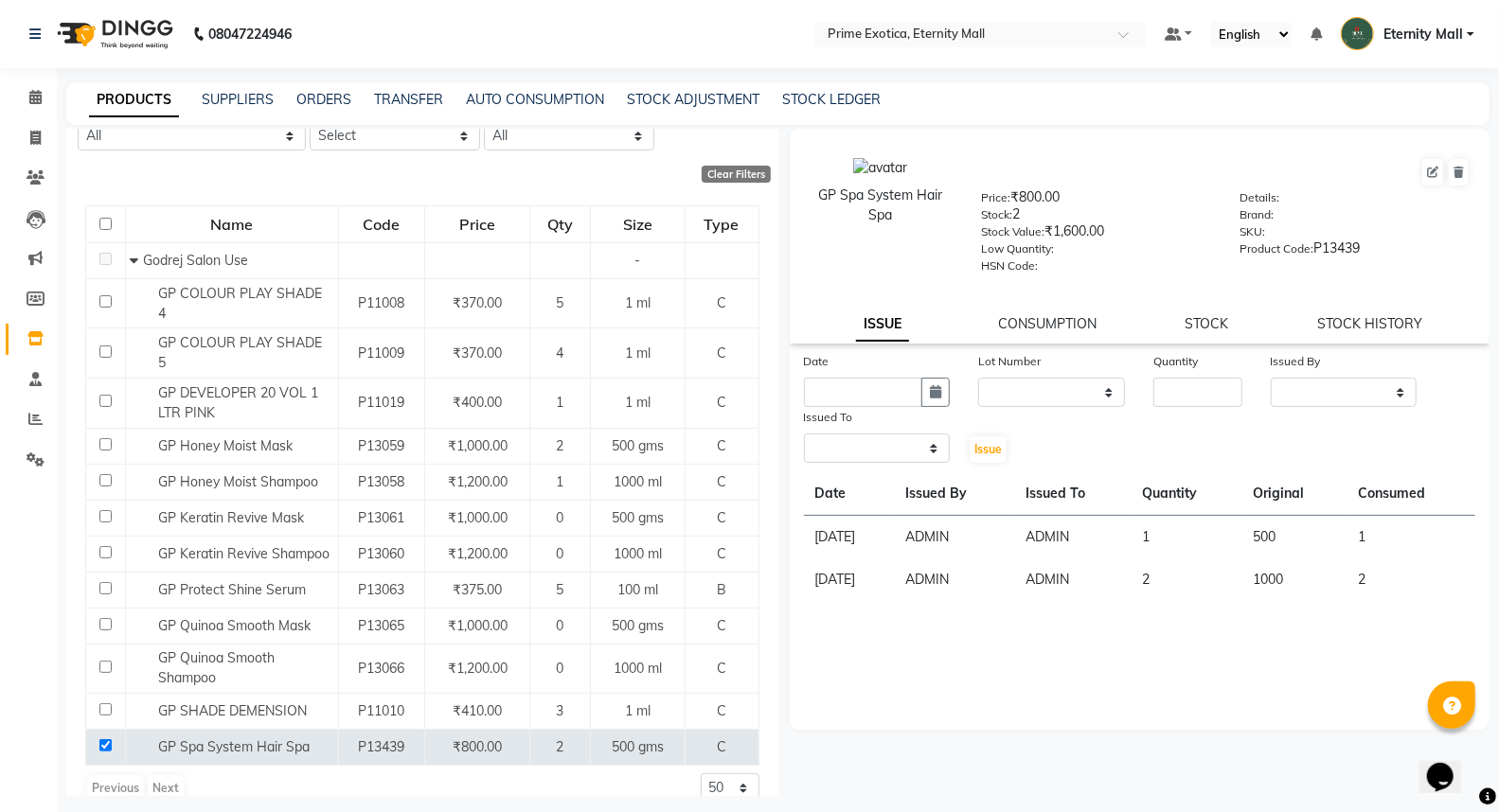
select select
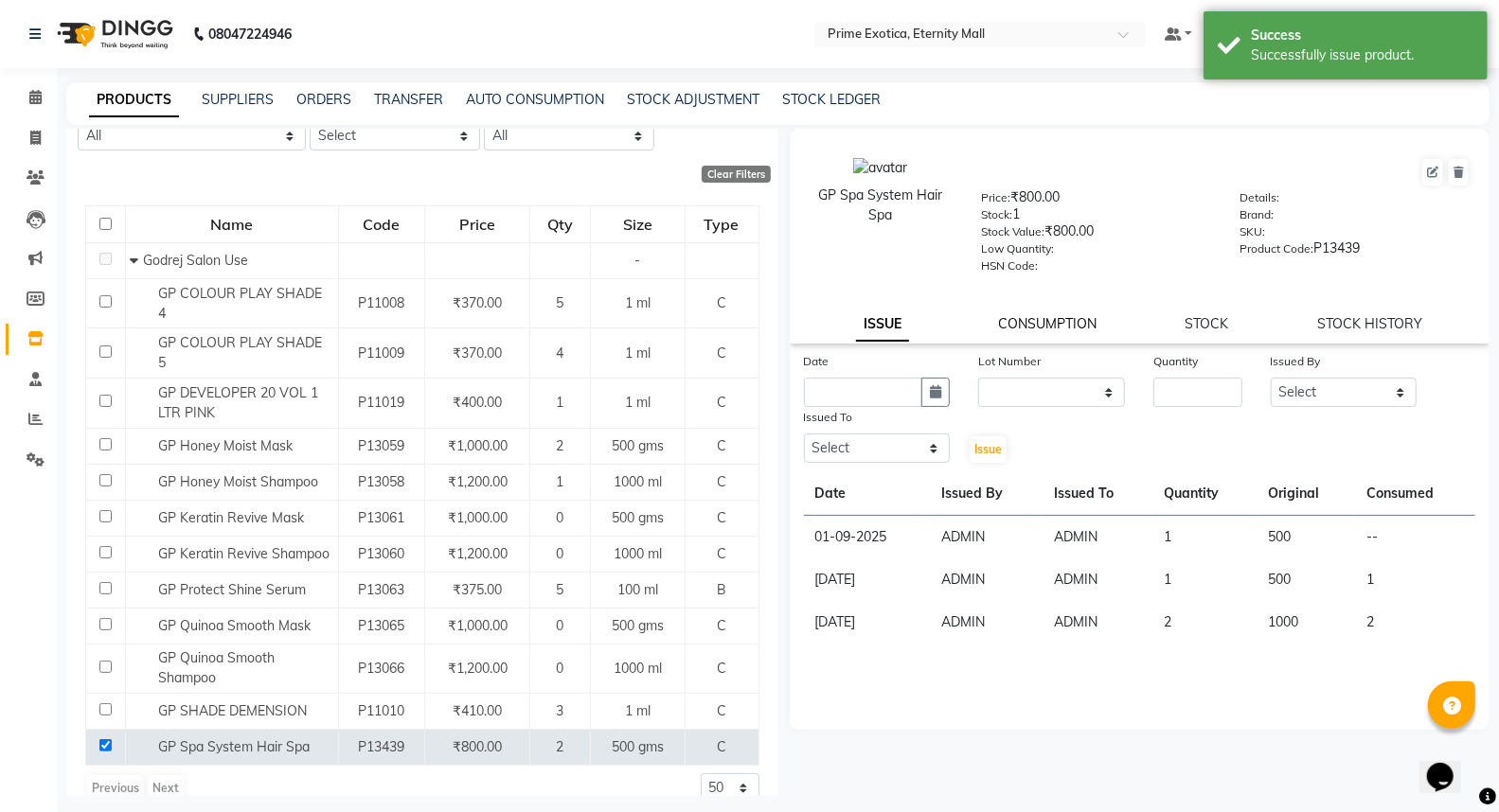
click at [1037, 322] on link "CONSUMPTION" at bounding box center [1047, 323] width 99 height 17
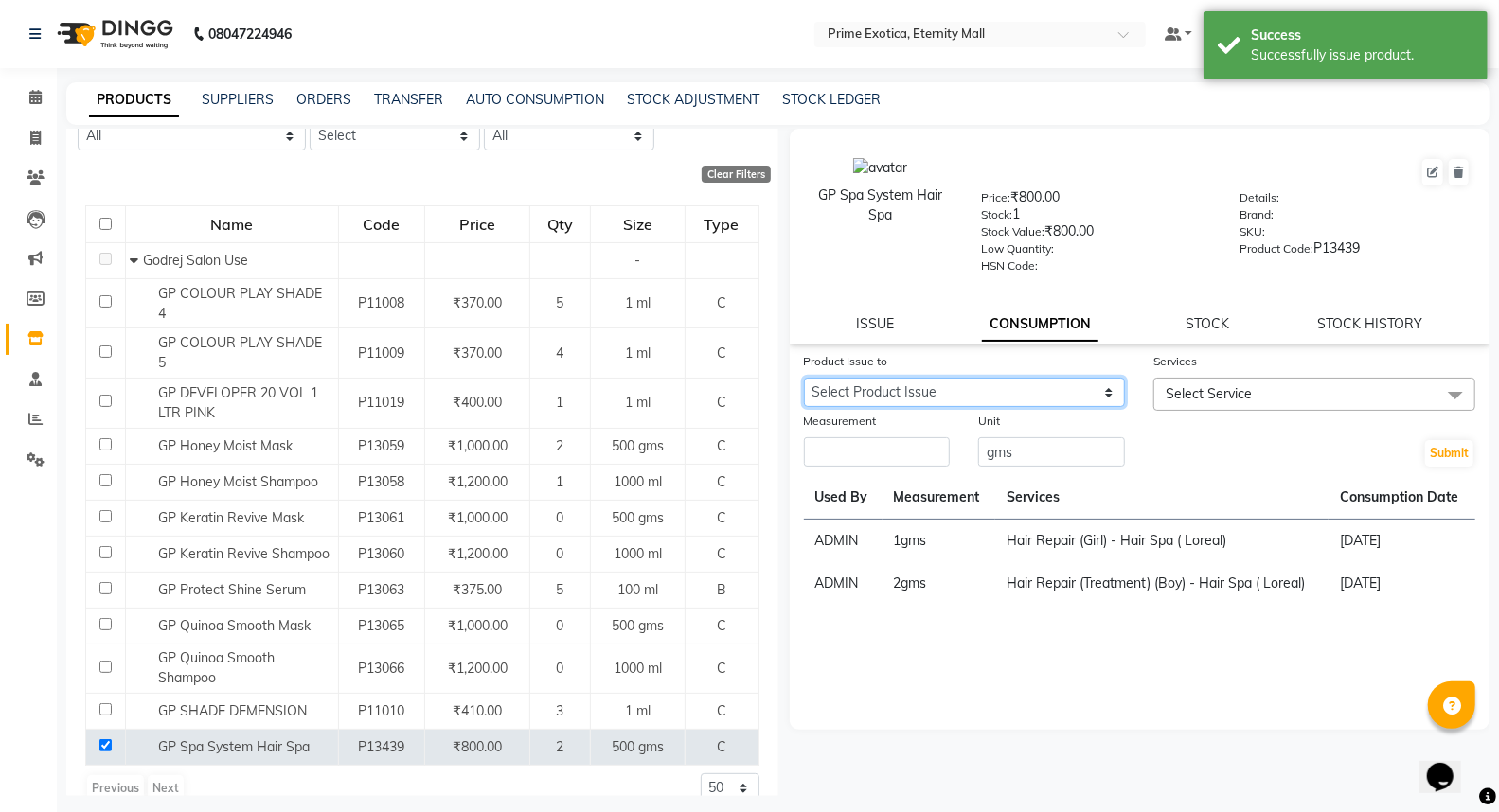
click at [917, 399] on select "Select Product Issue [DATE], Issued to: ADMIN, Balance: 500 [DATE], Issued to: …" at bounding box center [965, 393] width 322 height 29
select select "1198268"
click at [804, 379] on select "Select Product Issue [DATE], Issued to: ADMIN, Balance: 500 [DATE], Issued to: …" at bounding box center [965, 393] width 322 height 29
click at [1191, 396] on span "Select Service" at bounding box center [1209, 393] width 86 height 17
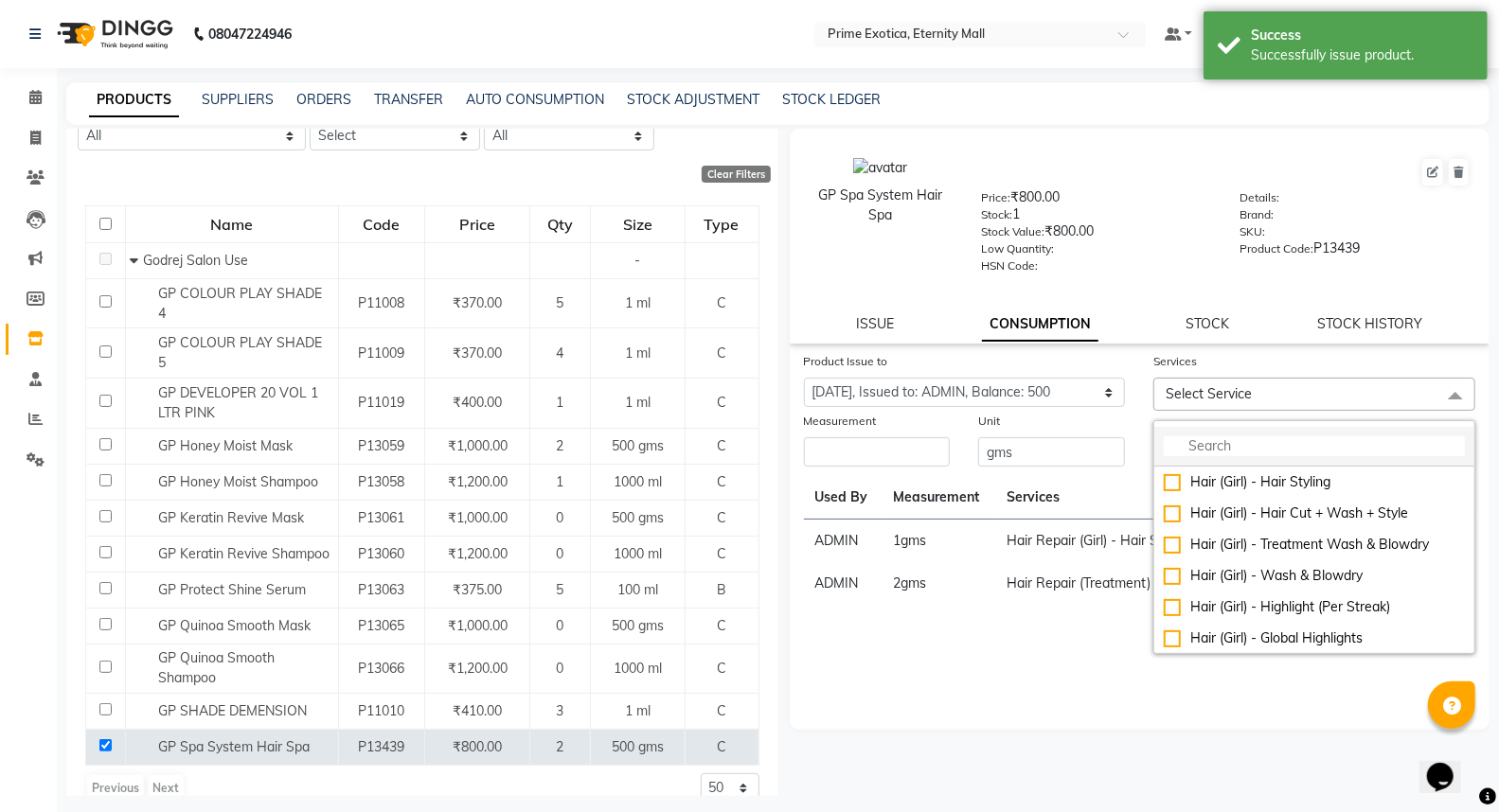
click at [1172, 442] on input "multiselect-search" at bounding box center [1314, 447] width 301 height 20
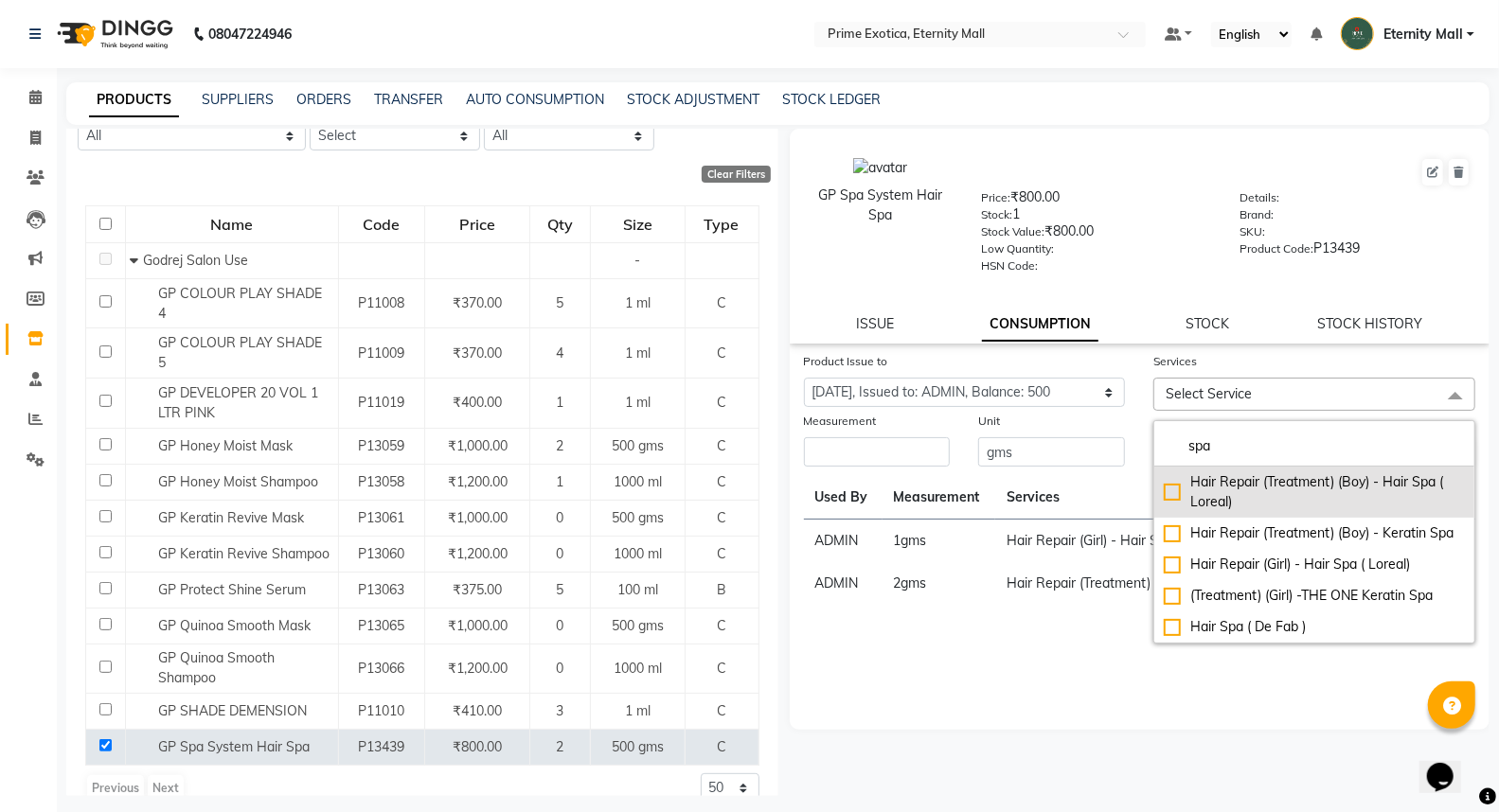
type input "spa"
click at [1176, 494] on div "Hair Repair (Treatment) (Boy) - Hair Spa ( Loreal)" at bounding box center [1314, 492] width 301 height 40
checkbox input "true"
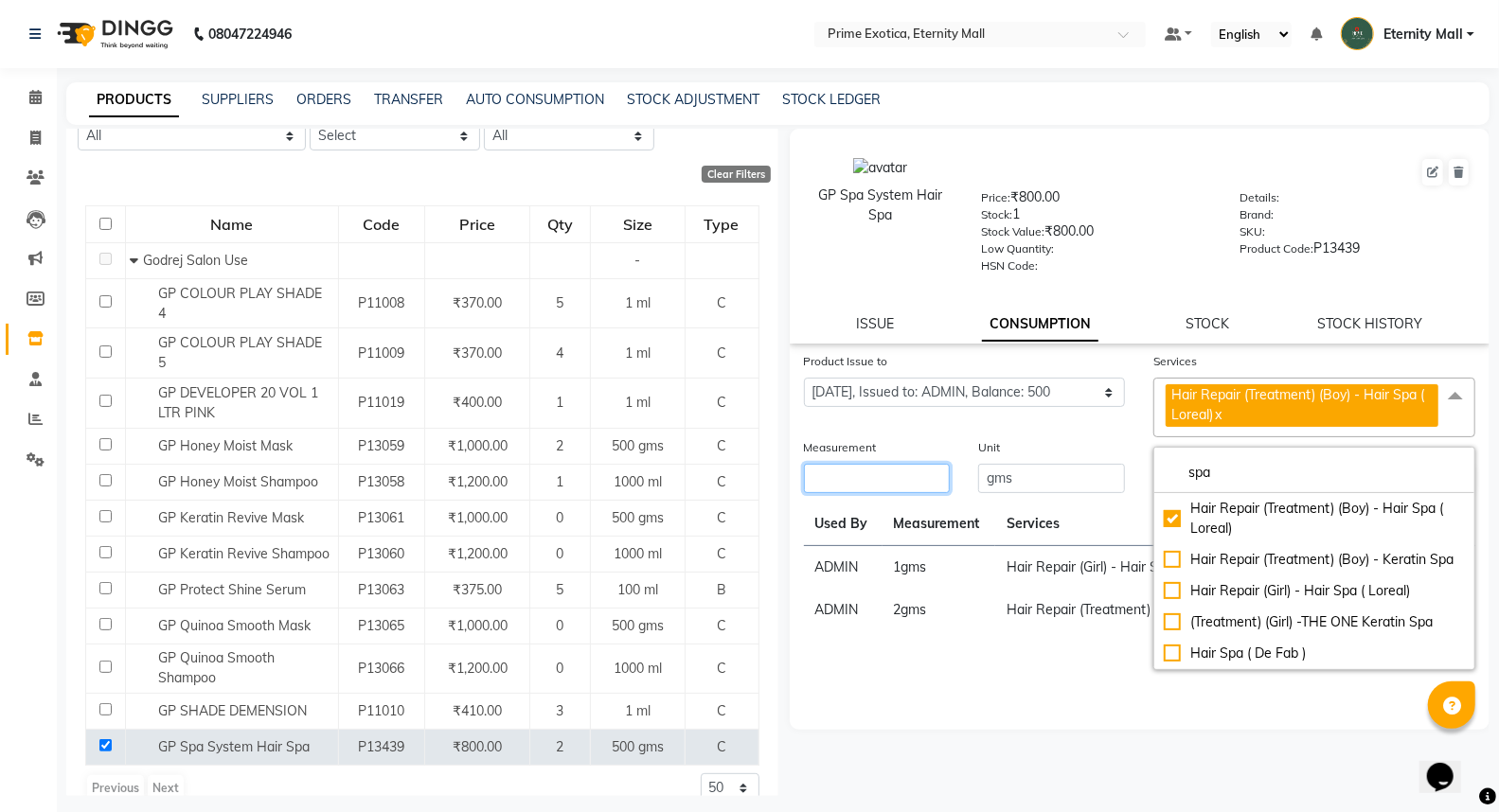
click at [894, 486] on input "number" at bounding box center [878, 479] width 147 height 29
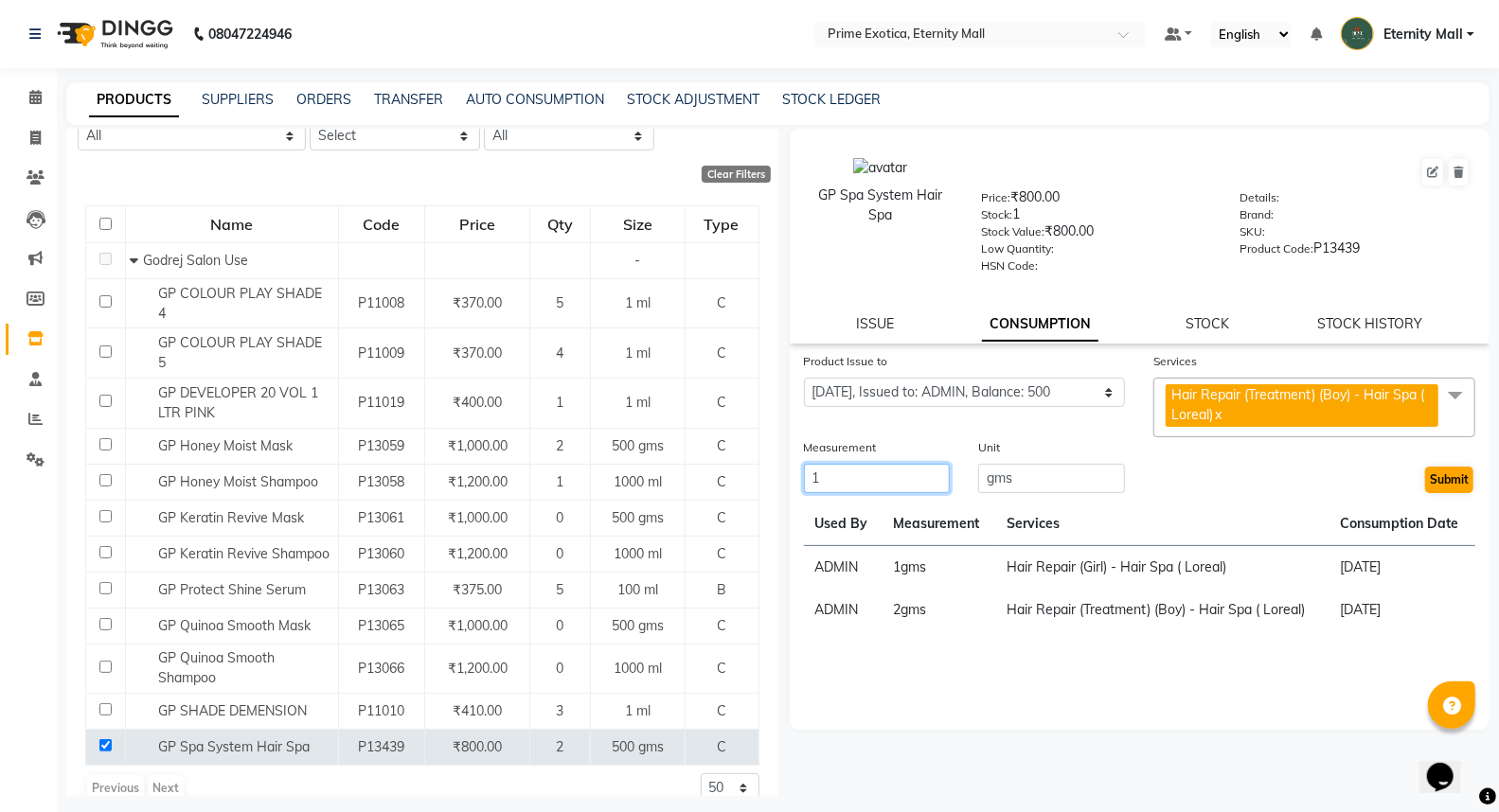
type input "1"
click at [1461, 485] on button "Submit" at bounding box center [1449, 479] width 48 height 26
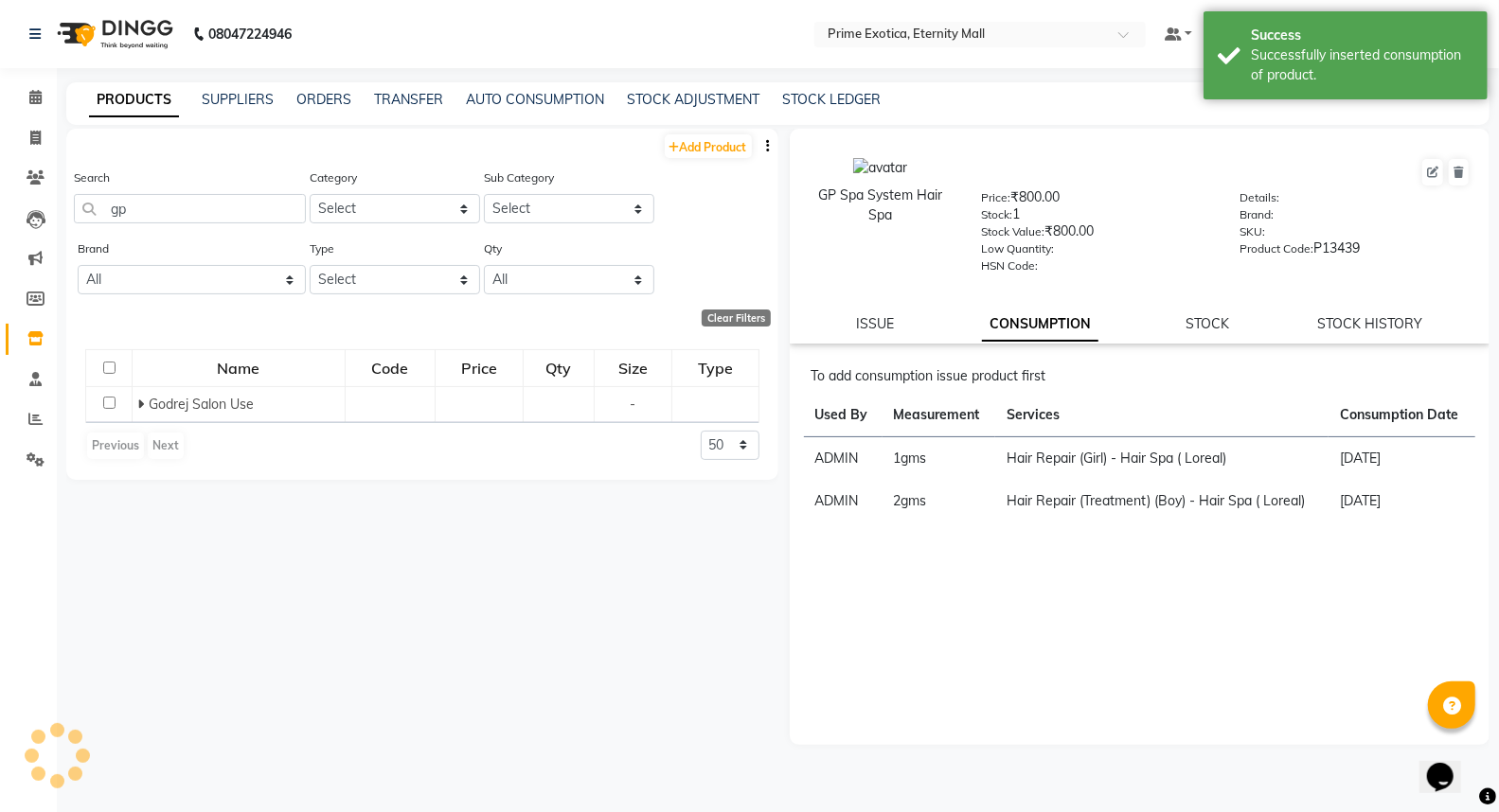
scroll to position [0, 0]
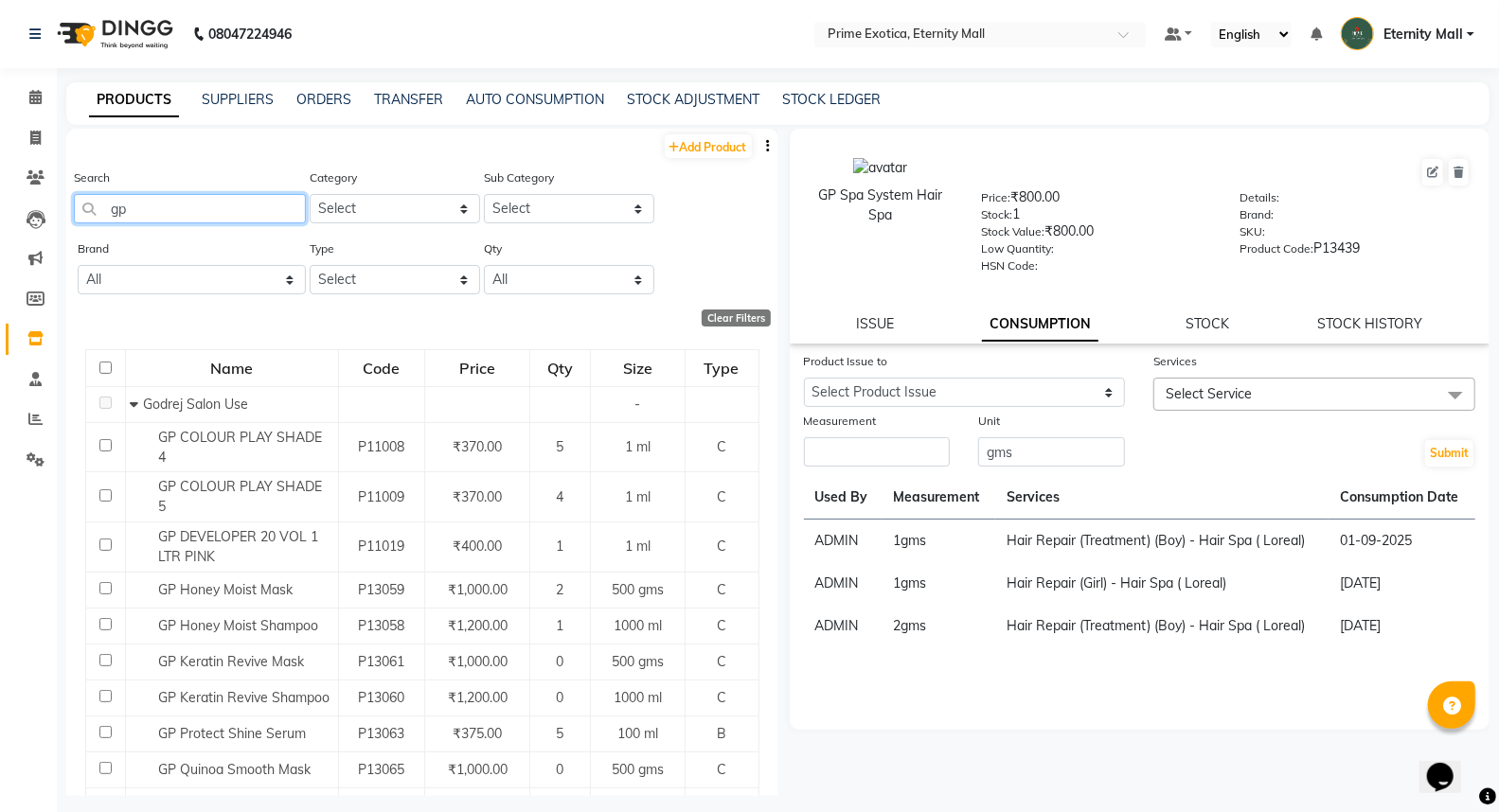
click at [192, 203] on input "gp" at bounding box center [189, 209] width 232 height 29
type input "g"
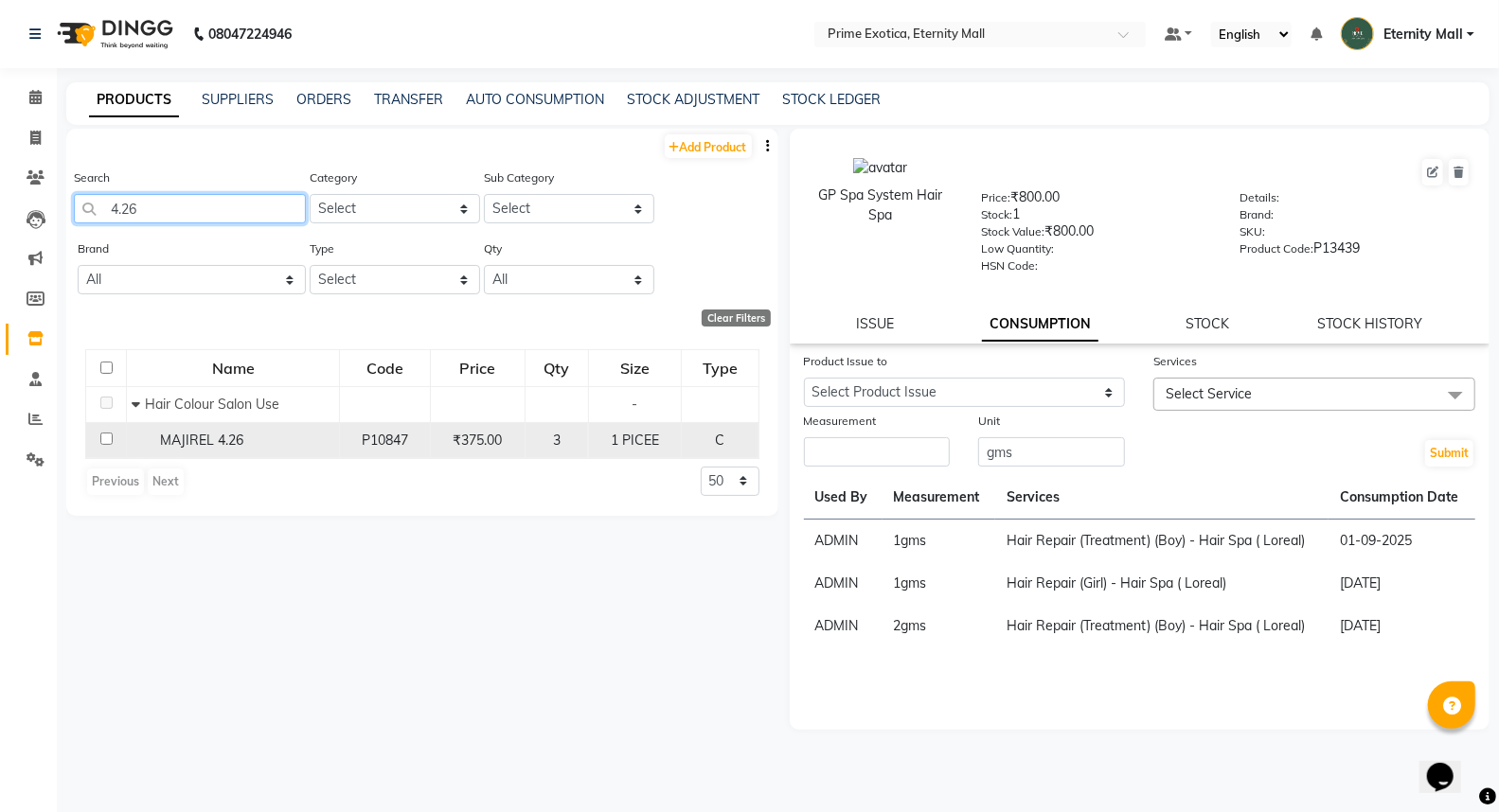
type input "4.26"
click at [101, 438] on input "checkbox" at bounding box center [106, 439] width 13 height 13
checkbox input "true"
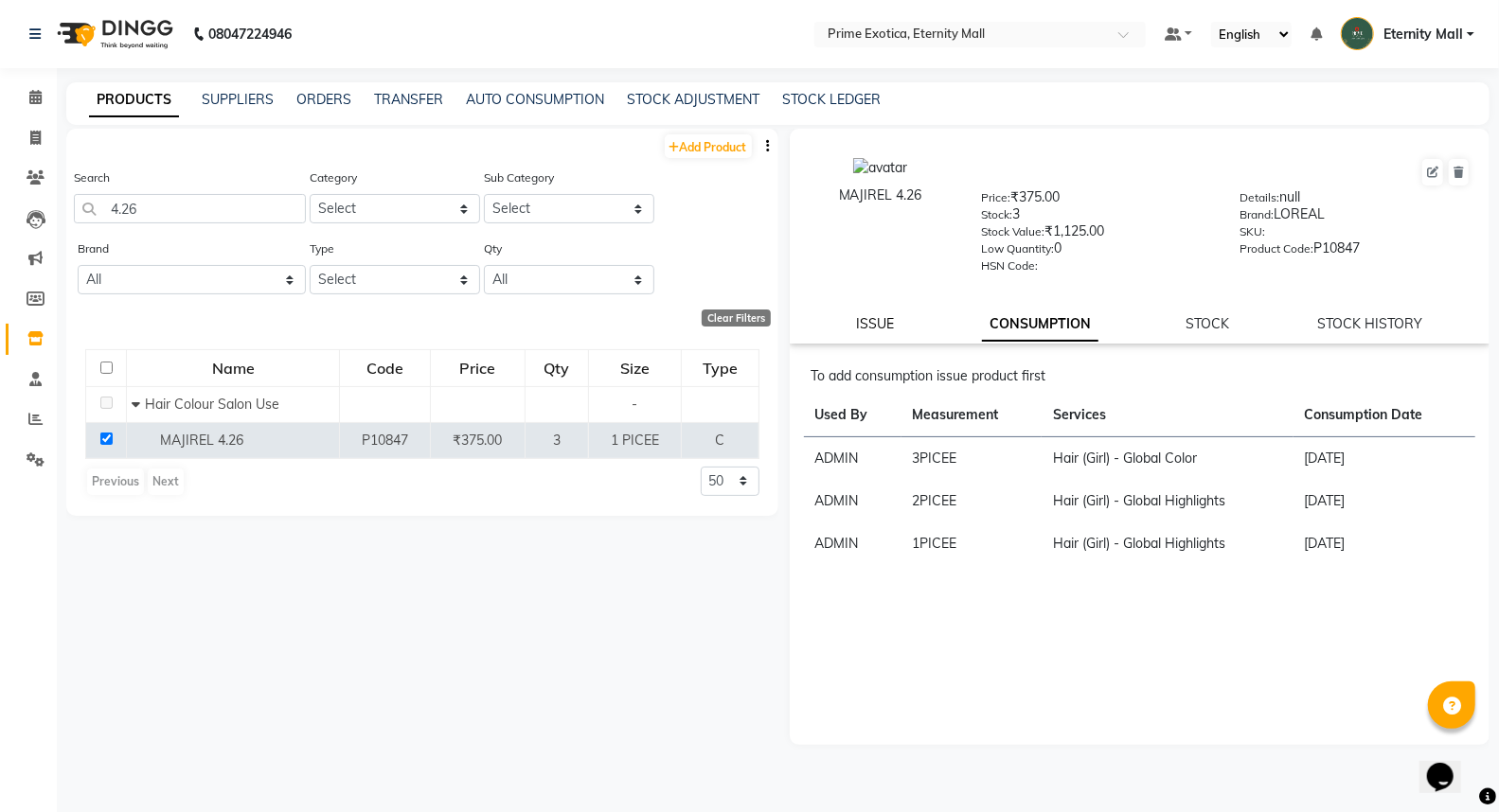
click at [873, 325] on link "ISSUE" at bounding box center [875, 323] width 38 height 17
select select
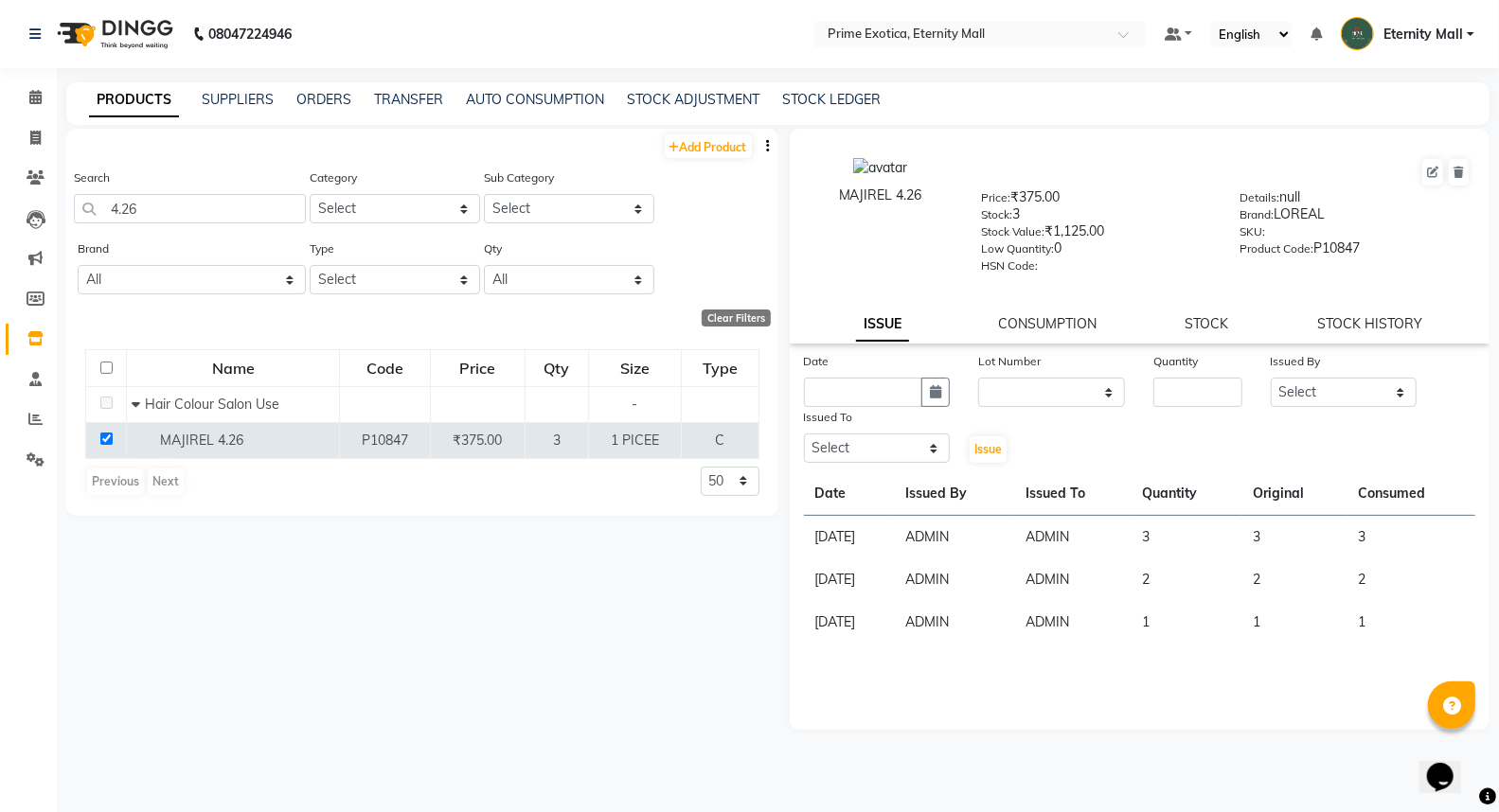
click at [913, 374] on div "Date" at bounding box center [878, 364] width 147 height 26
click at [897, 398] on input "text" at bounding box center [864, 393] width 120 height 29
select select "9"
select select "2025"
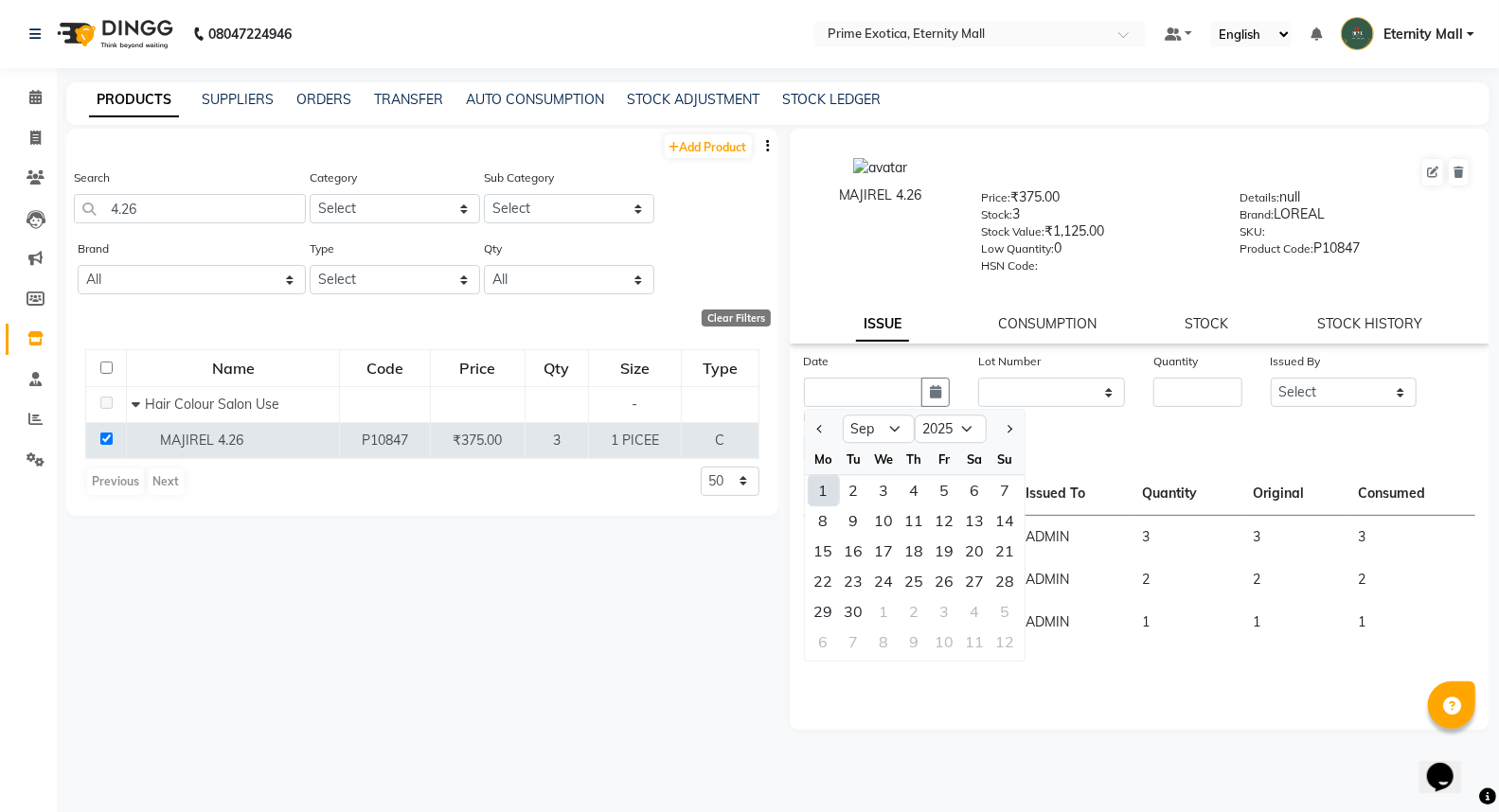
click at [824, 488] on div "1" at bounding box center [823, 490] width 30 height 30
type input "01-09-2025"
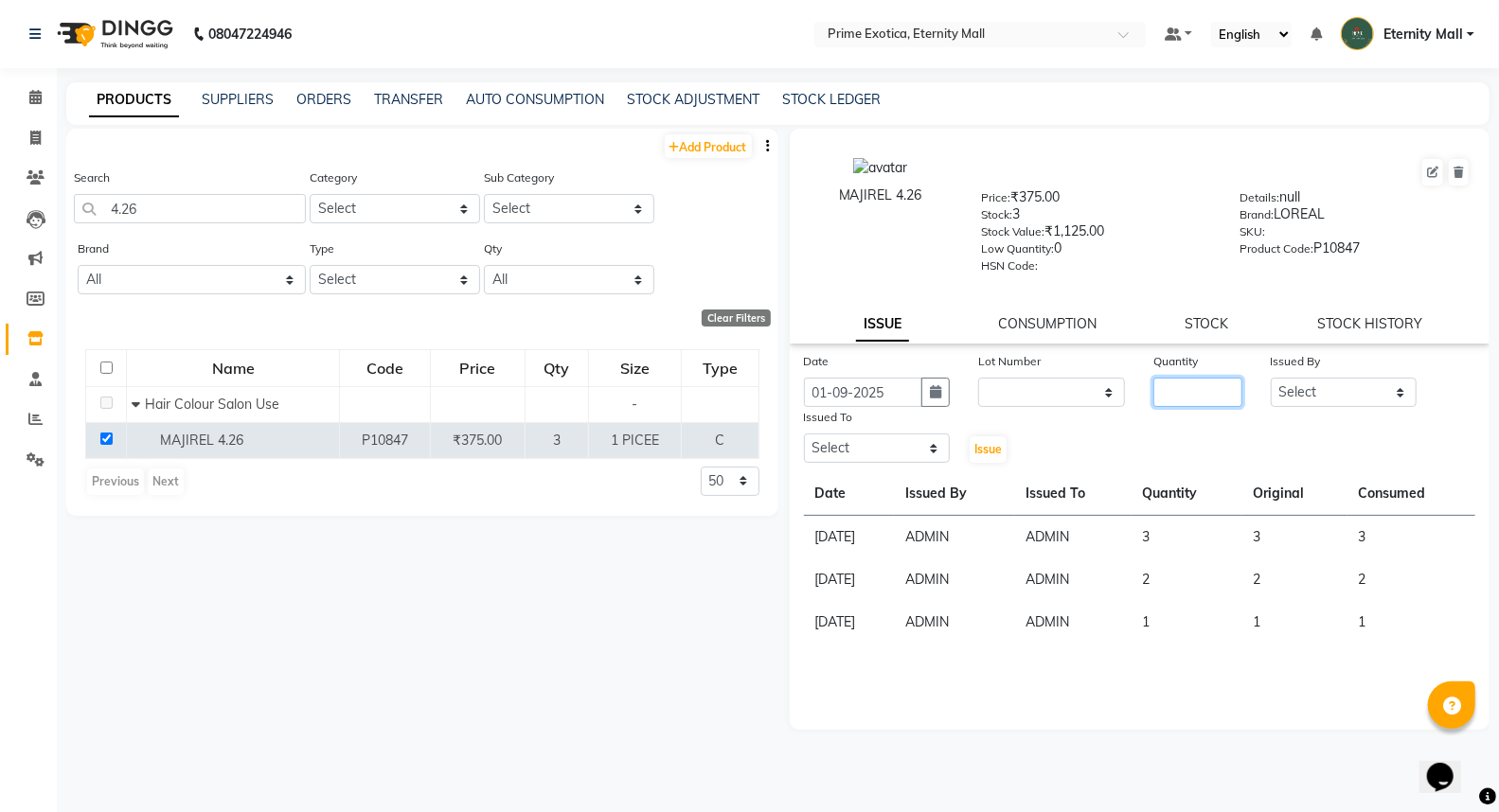
click at [1217, 383] on input "number" at bounding box center [1197, 393] width 88 height 29
type input "1"
click at [1284, 399] on select "Select AB ADMIN ajay vikram lakshane [PERSON_NAME] [PERSON_NAME] [PERSON_NAME]" at bounding box center [1344, 393] width 147 height 29
select select "40040"
click at [1271, 379] on select "Select AB ADMIN ajay vikram lakshane [PERSON_NAME] [PERSON_NAME] [PERSON_NAME]" at bounding box center [1344, 393] width 147 height 29
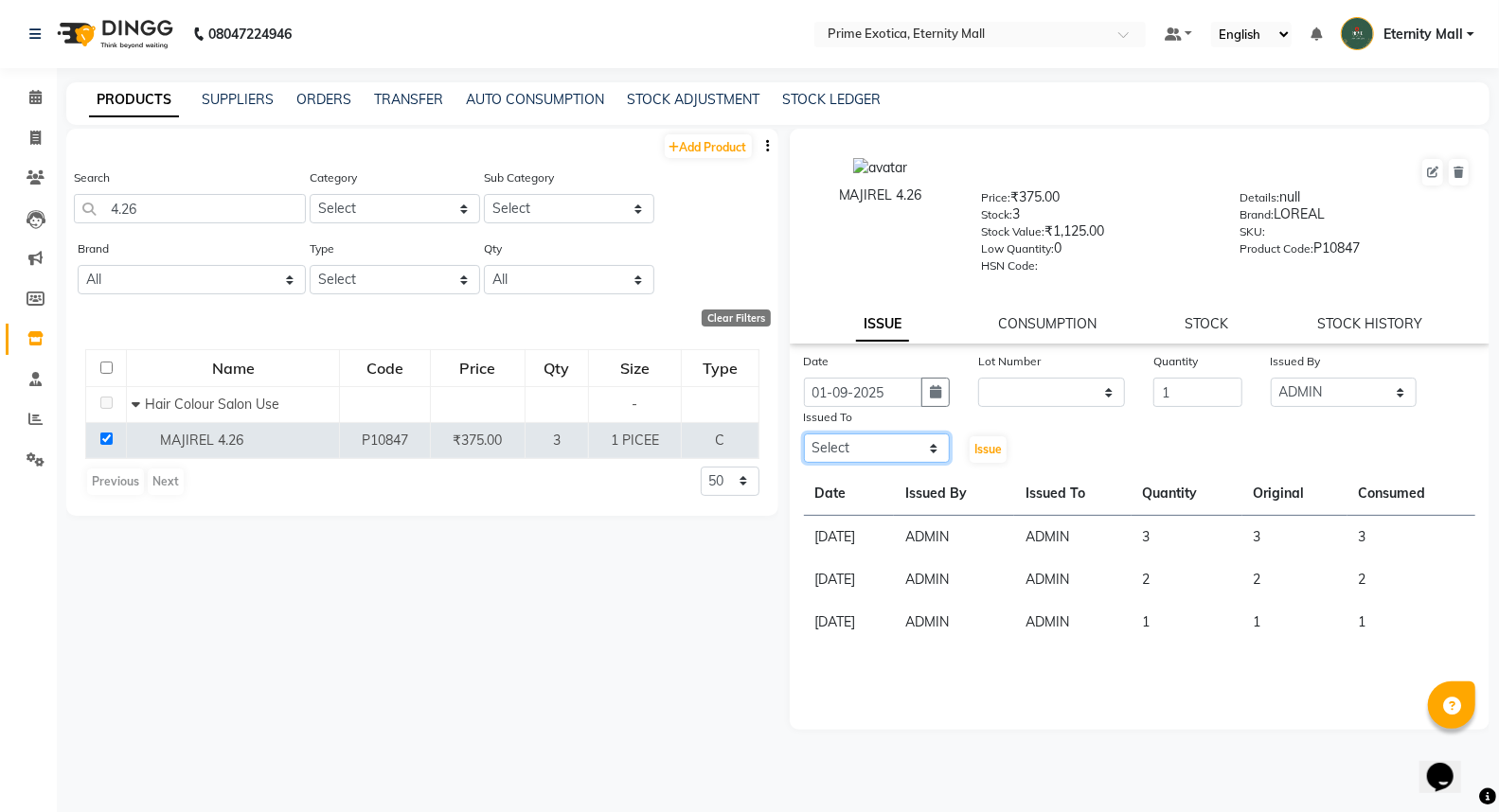
click at [885, 438] on select "Select AB ADMIN ajay vikram lakshane [PERSON_NAME] [PERSON_NAME] [PERSON_NAME]" at bounding box center [878, 449] width 147 height 29
select select "40040"
click at [804, 435] on select "Select AB ADMIN ajay vikram lakshane [PERSON_NAME] [PERSON_NAME] [PERSON_NAME]" at bounding box center [878, 449] width 147 height 29
click at [983, 456] on span "Issue" at bounding box center [988, 449] width 27 height 14
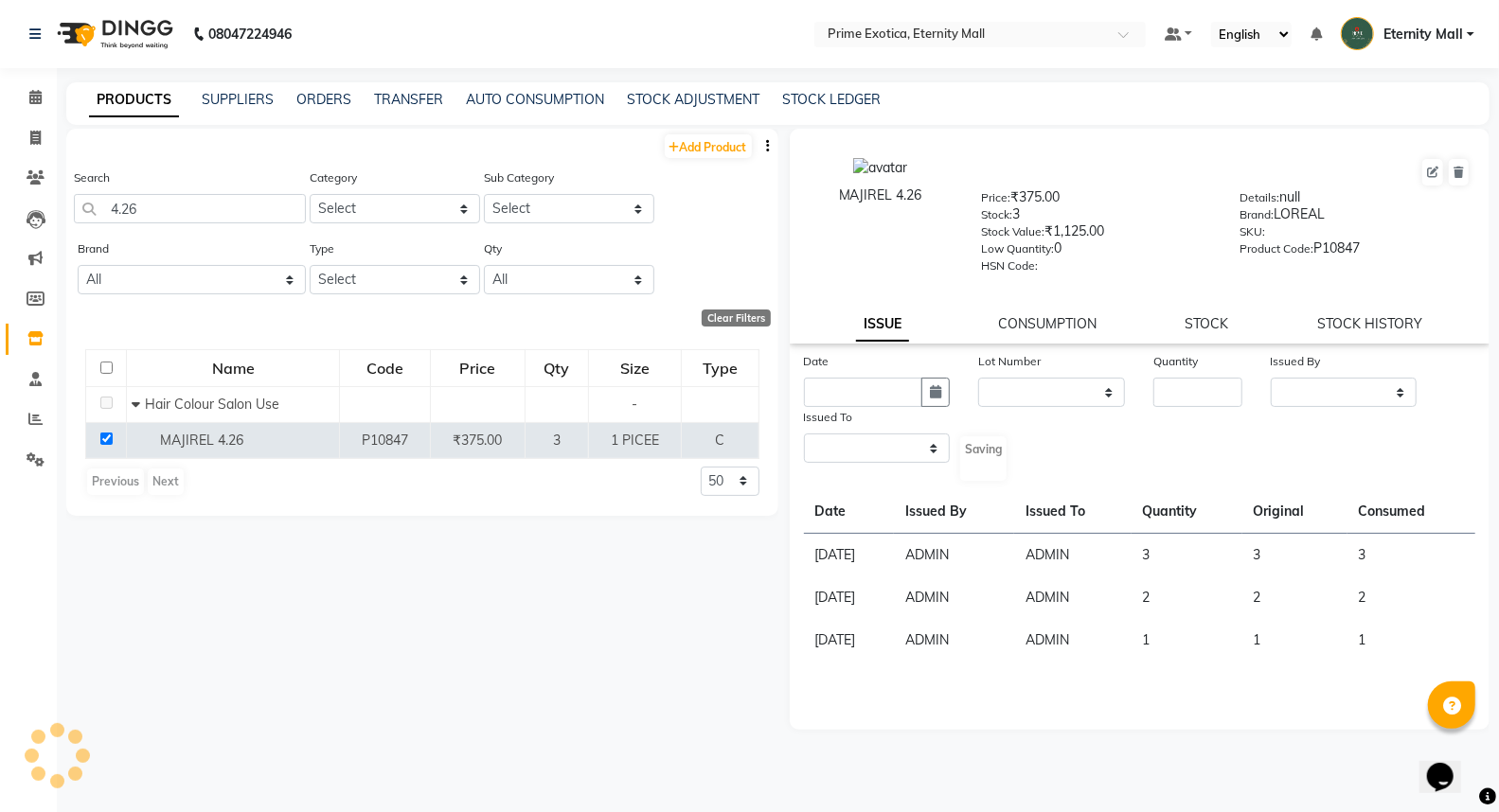
select select
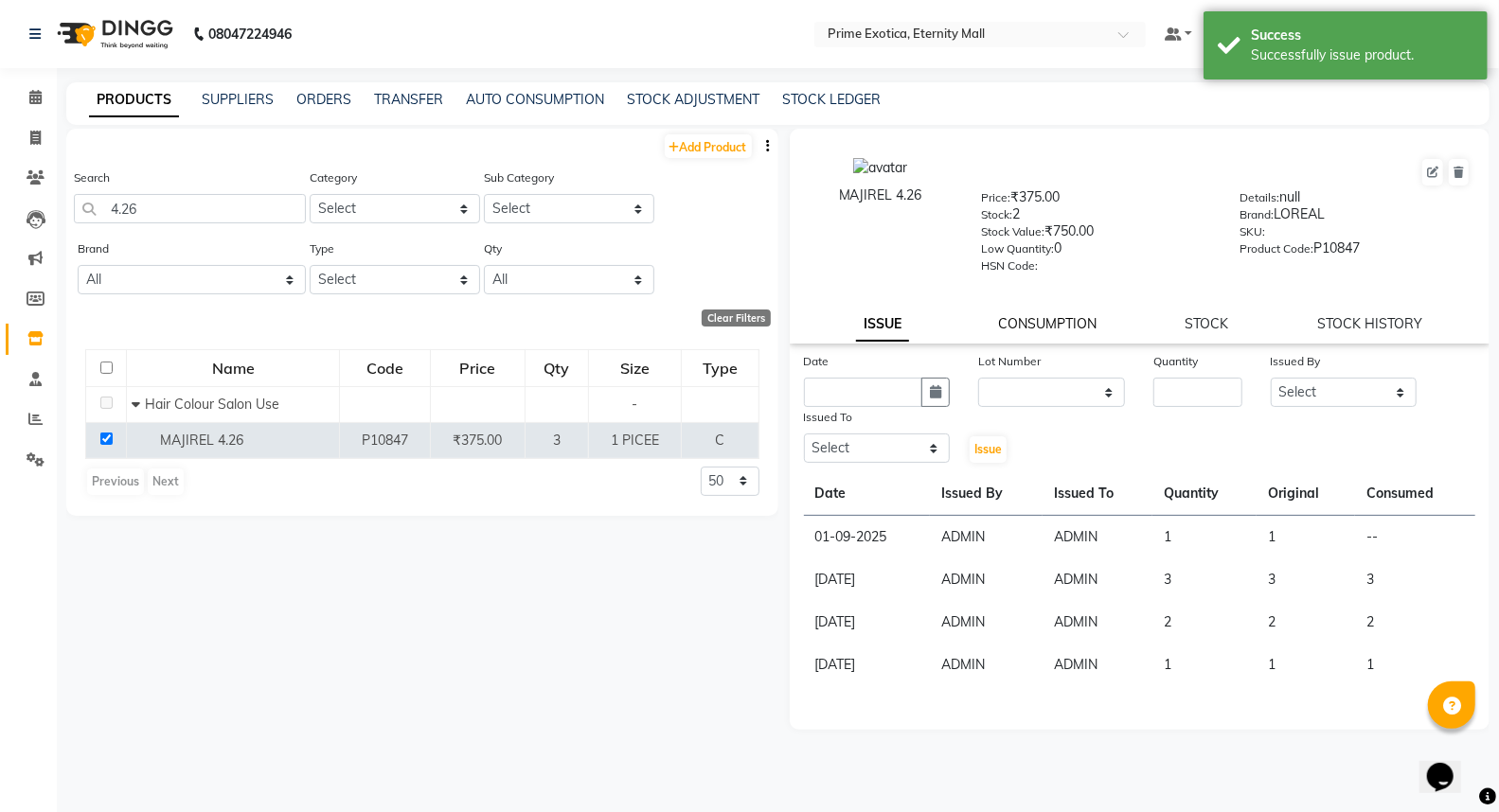
click at [1046, 331] on link "CONSUMPTION" at bounding box center [1047, 323] width 99 height 17
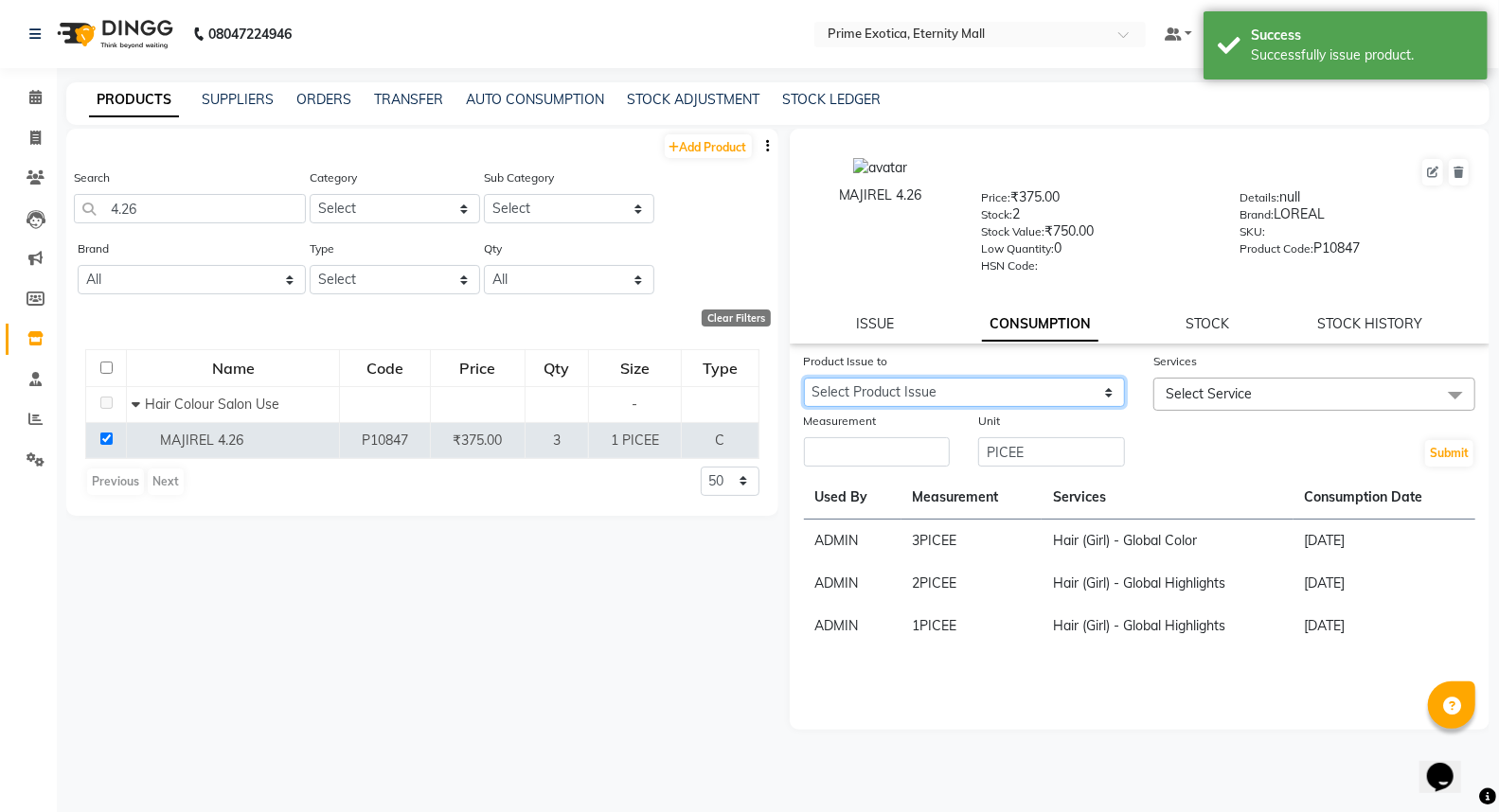
click at [1017, 396] on select "Select Product Issue [DATE], Issued to: ADMIN, Balance: 1" at bounding box center [965, 393] width 322 height 29
select select "1198276"
click at [804, 379] on select "Select Product Issue [DATE], Issued to: ADMIN, Balance: 1" at bounding box center [965, 393] width 322 height 29
click at [1198, 393] on span "Select Service" at bounding box center [1209, 393] width 86 height 17
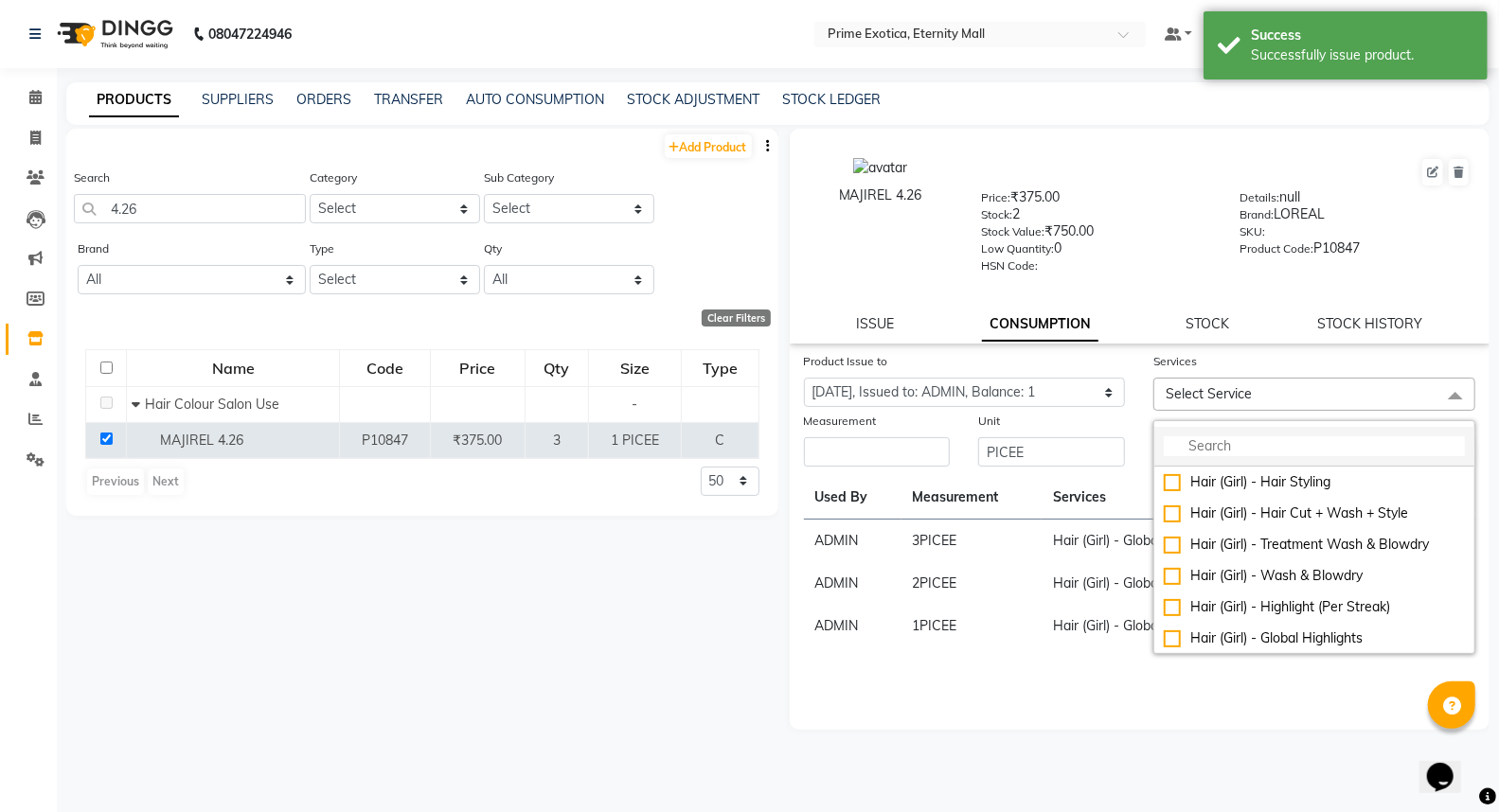
click at [1234, 429] on li at bounding box center [1314, 447] width 320 height 40
click at [1235, 447] on input "multiselect-search" at bounding box center [1314, 447] width 301 height 20
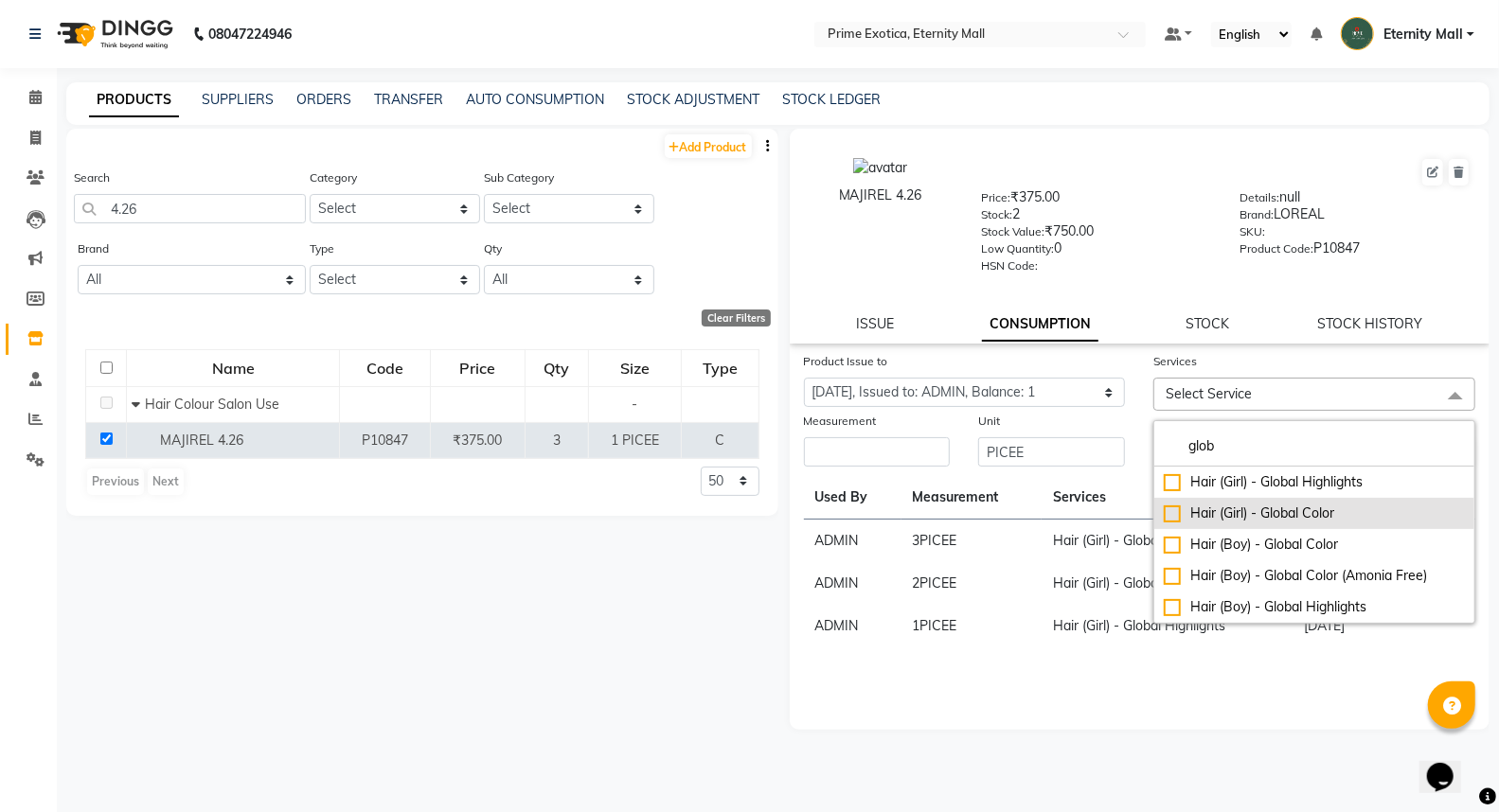
type input "glob"
click at [1174, 508] on div "Hair (Girl) - Global Color" at bounding box center [1314, 513] width 301 height 20
checkbox input "true"
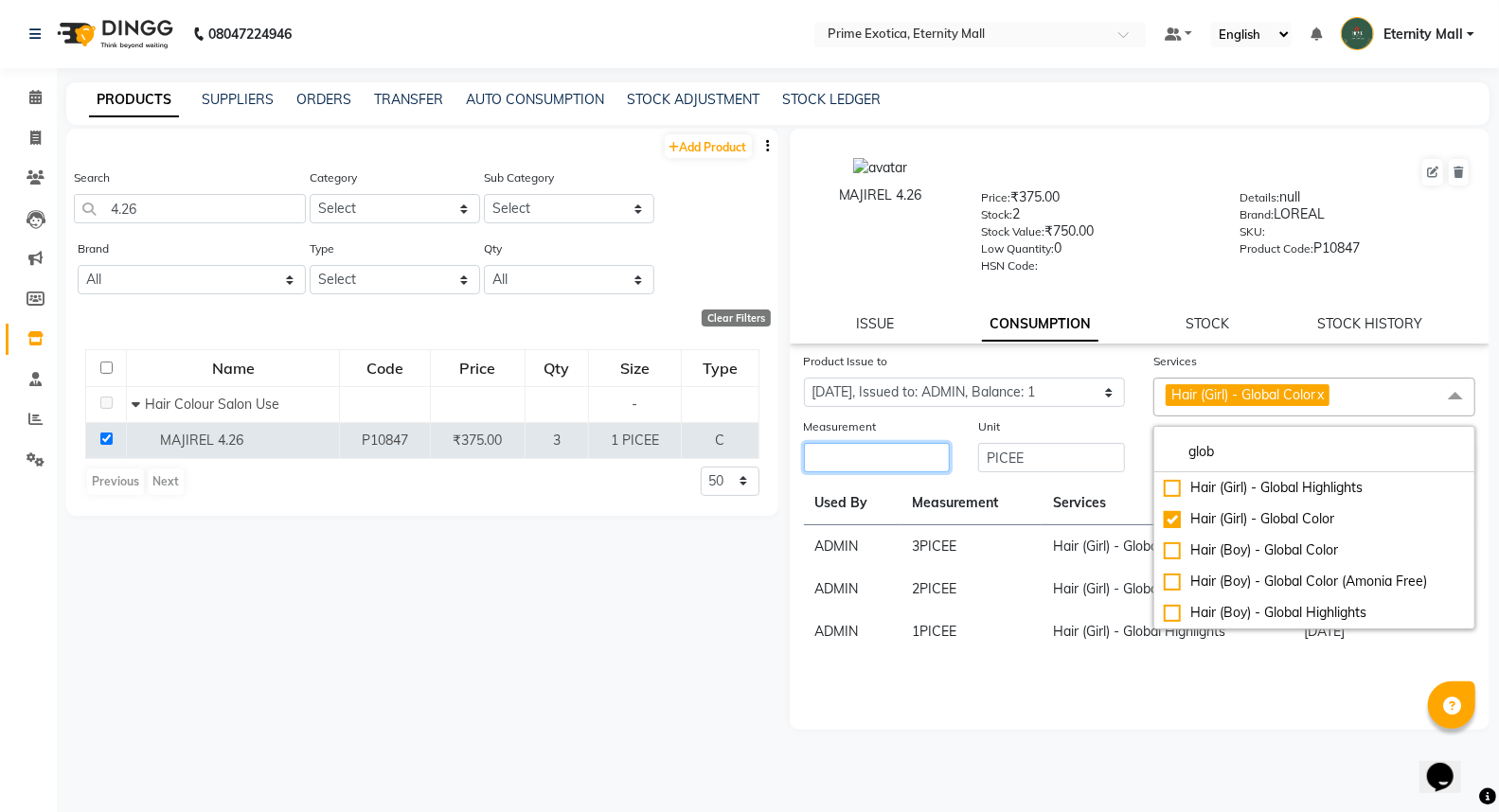
click at [881, 457] on input "number" at bounding box center [878, 457] width 147 height 29
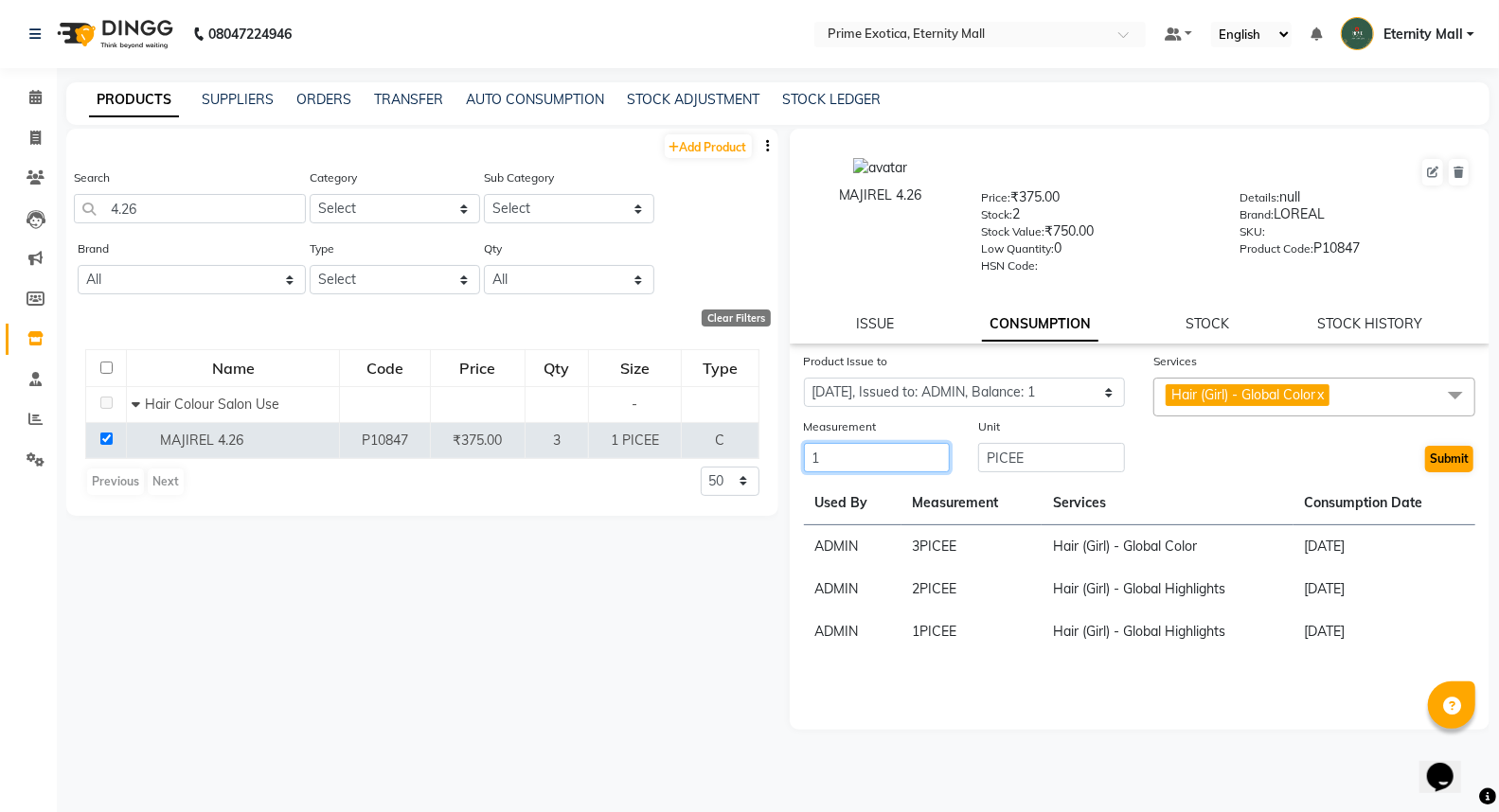
type input "1"
click at [1447, 456] on button "Submit" at bounding box center [1449, 458] width 48 height 26
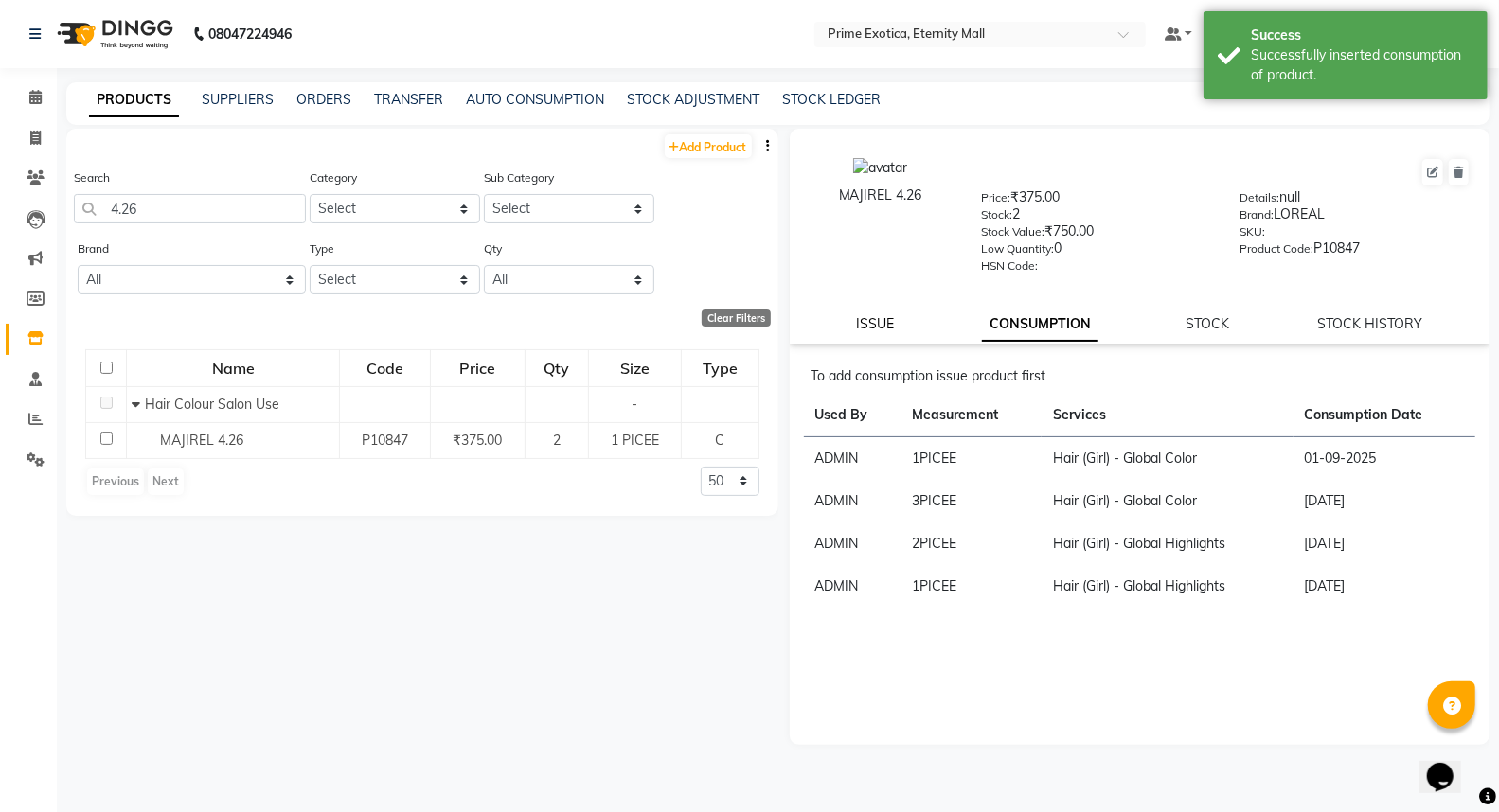
click at [893, 324] on div "ISSUE CONSUMPTION STOCK STOCK HISTORY" at bounding box center [1139, 324] width 655 height 20
click at [197, 204] on input "4.26" at bounding box center [189, 209] width 232 height 29
type input "4"
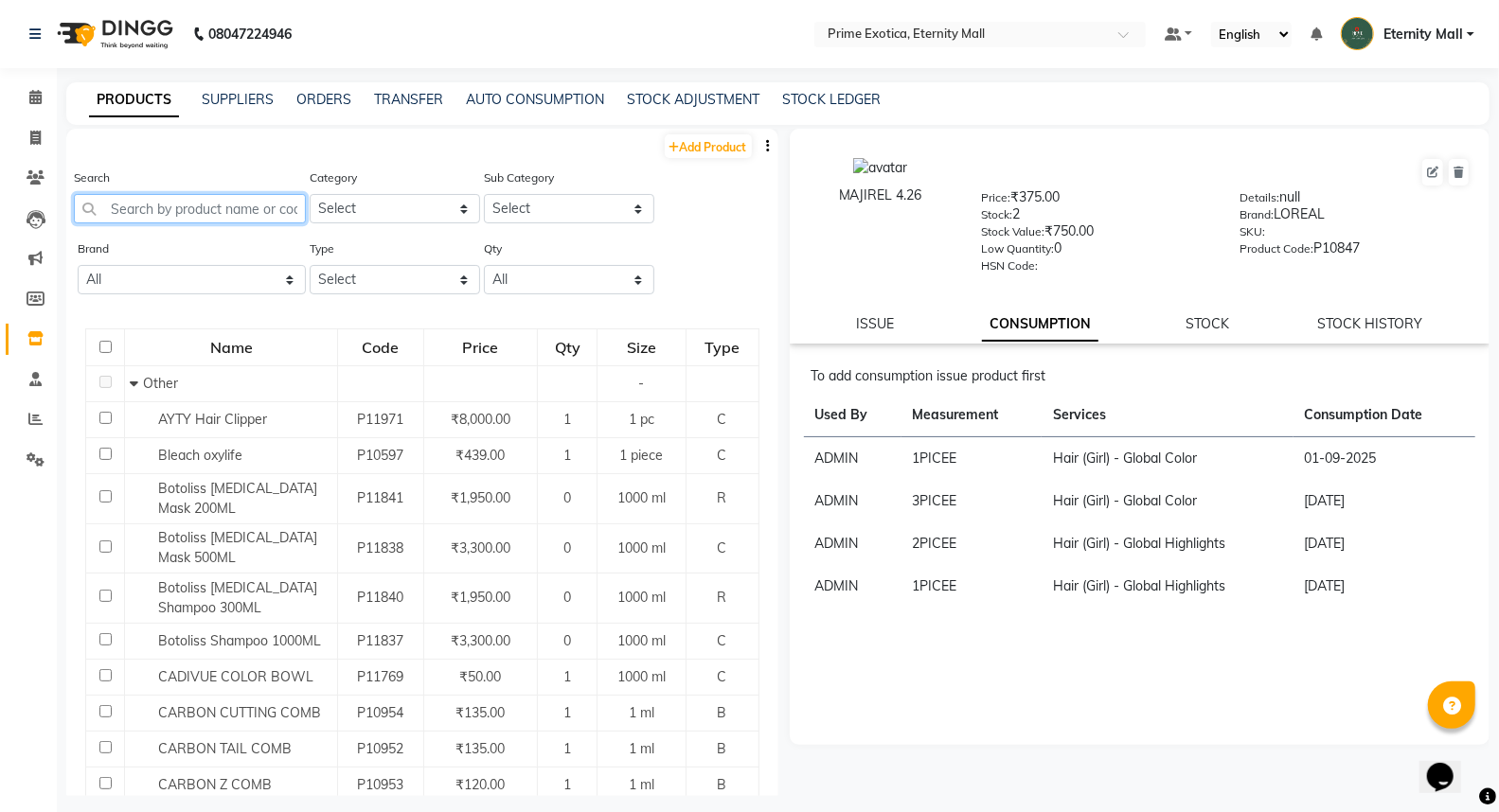
click at [153, 206] on input "text" at bounding box center [189, 209] width 232 height 29
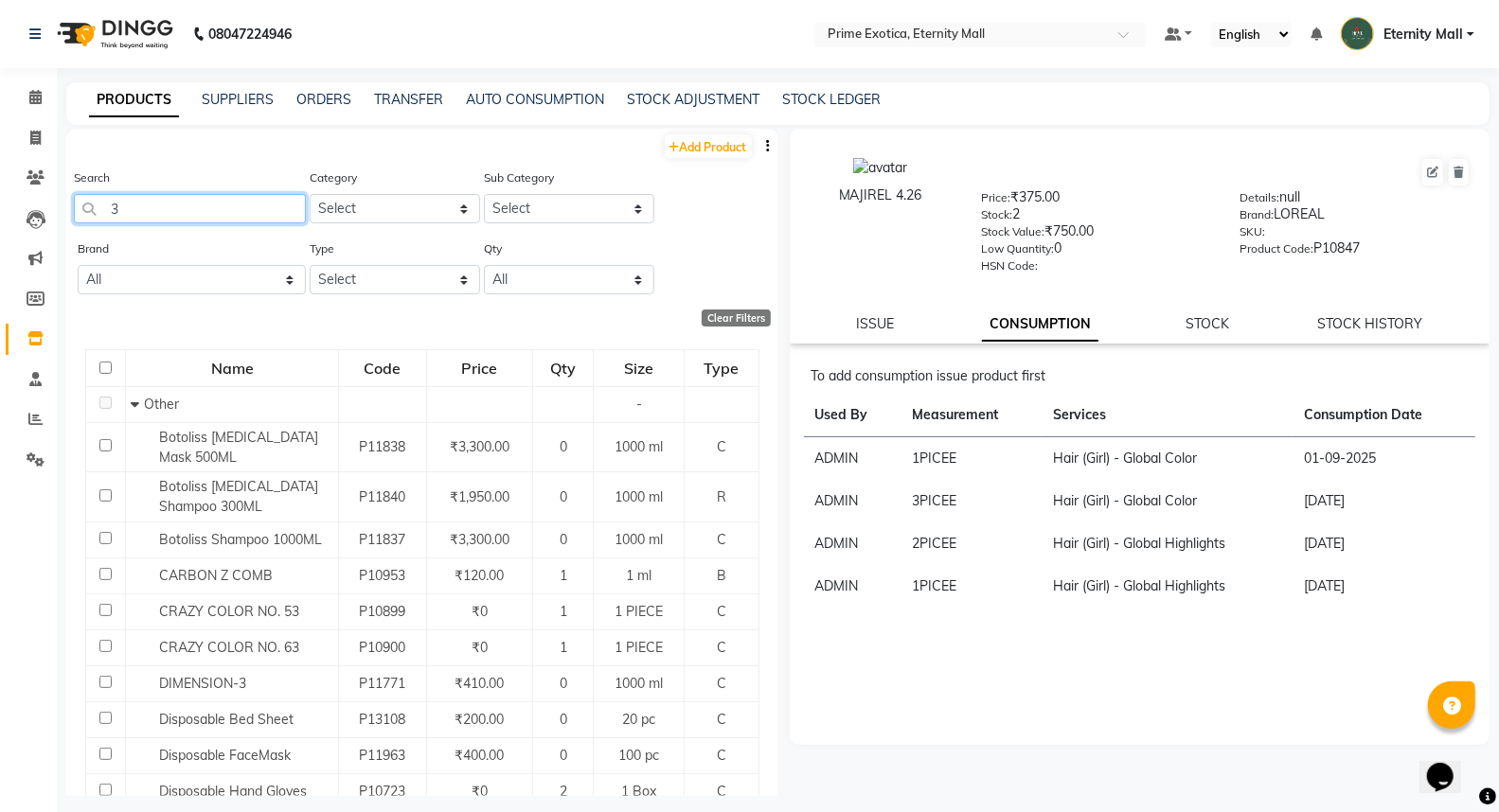
click at [219, 212] on input "3" at bounding box center [189, 209] width 232 height 29
type input "3"
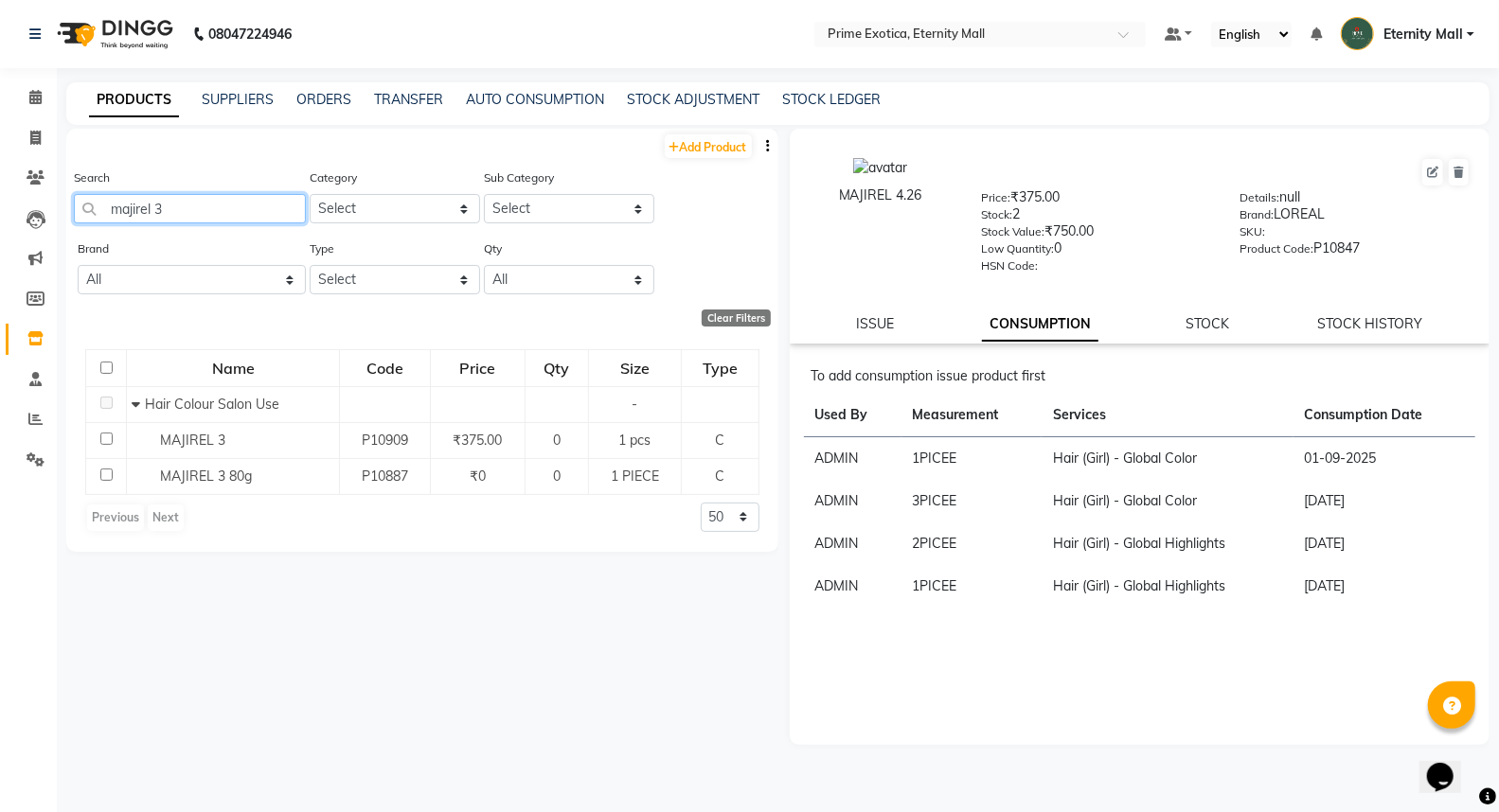
click at [238, 209] on input "majirel 3" at bounding box center [189, 209] width 232 height 29
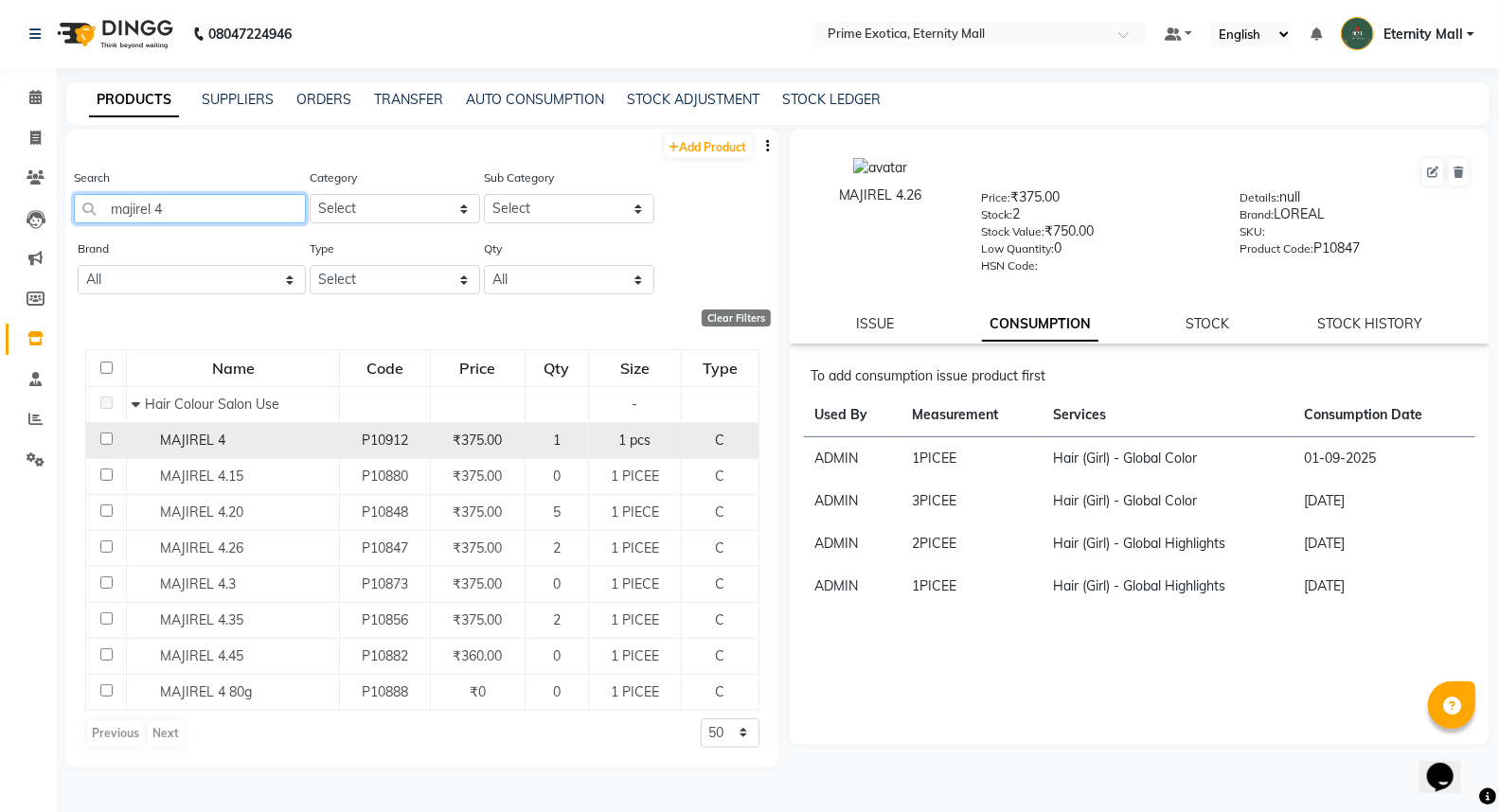
type input "majirel 4"
click at [104, 441] on input "checkbox" at bounding box center [106, 439] width 13 height 13
checkbox input "true"
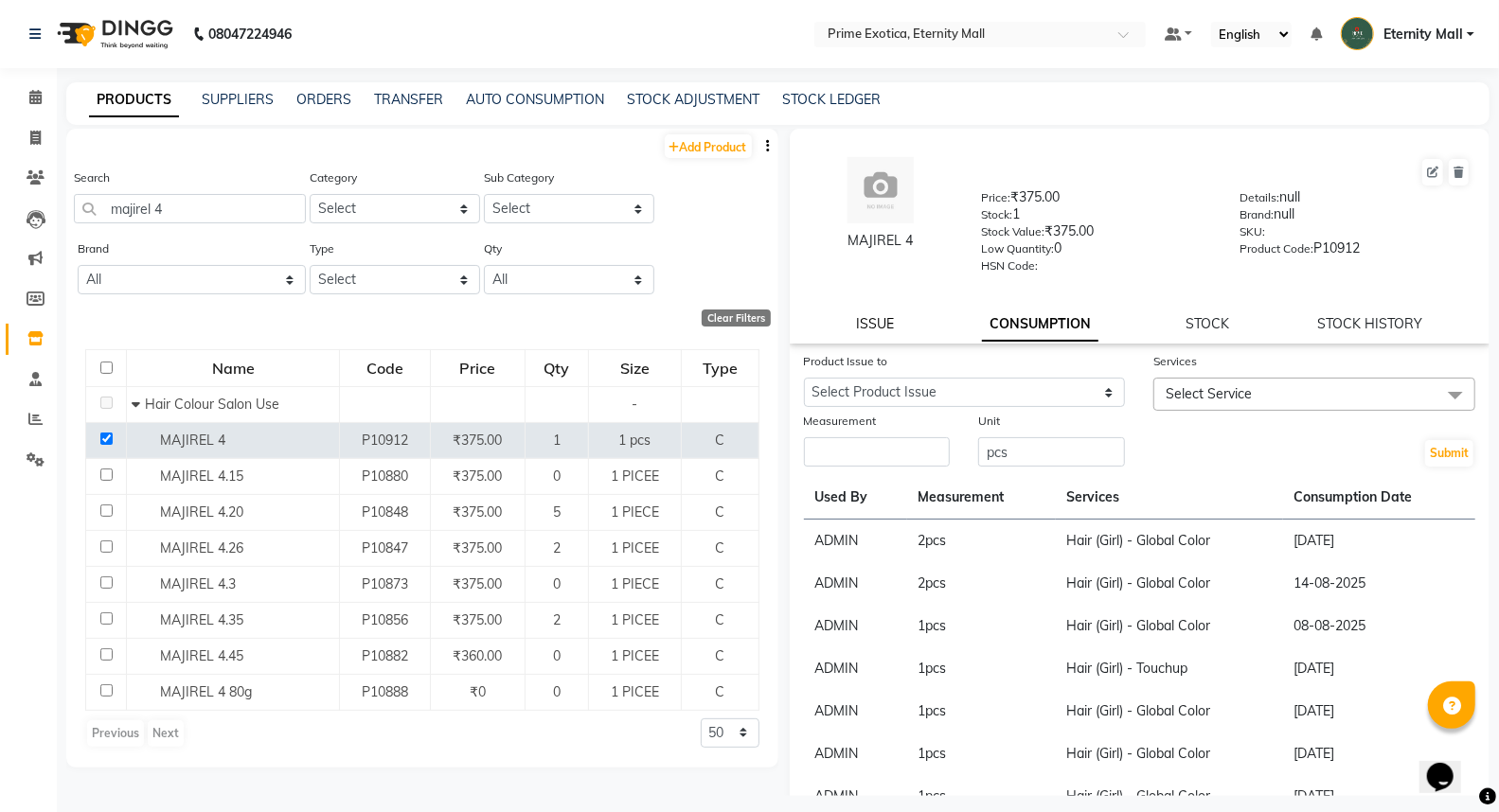
click at [864, 324] on link "ISSUE" at bounding box center [875, 323] width 38 height 17
select select
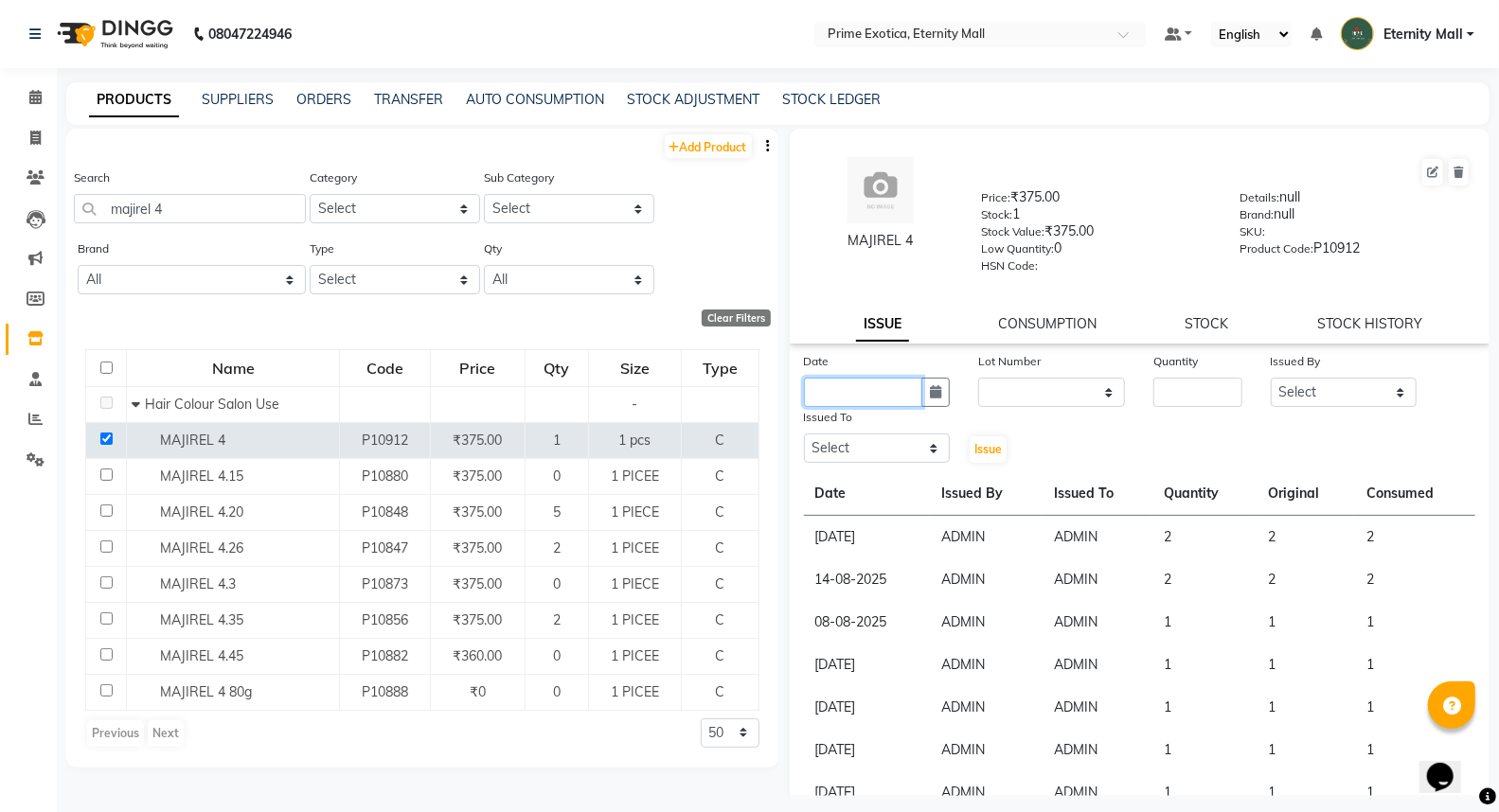
click at [867, 401] on input "text" at bounding box center [864, 393] width 120 height 29
select select "9"
select select "2025"
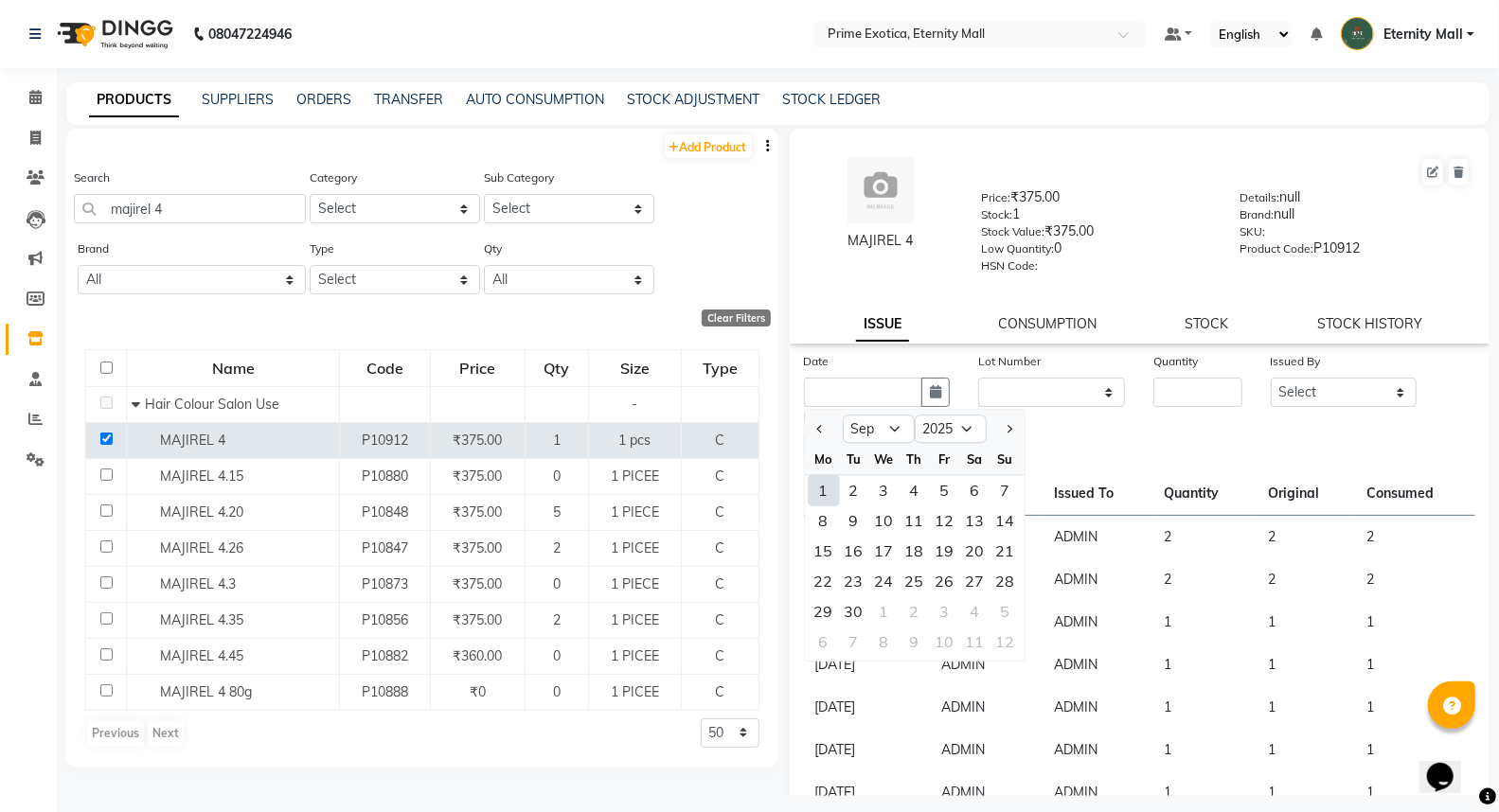
click at [827, 490] on div "1" at bounding box center [823, 490] width 30 height 30
type input "01-09-2025"
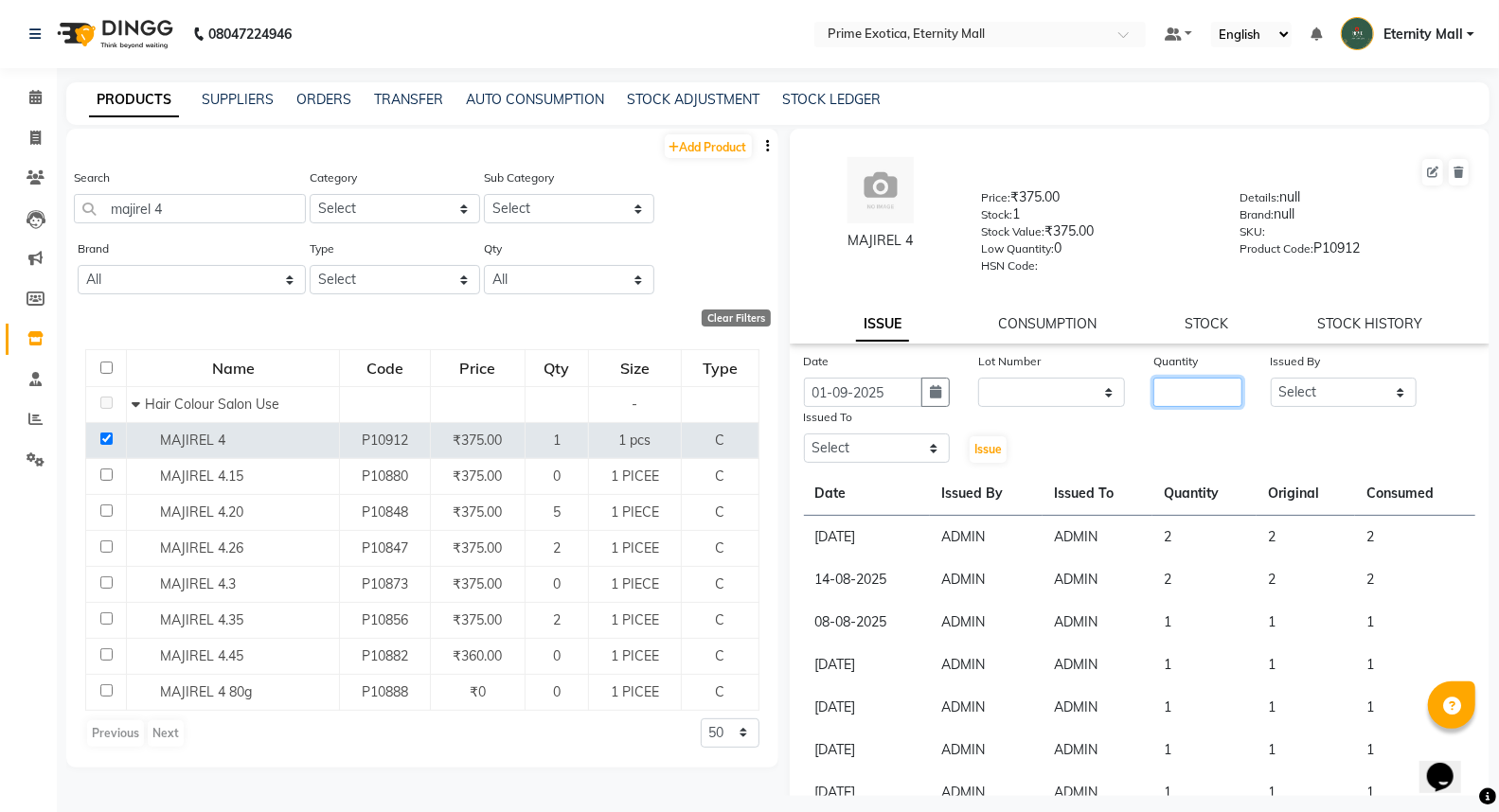
click at [1185, 386] on input "number" at bounding box center [1197, 393] width 88 height 29
type input "1"
click at [1360, 399] on select "Select AB ADMIN ajay vikram lakshane [PERSON_NAME] [PERSON_NAME] [PERSON_NAME]" at bounding box center [1344, 393] width 147 height 29
select select "40040"
click at [1271, 379] on select "Select AB ADMIN ajay vikram lakshane [PERSON_NAME] [PERSON_NAME] [PERSON_NAME]" at bounding box center [1344, 393] width 147 height 29
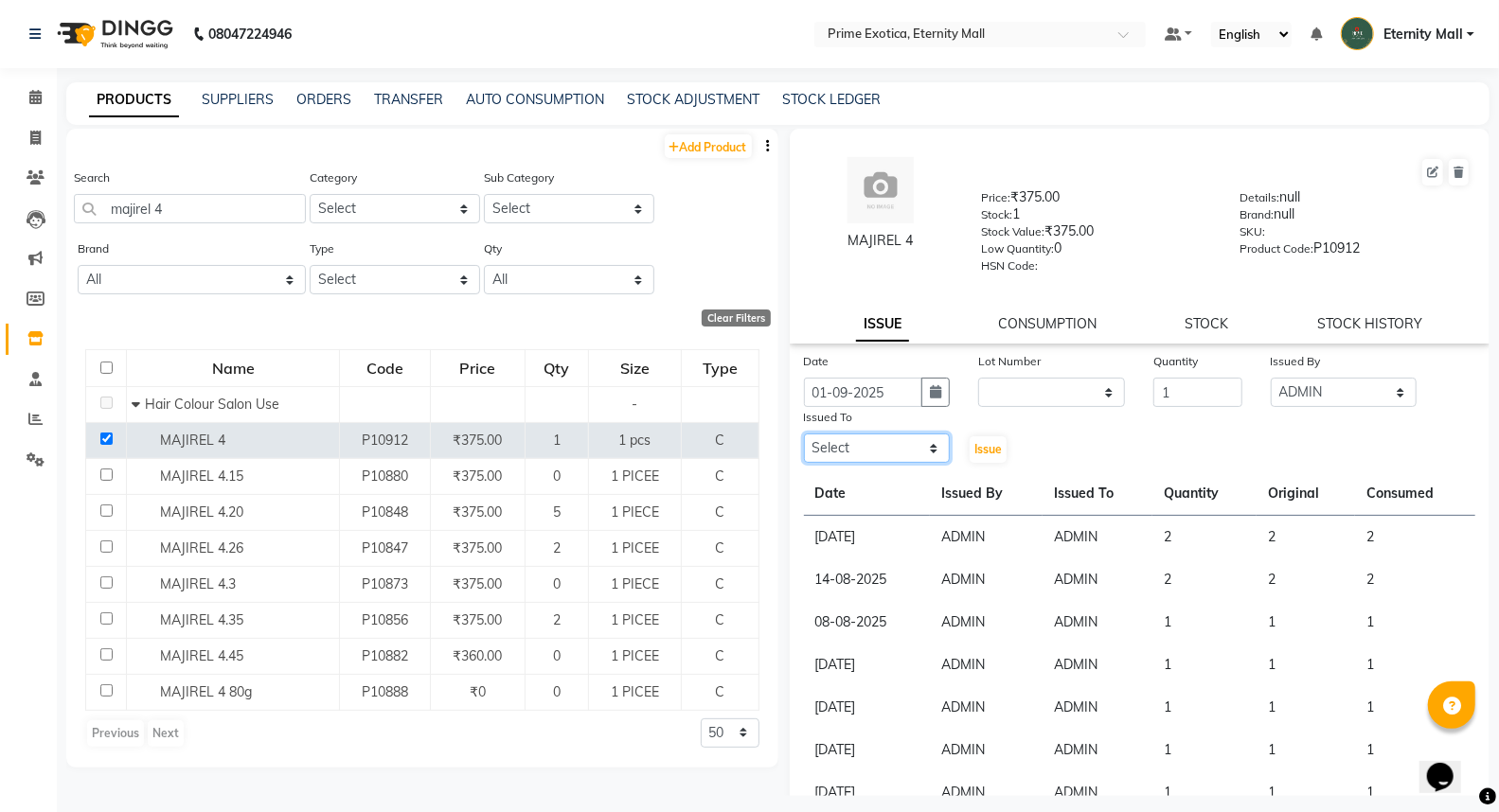
click at [876, 438] on select "Select AB ADMIN ajay vikram lakshane [PERSON_NAME] [PERSON_NAME] [PERSON_NAME]" at bounding box center [878, 449] width 147 height 29
select select "40040"
click at [804, 435] on select "Select AB ADMIN ajay vikram lakshane [PERSON_NAME] [PERSON_NAME] [PERSON_NAME]" at bounding box center [878, 449] width 147 height 29
click at [978, 450] on span "Issue" at bounding box center [988, 449] width 27 height 14
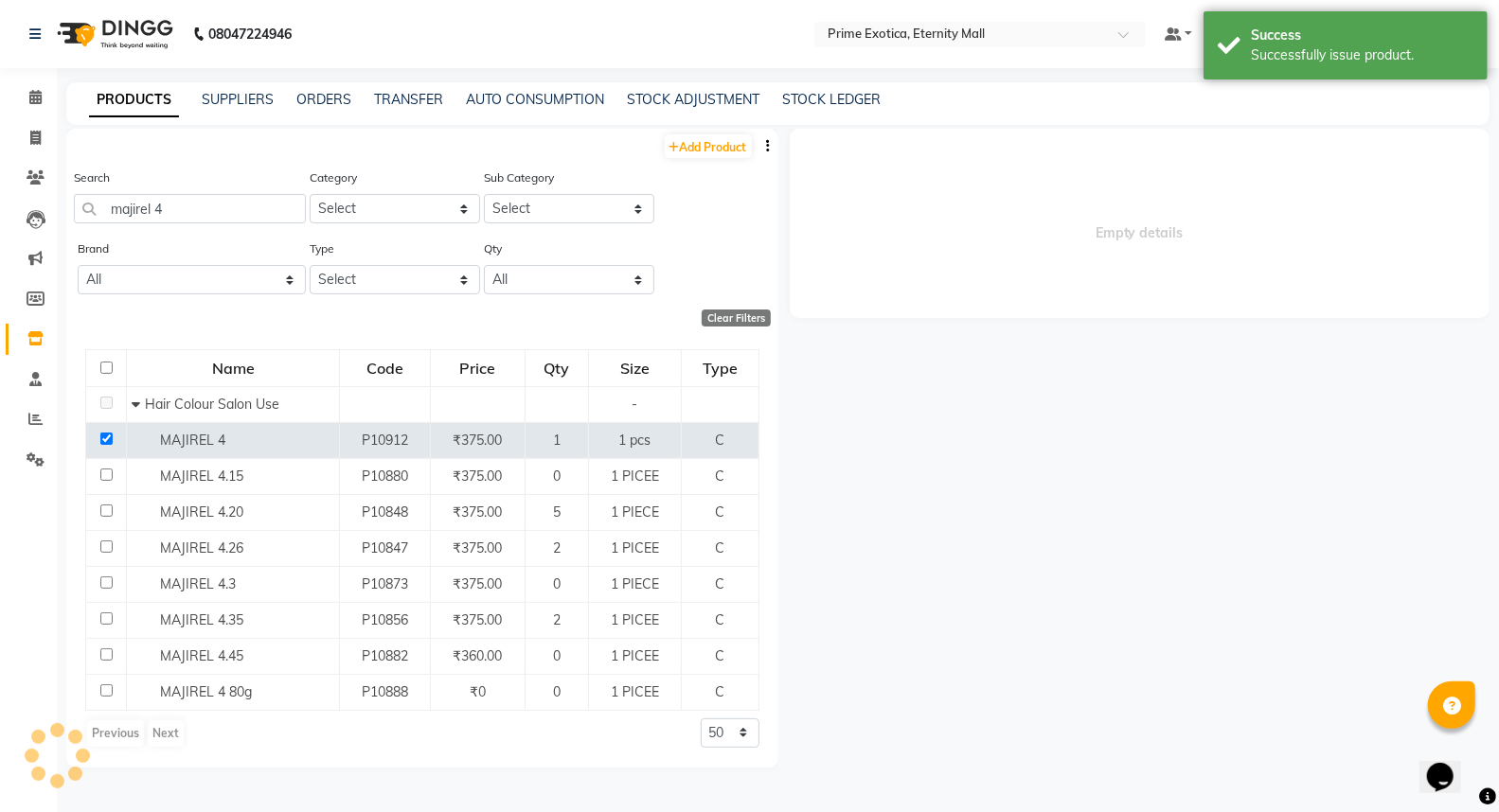
select select
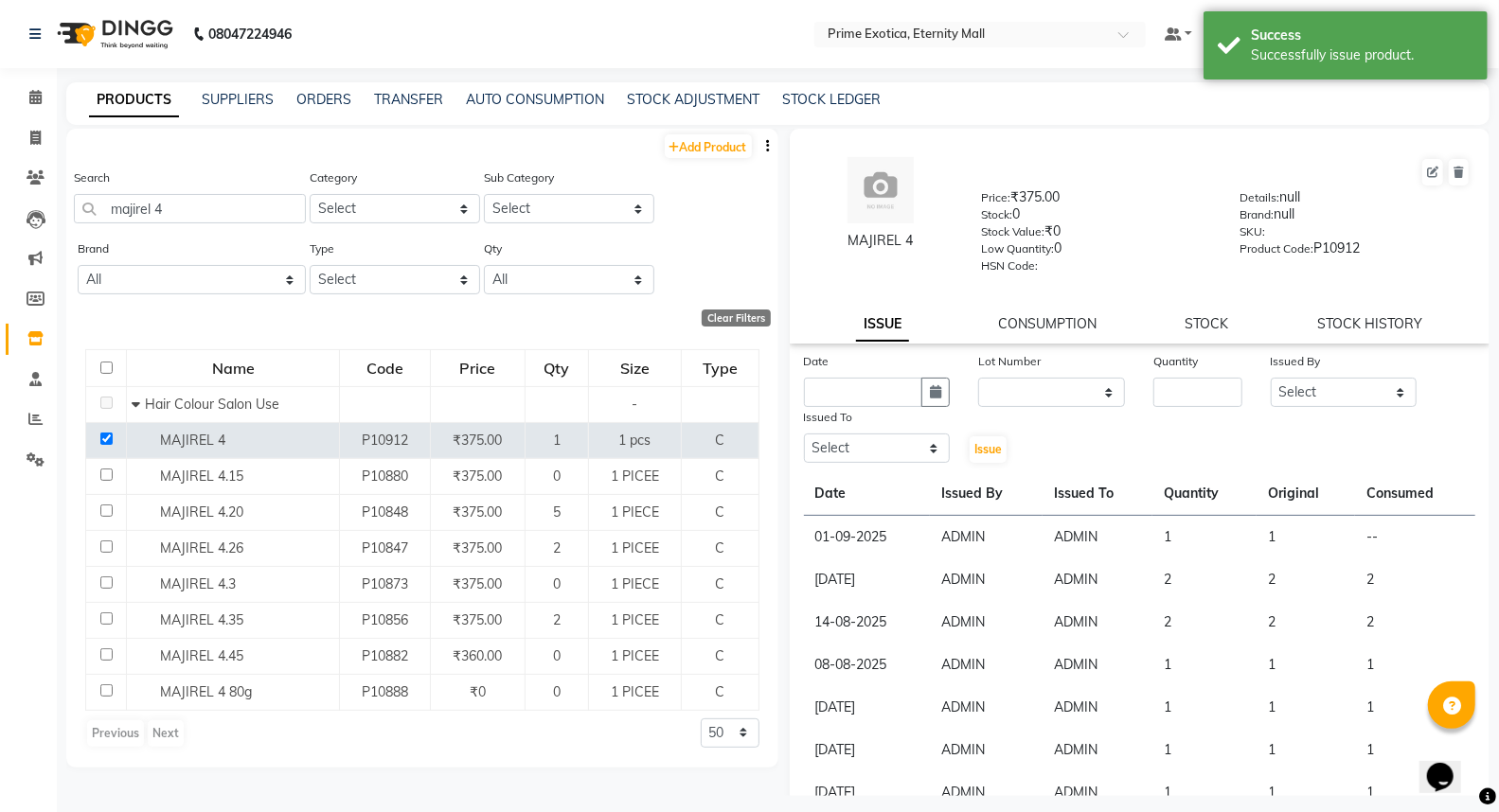
click at [1037, 323] on link "CONSUMPTION" at bounding box center [1047, 323] width 99 height 17
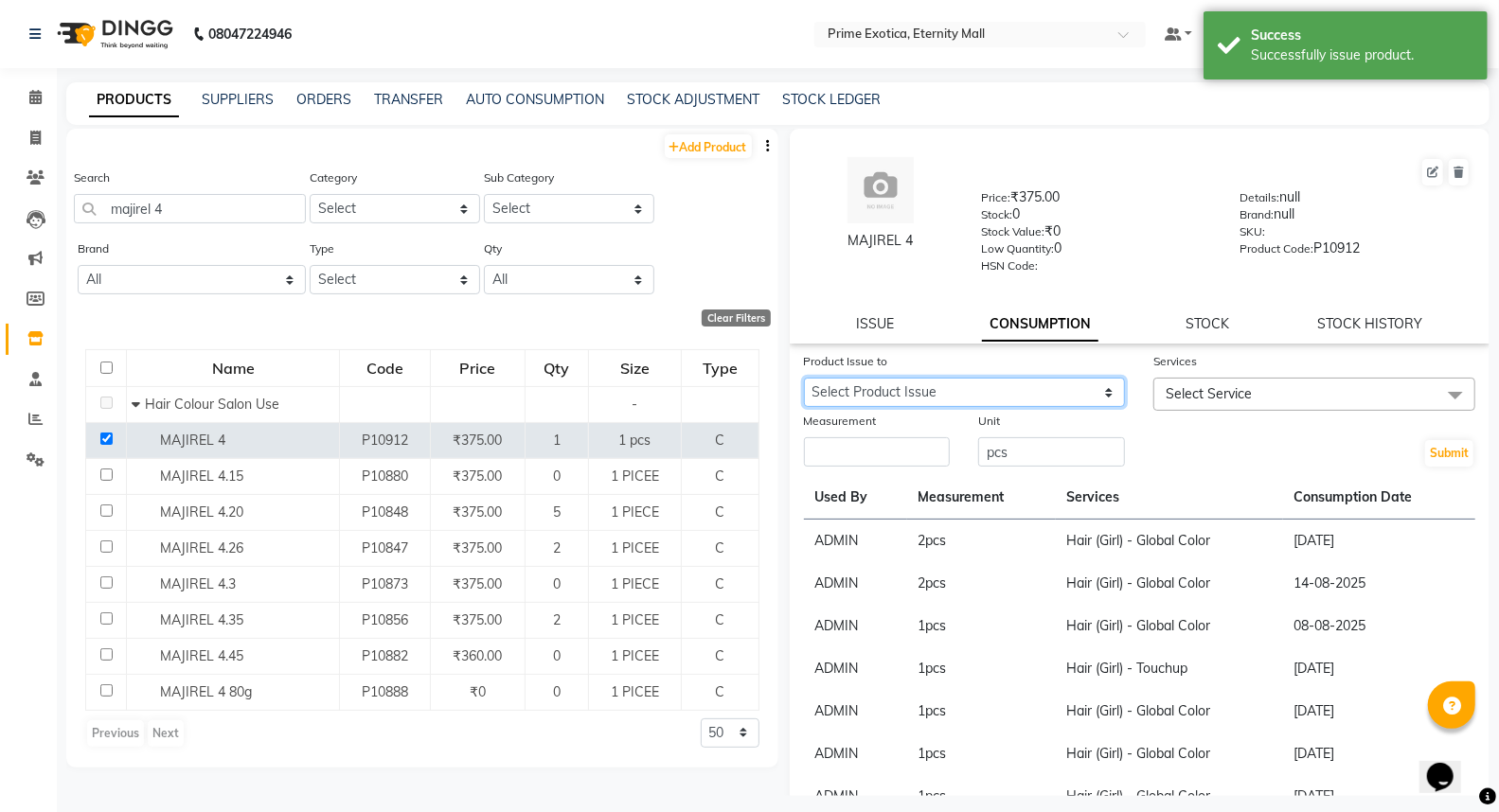
click at [944, 386] on select "Select Product Issue [DATE], Issued to: ADMIN, Balance: 1 [DATE], Issued to: AD…" at bounding box center [965, 393] width 322 height 29
select select "1198289"
click at [804, 379] on select "Select Product Issue [DATE], Issued to: ADMIN, Balance: 1 [DATE], Issued to: AD…" at bounding box center [965, 393] width 322 height 29
click at [1290, 407] on span "Select Service" at bounding box center [1314, 395] width 322 height 33
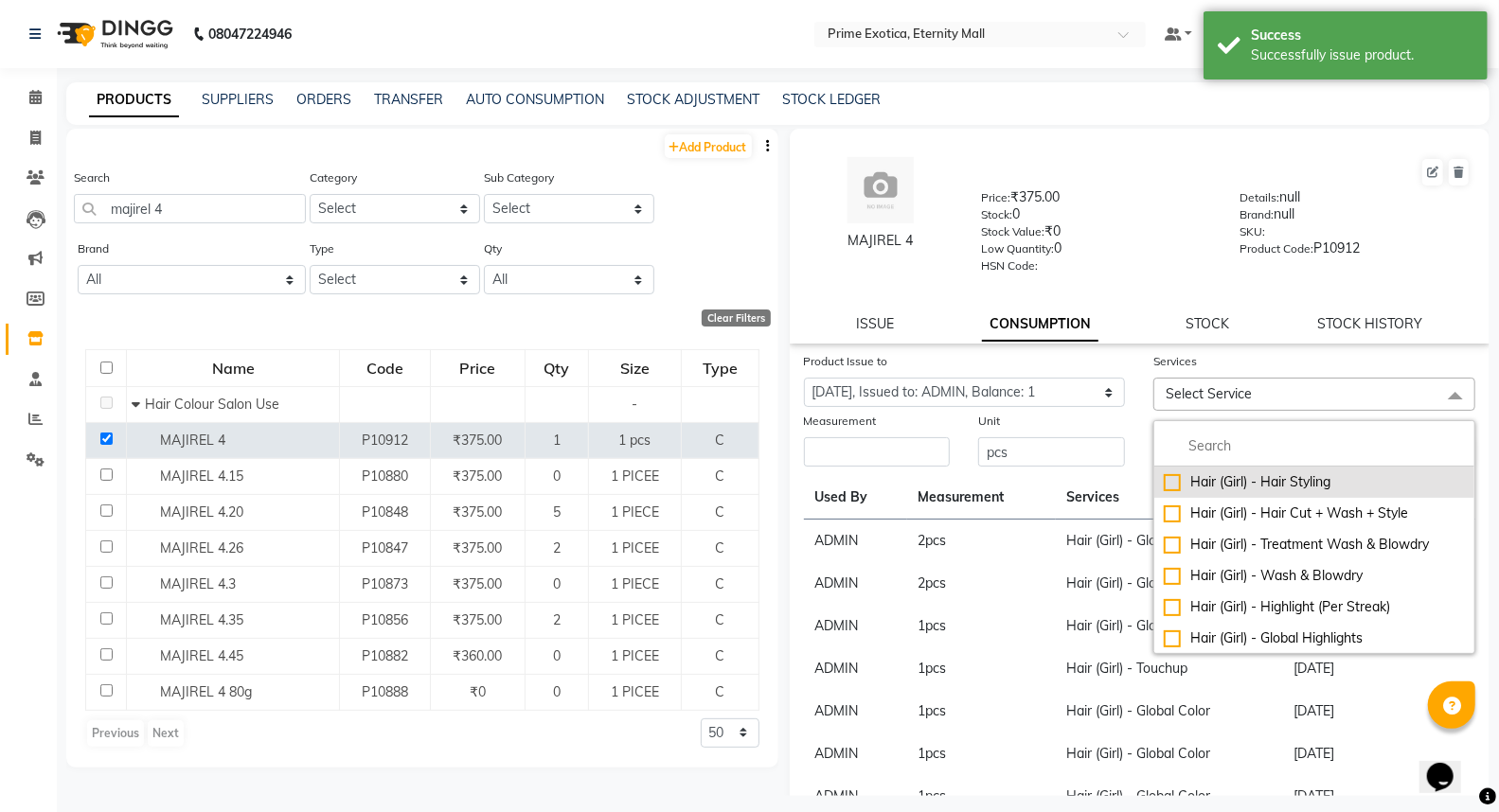
click at [1265, 474] on div "Hair (Girl) - Hair Styling" at bounding box center [1314, 482] width 301 height 20
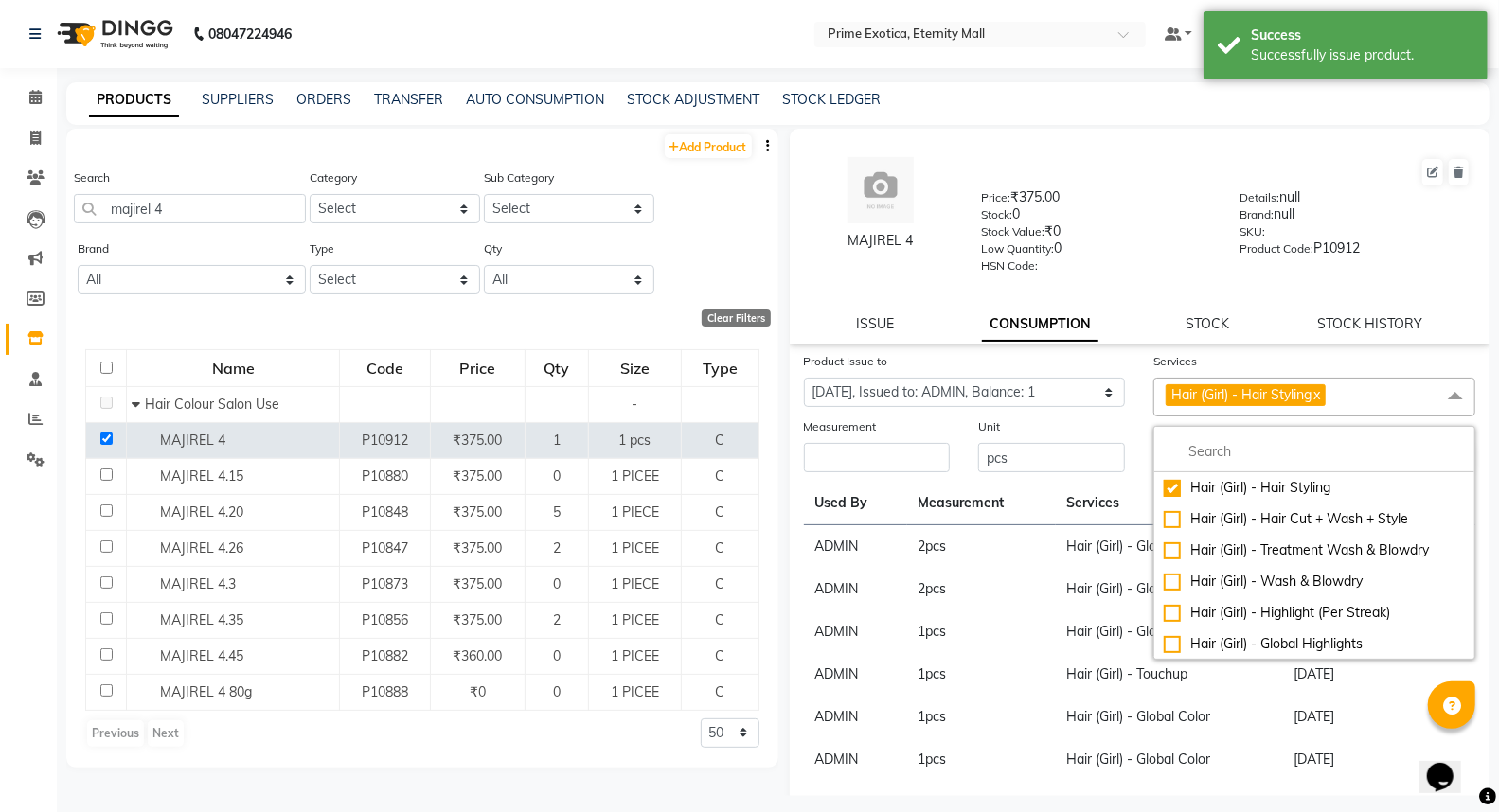
click at [1316, 395] on link "x" at bounding box center [1316, 394] width 9 height 17
checkbox input "false"
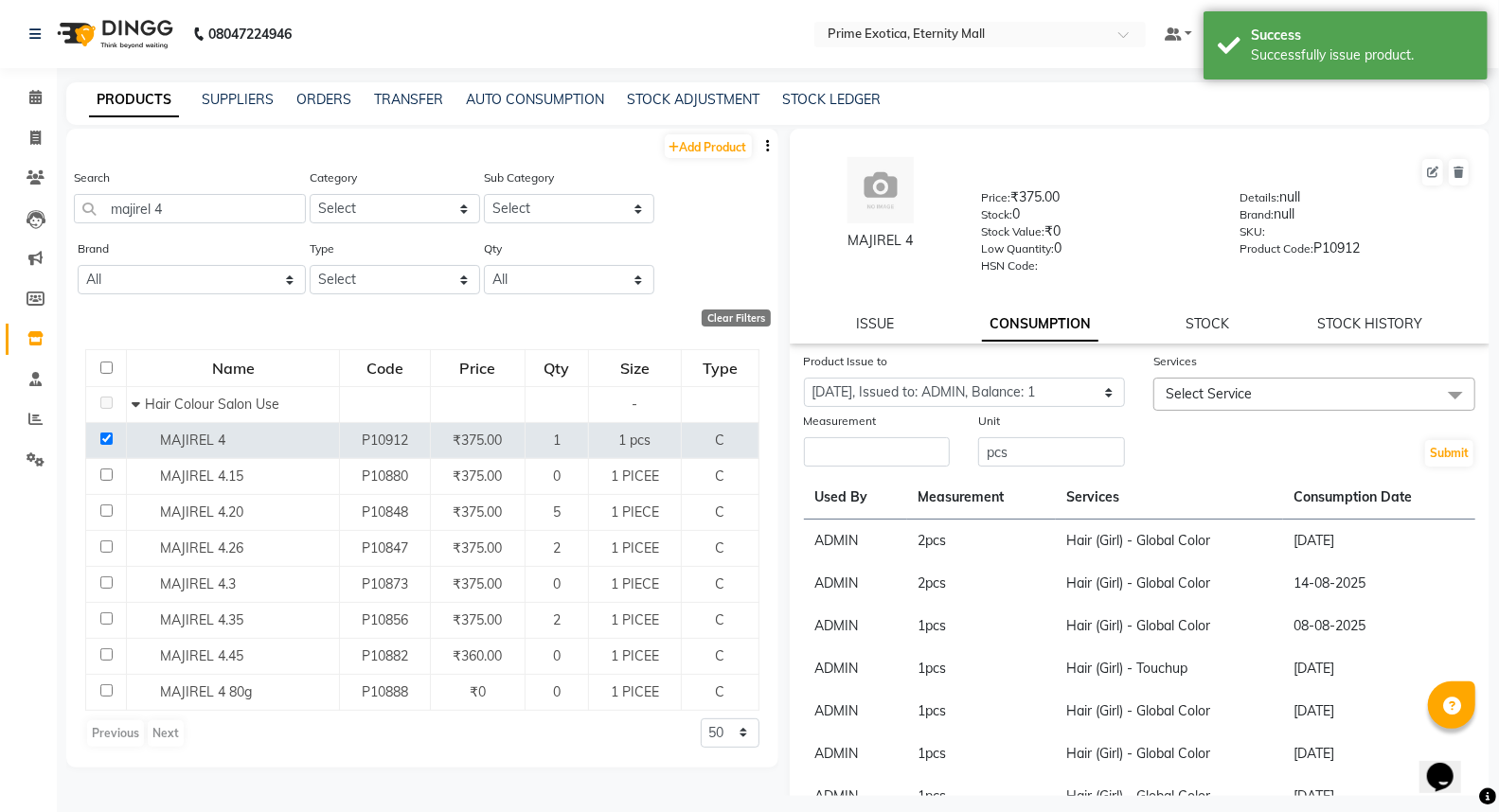
click at [1243, 400] on span "Select Service" at bounding box center [1314, 395] width 322 height 33
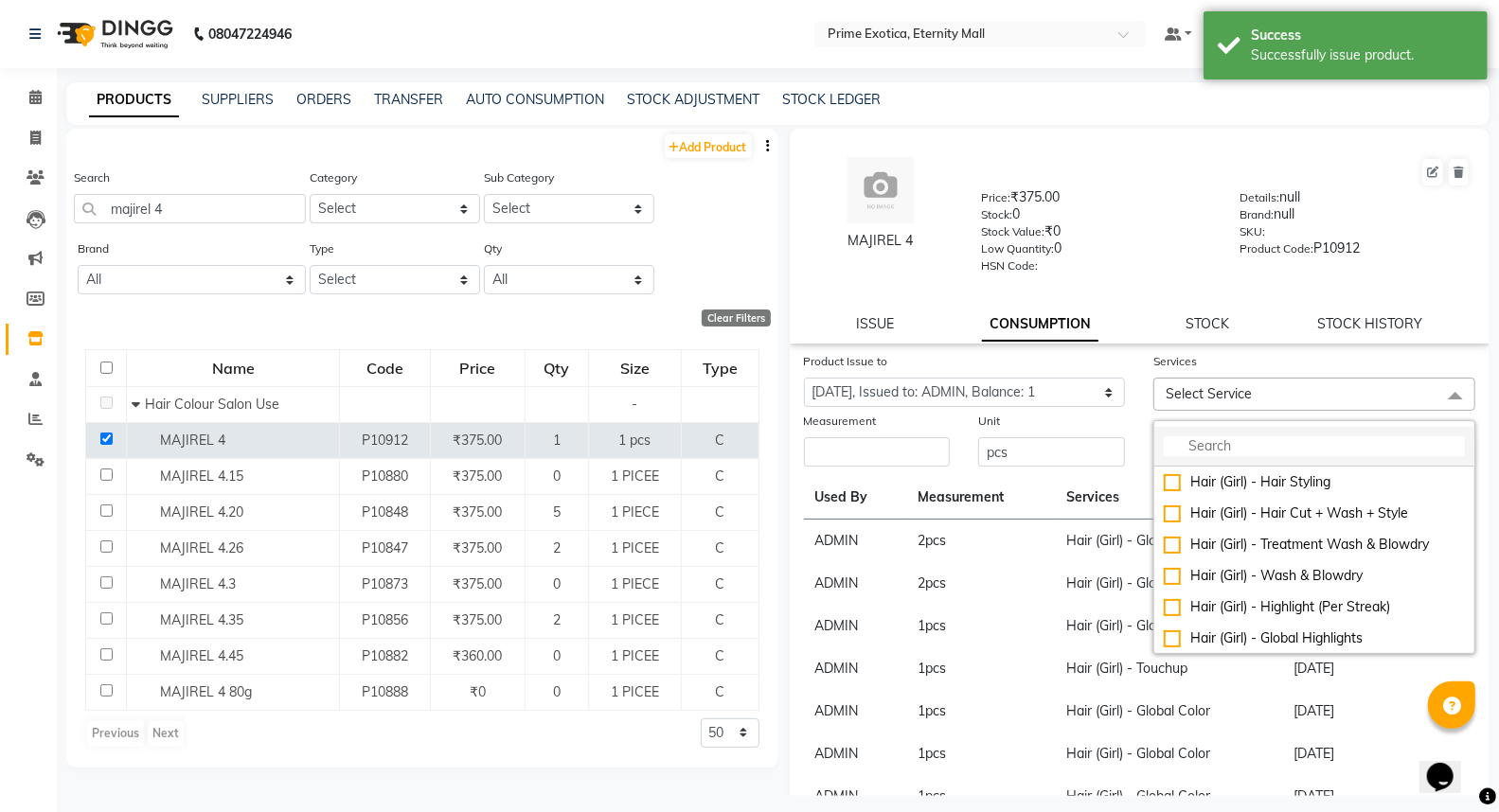
click at [1246, 450] on input "multiselect-search" at bounding box center [1314, 447] width 301 height 20
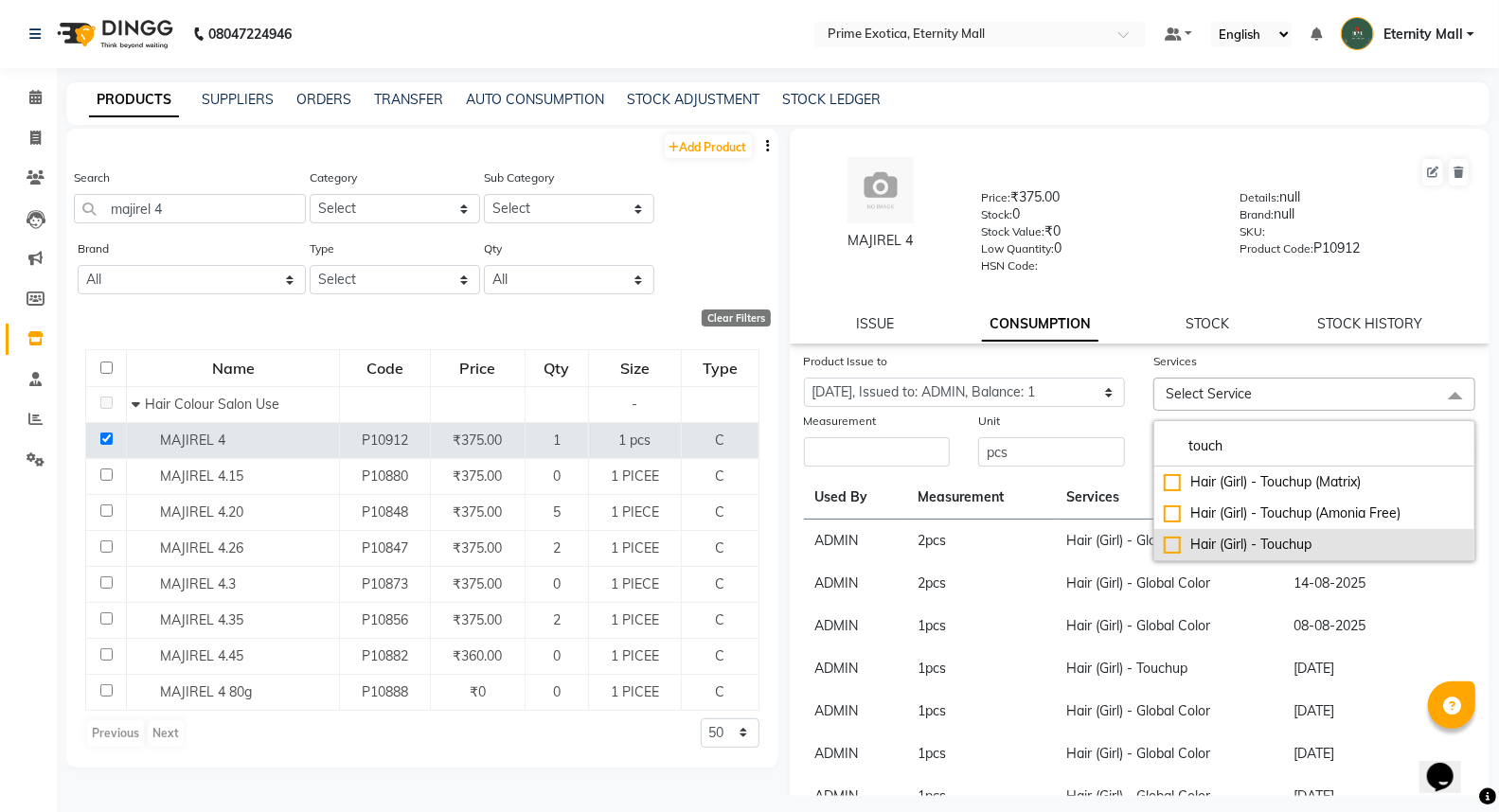
type input "touch"
click at [1171, 542] on div "Hair (Girl) - Touchup" at bounding box center [1314, 545] width 301 height 20
checkbox input "true"
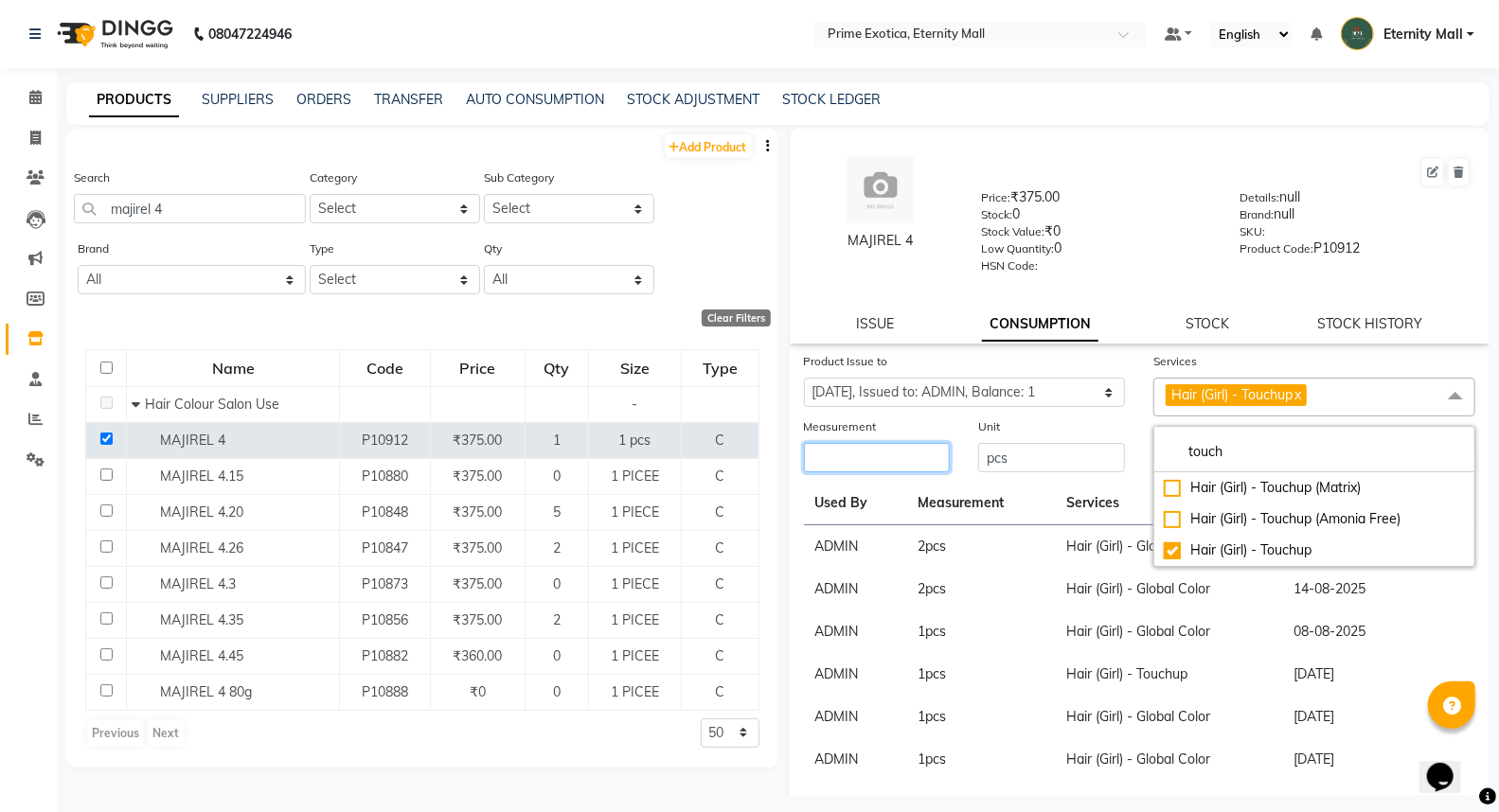
click at [914, 460] on input "number" at bounding box center [878, 457] width 147 height 29
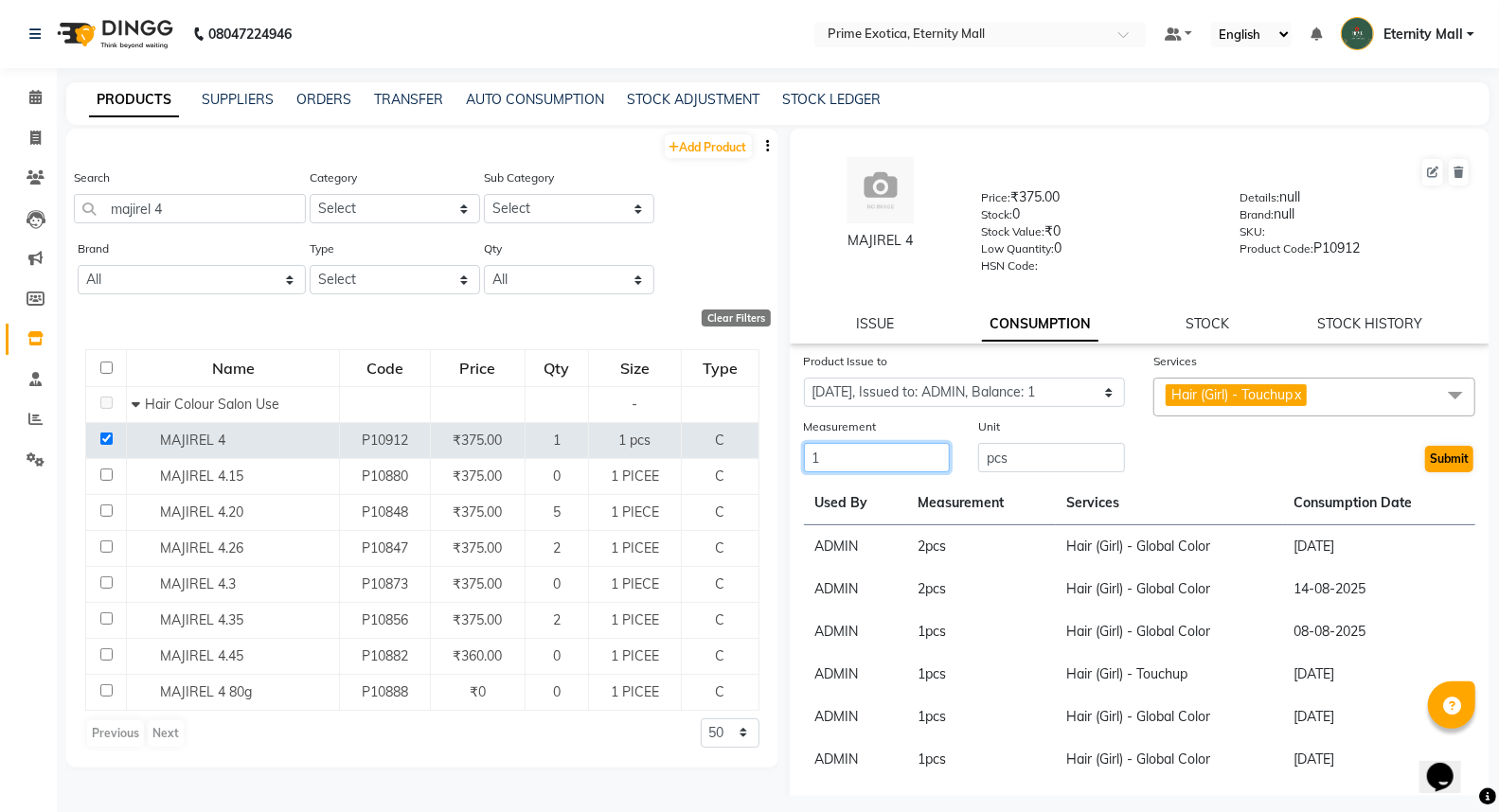
type input "1"
click at [1445, 456] on button "Submit" at bounding box center [1449, 458] width 48 height 26
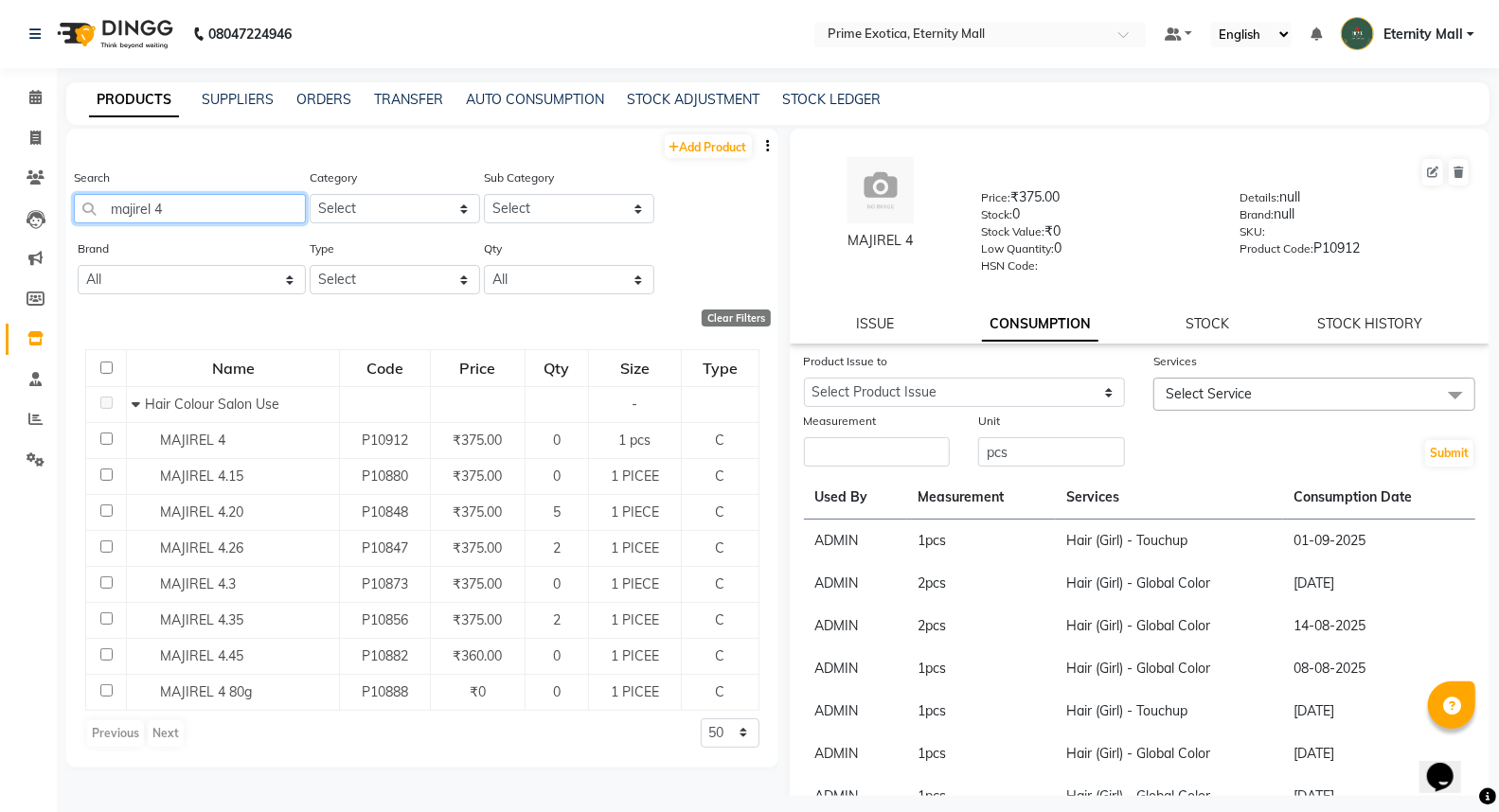
click at [211, 204] on input "majirel 4" at bounding box center [189, 209] width 232 height 29
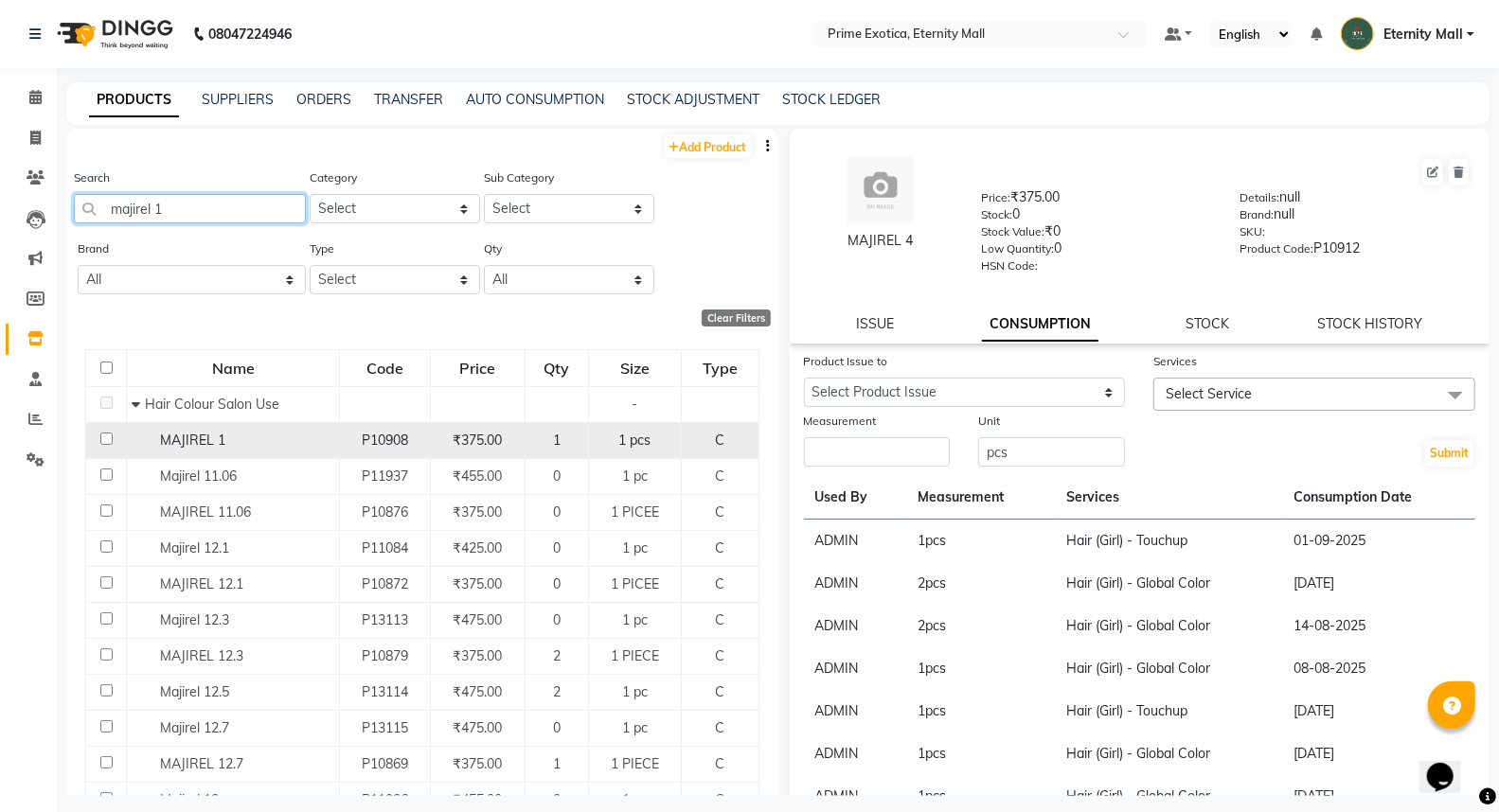
type input "majirel 1"
click at [105, 439] on input "checkbox" at bounding box center [106, 439] width 13 height 13
checkbox input "true"
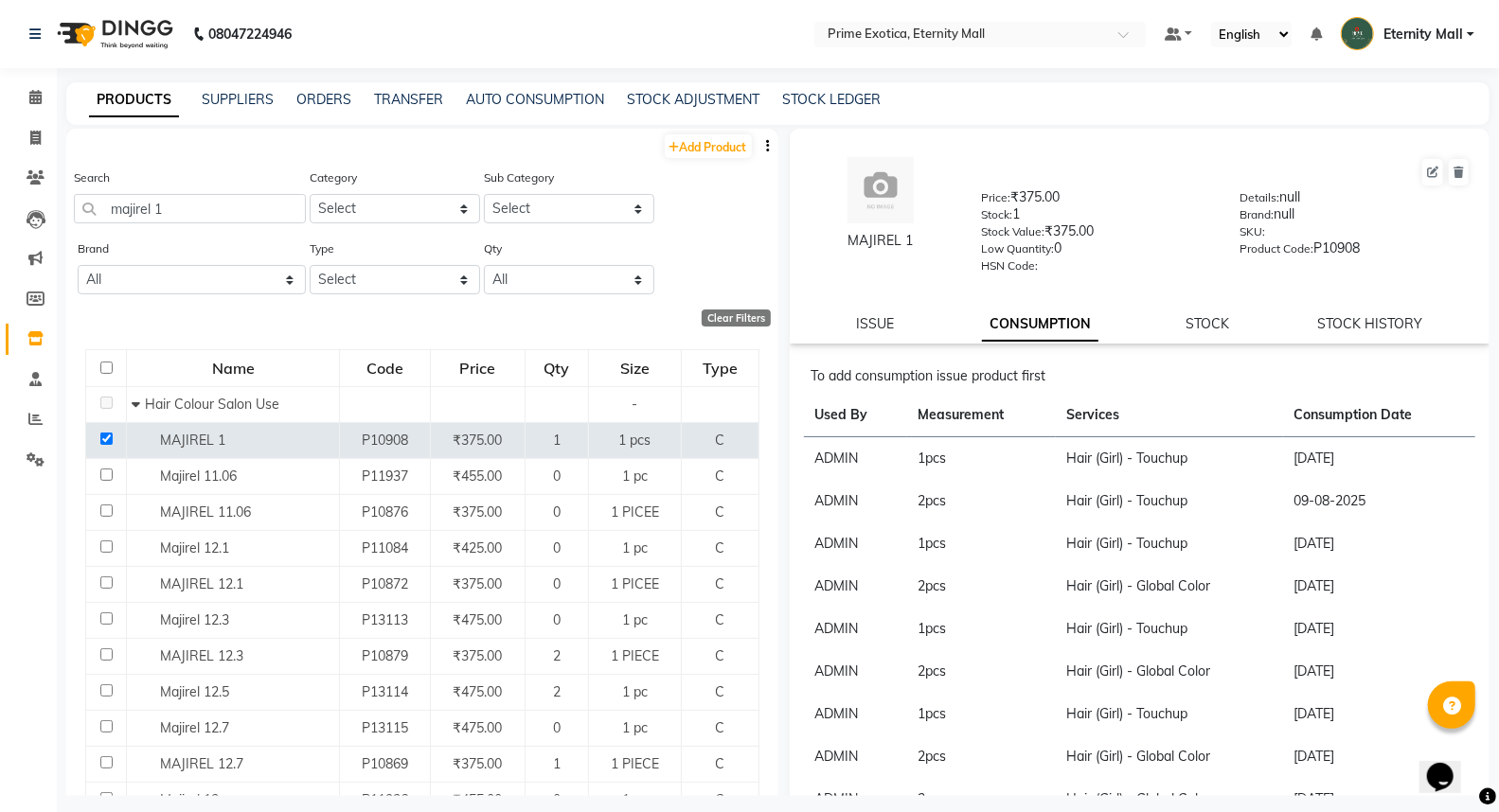
click at [881, 333] on div "ISSUE" at bounding box center [875, 324] width 38 height 20
click at [858, 324] on link "ISSUE" at bounding box center [875, 323] width 38 height 17
select select
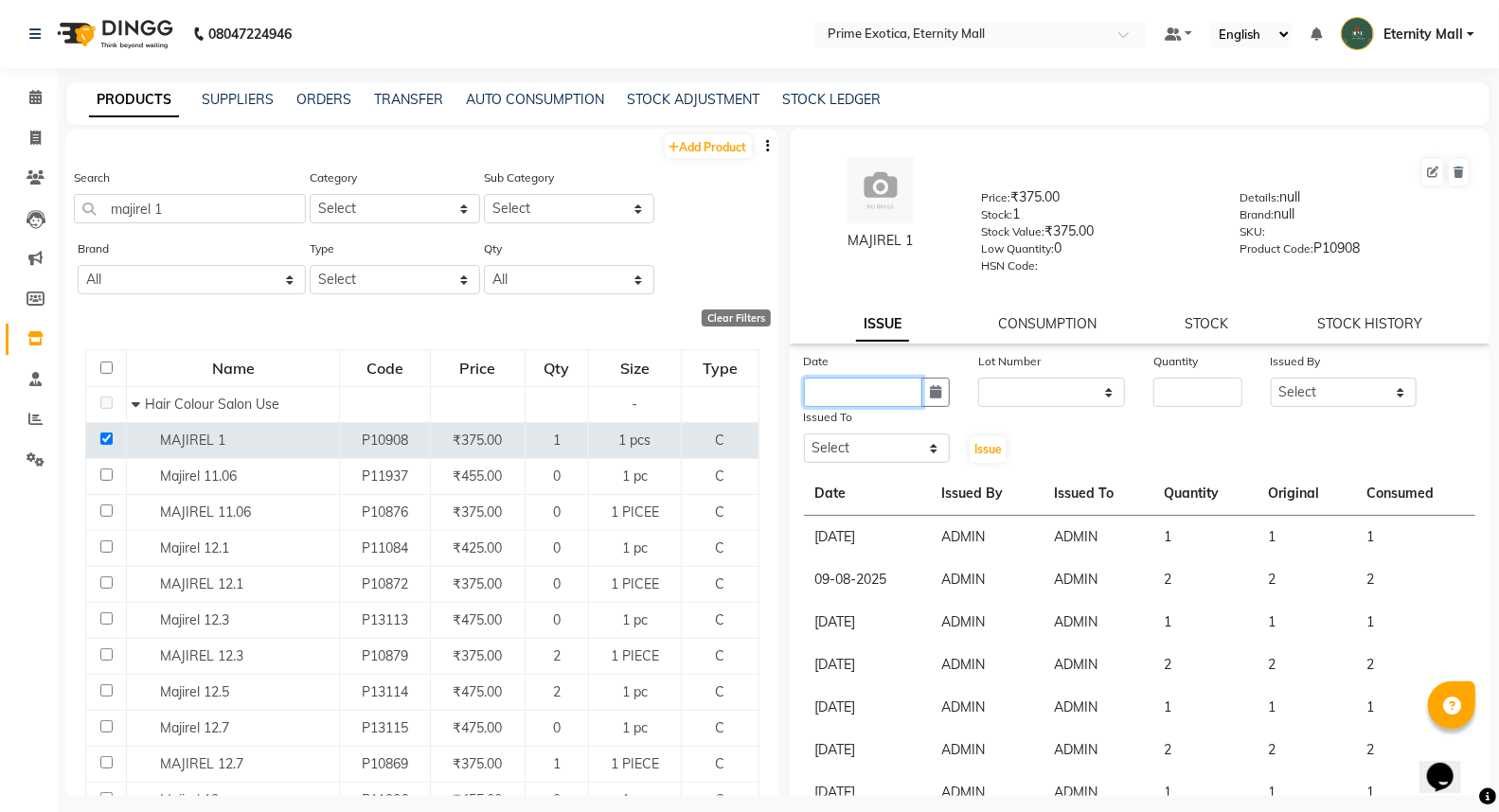
click at [856, 382] on input "text" at bounding box center [864, 393] width 120 height 29
select select "9"
select select "2025"
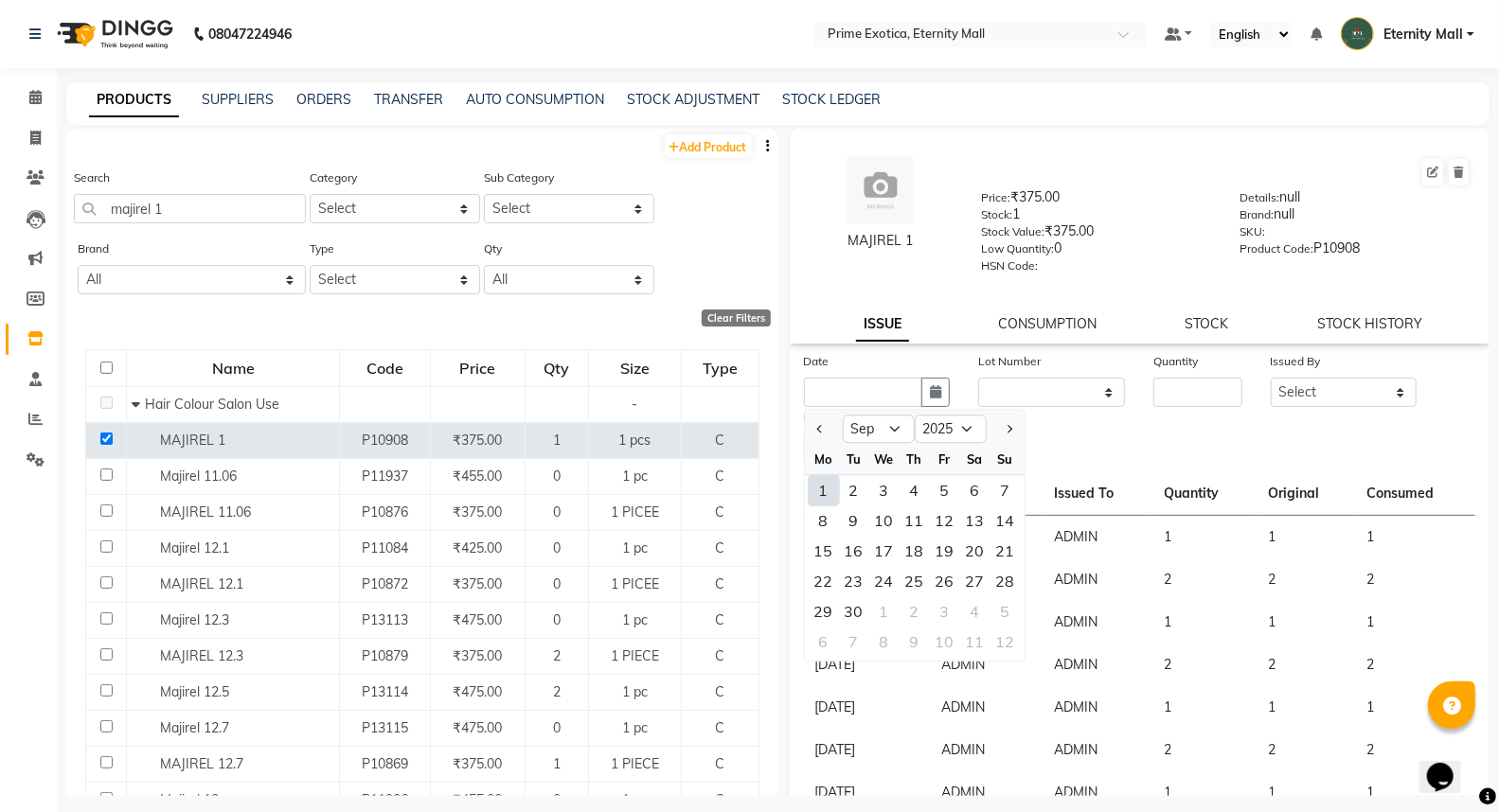
click at [827, 490] on div "1" at bounding box center [823, 490] width 30 height 30
type input "01-09-2025"
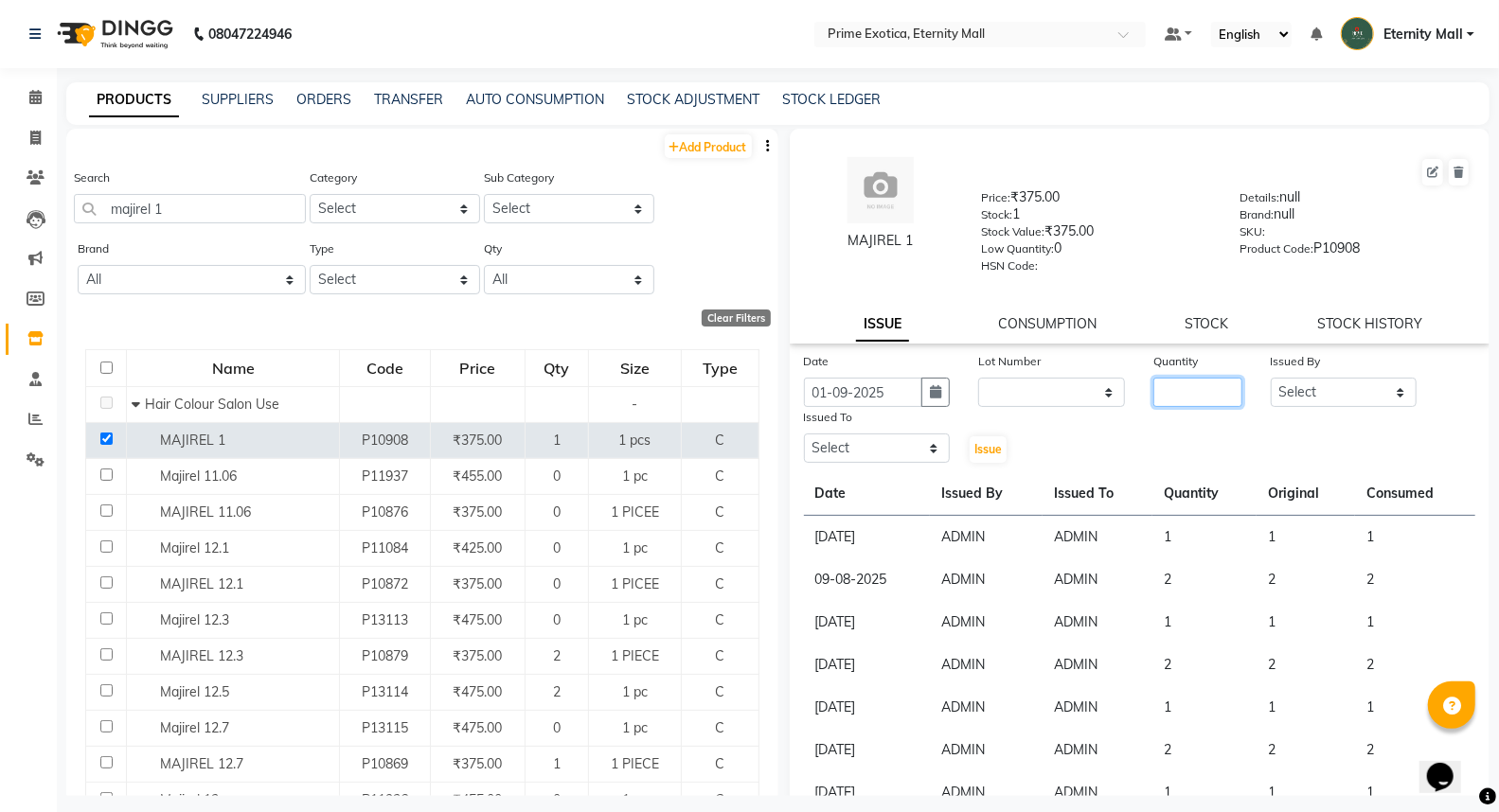
click at [1158, 388] on input "number" at bounding box center [1197, 393] width 88 height 29
type input "1"
click at [1275, 382] on select "Select AB ADMIN ajay vikram lakshane [PERSON_NAME] [PERSON_NAME] [PERSON_NAME]" at bounding box center [1344, 393] width 147 height 29
select select "40040"
click at [1271, 379] on select "Select AB ADMIN ajay vikram lakshane [PERSON_NAME] [PERSON_NAME] [PERSON_NAME]" at bounding box center [1344, 393] width 147 height 29
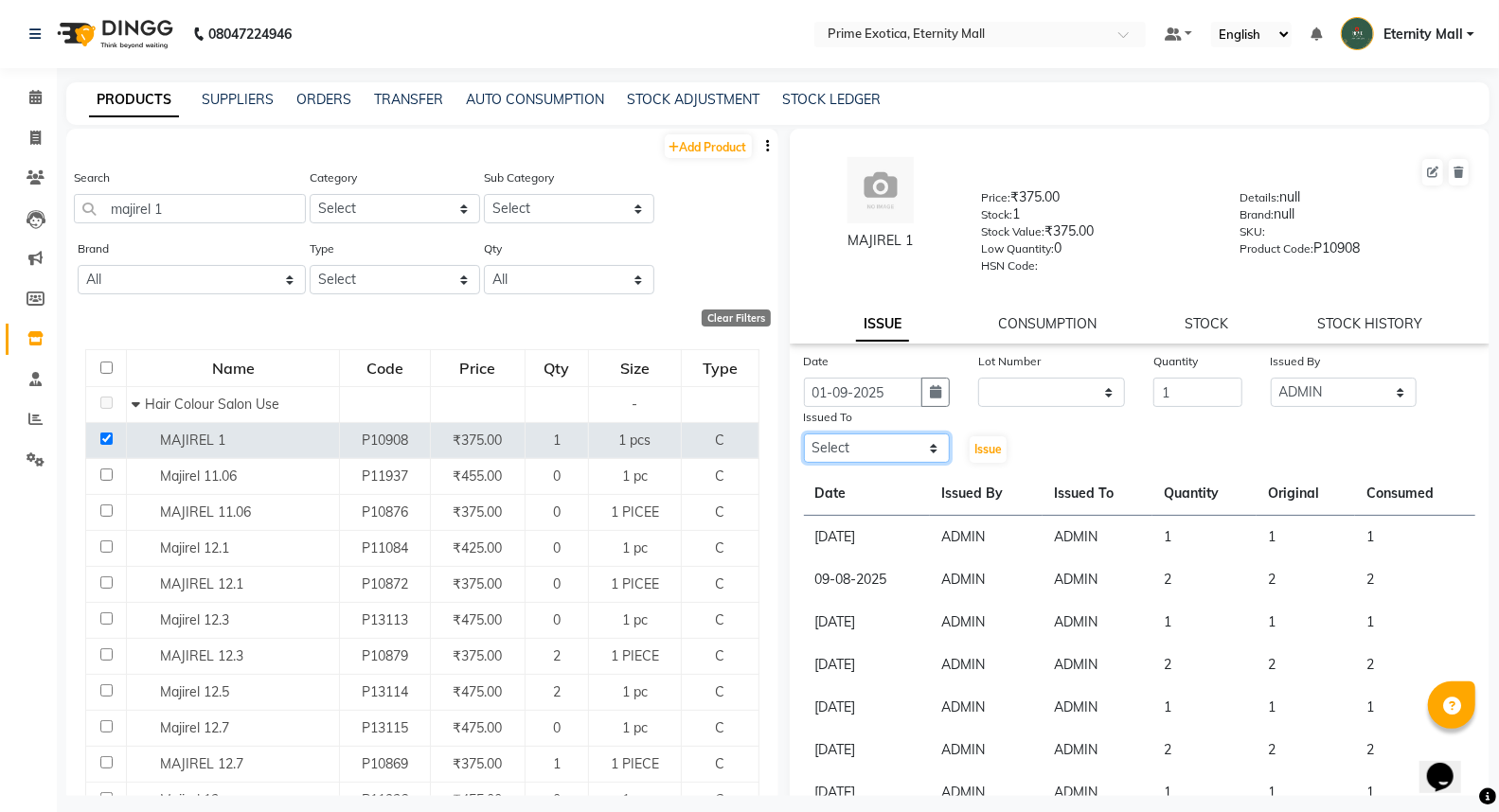
click at [921, 447] on select "Select AB ADMIN ajay vikram lakshane [PERSON_NAME] [PERSON_NAME] [PERSON_NAME]" at bounding box center [878, 449] width 147 height 29
select select "40040"
click at [804, 435] on select "Select AB ADMIN ajay vikram lakshane [PERSON_NAME] [PERSON_NAME] [PERSON_NAME]" at bounding box center [878, 449] width 147 height 29
click at [986, 465] on div "Date [DATE] Lot Number None Quantity 1 Issued By Select AB ADMIN ajay vikram la…" at bounding box center [1139, 667] width 701 height 632
click at [986, 456] on span "Issue" at bounding box center [988, 449] width 27 height 14
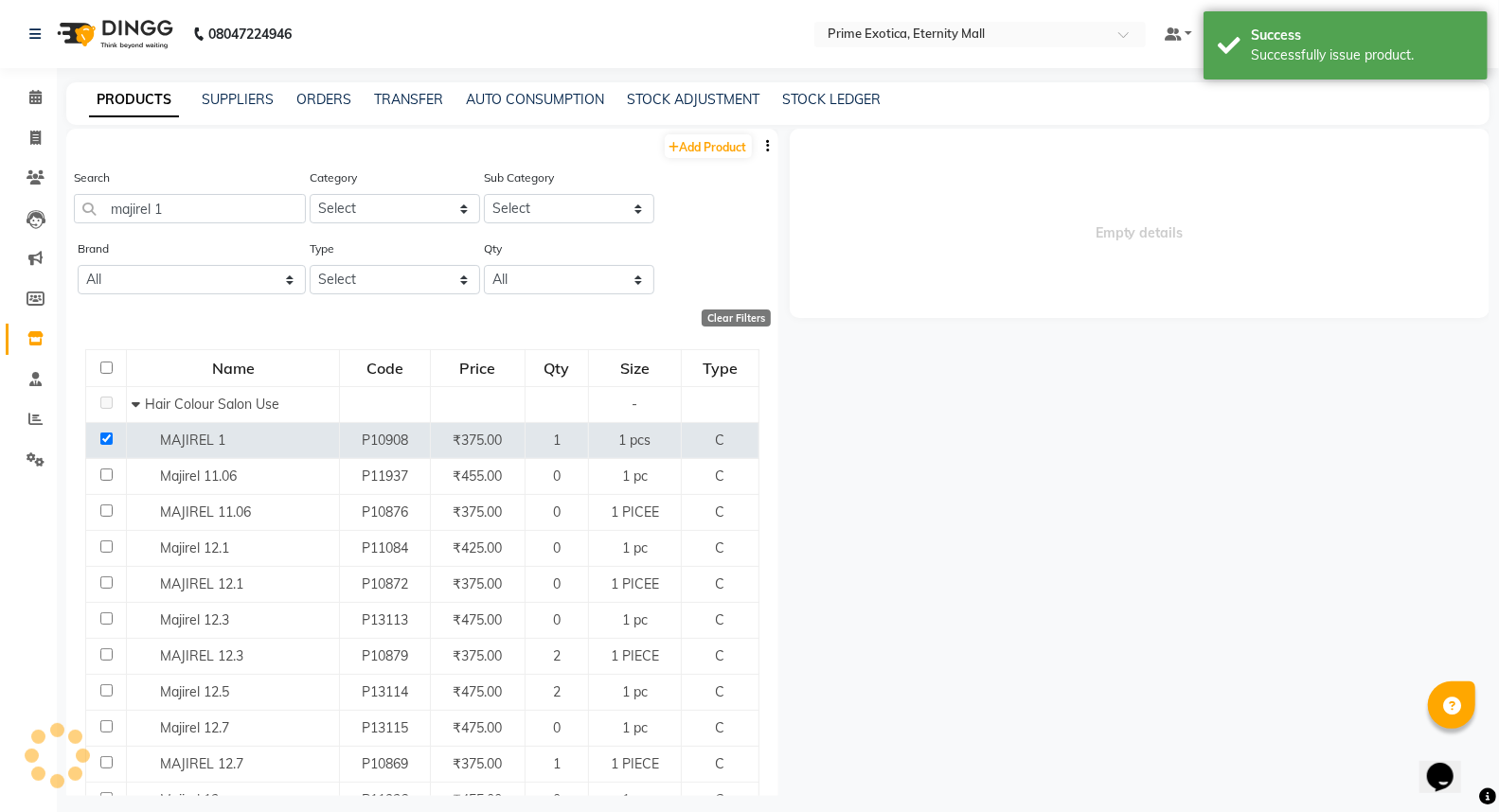
select select
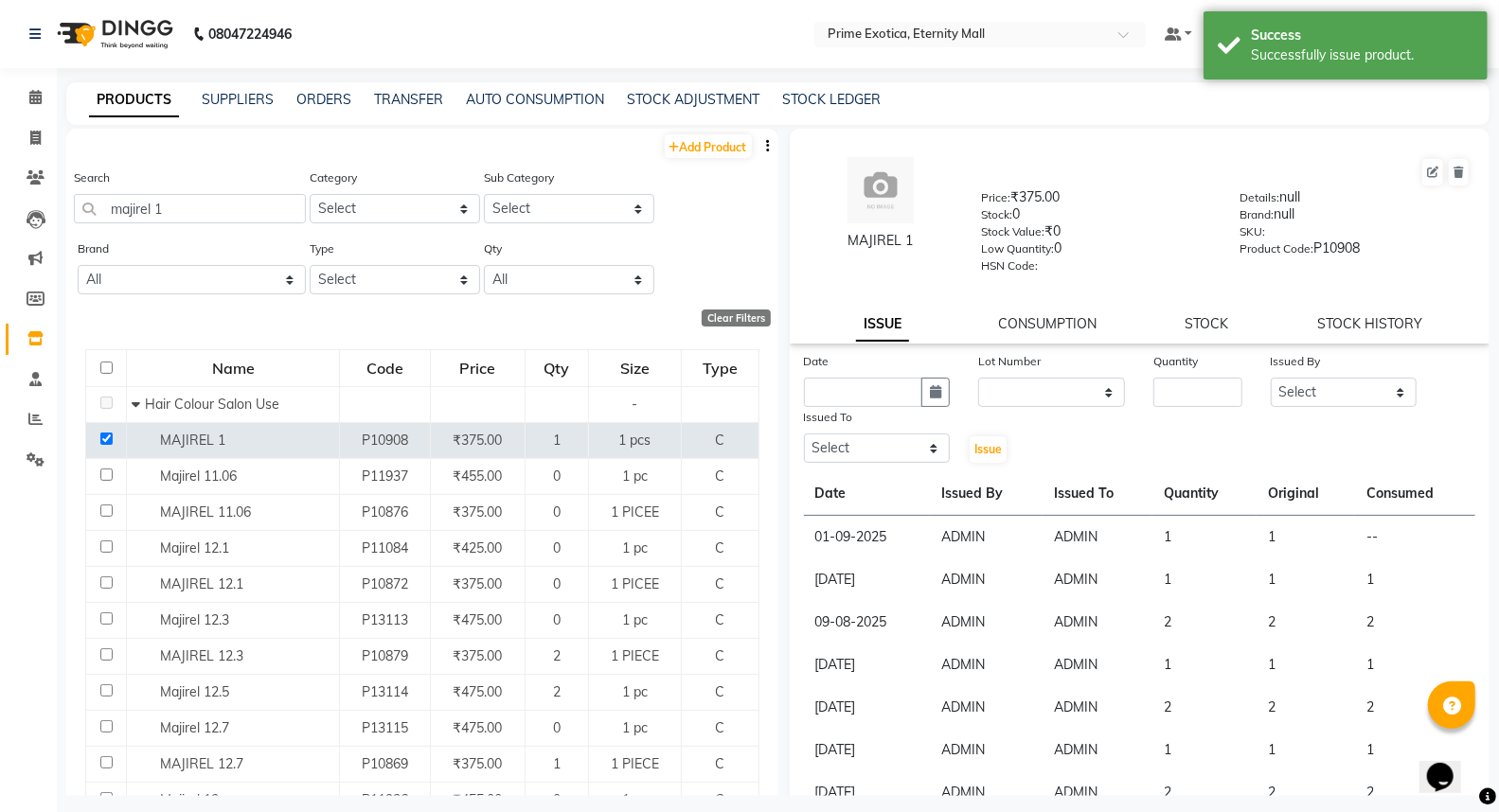
click at [1026, 310] on div "MAJIREL 1 Price: ₹375.00 Stock: 0 Stock Value: ₹0 Low Quantity: 0 HSN Code: Det…" at bounding box center [1139, 235] width 701 height 215
click at [1026, 322] on link "CONSUMPTION" at bounding box center [1047, 323] width 99 height 17
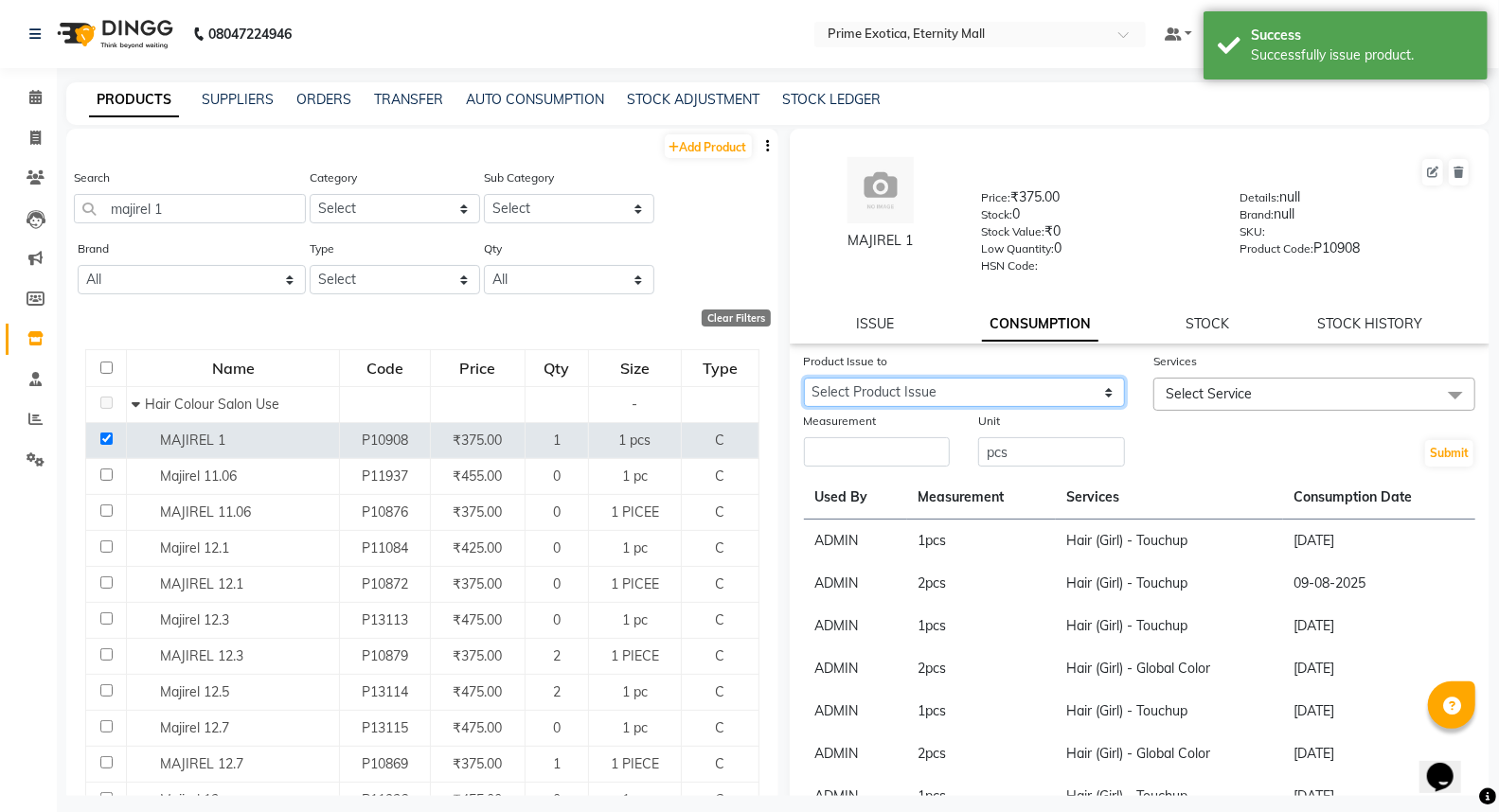
click at [831, 401] on select "Select Product Issue [DATE], Issued to: ADMIN, Balance: 1" at bounding box center [965, 393] width 322 height 29
select select "1198290"
click at [804, 379] on select "Select Product Issue [DATE], Issued to: ADMIN, Balance: 1" at bounding box center [965, 393] width 322 height 29
click at [1203, 389] on span "Select Service" at bounding box center [1209, 393] width 86 height 17
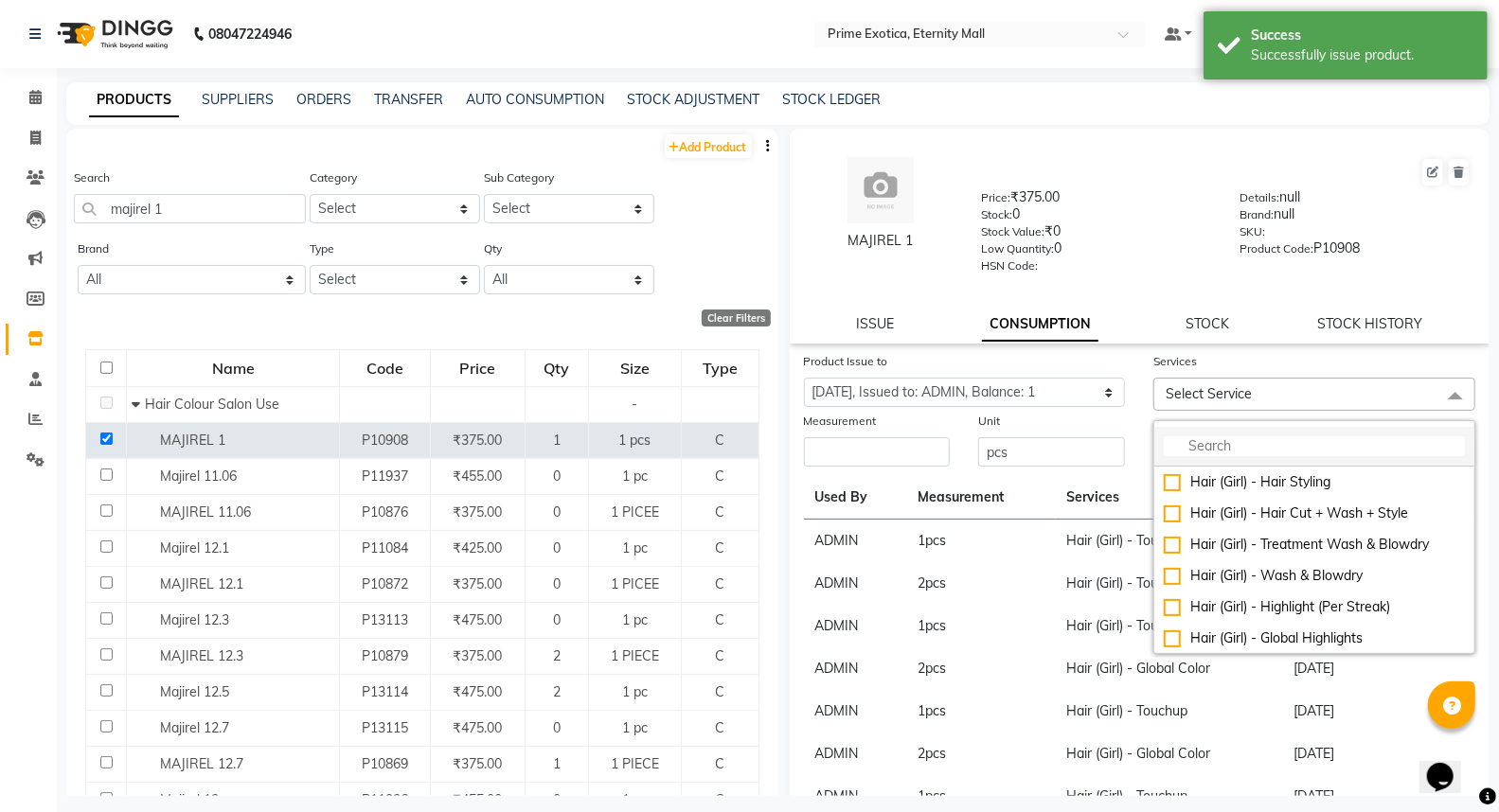
click at [1200, 453] on input "multiselect-search" at bounding box center [1314, 447] width 301 height 20
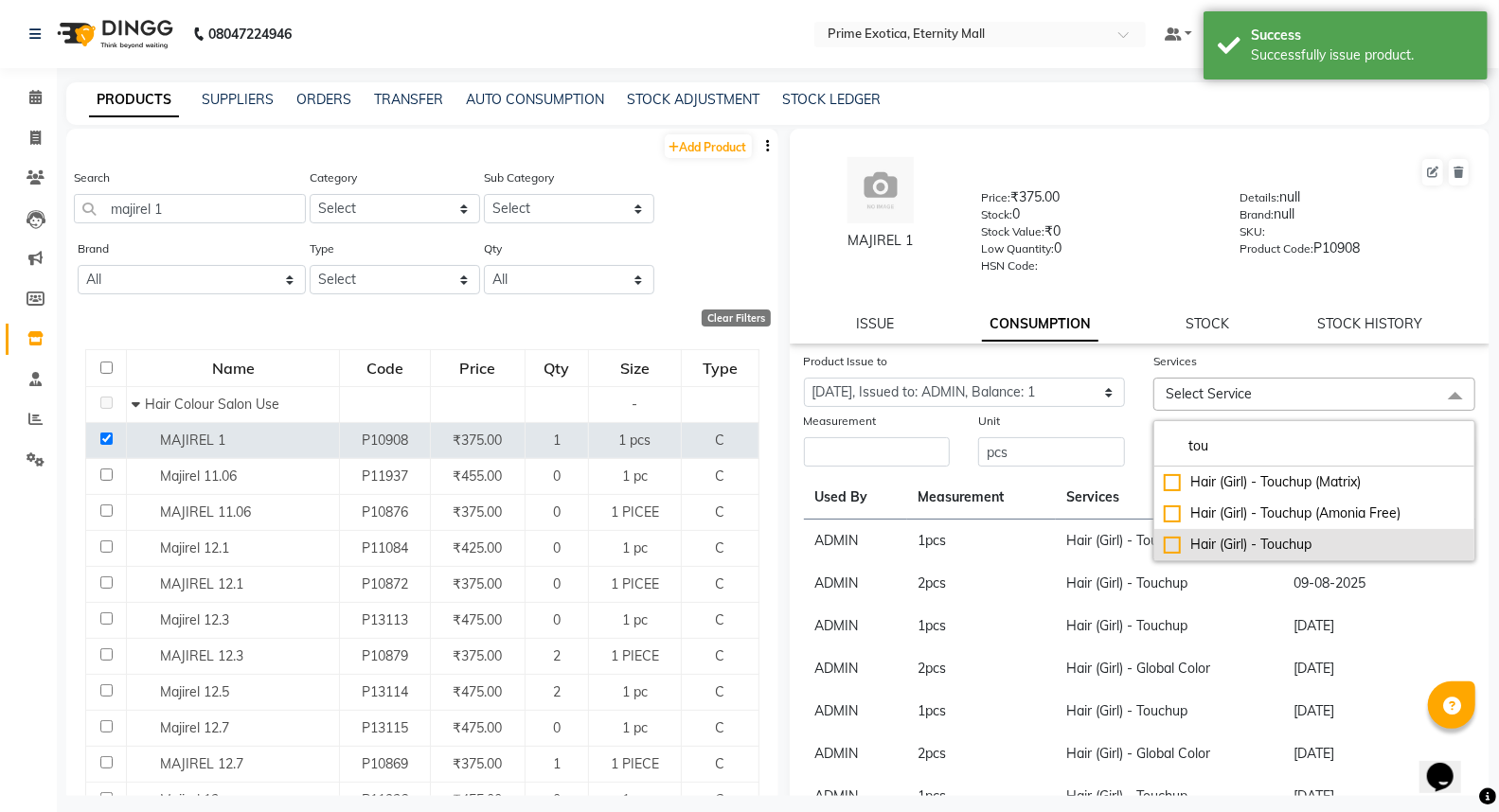
type input "tou"
click at [1164, 542] on div "Hair (Girl) - Touchup" at bounding box center [1314, 545] width 301 height 20
checkbox input "true"
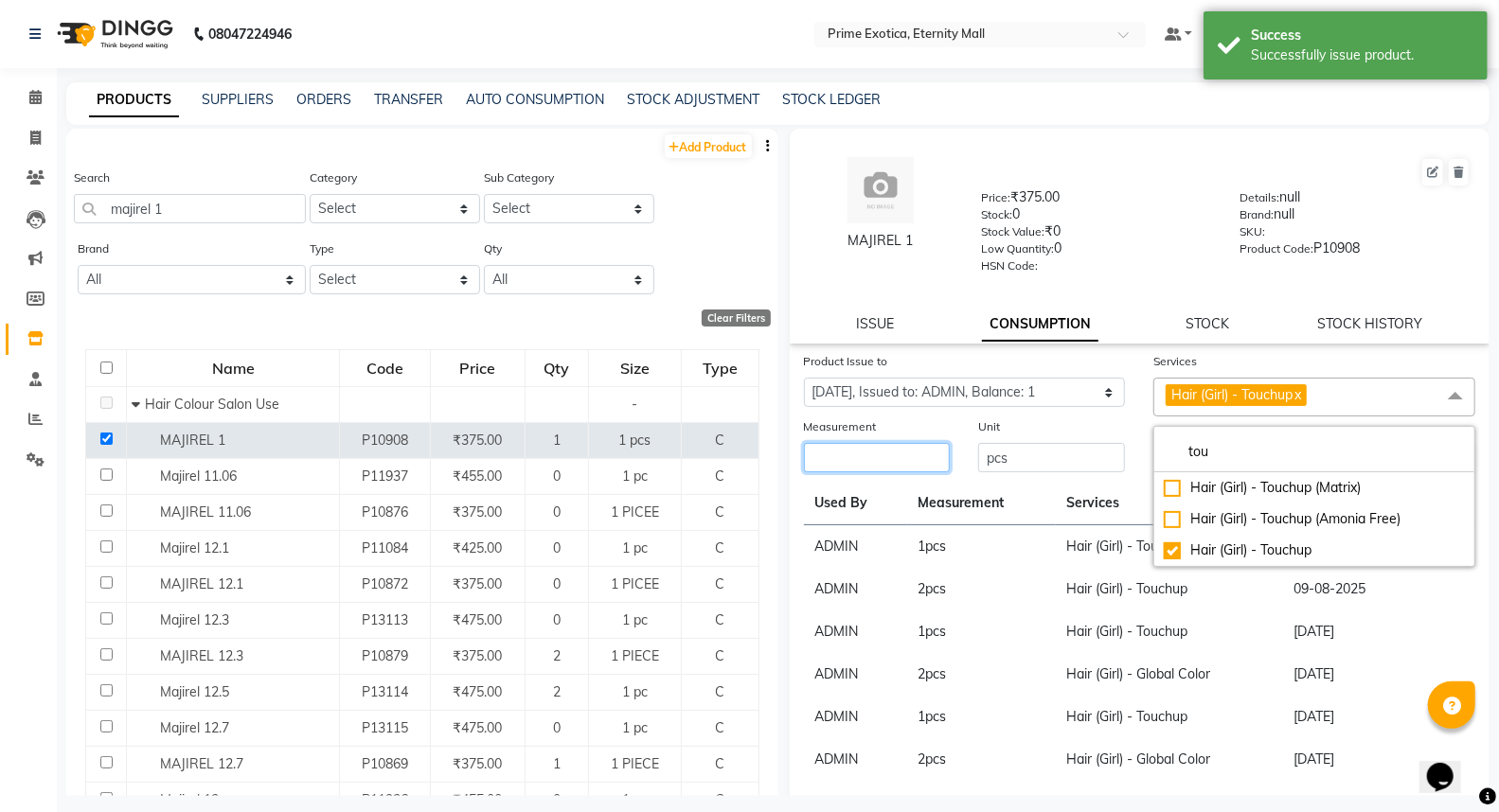
click at [884, 466] on input "number" at bounding box center [878, 457] width 147 height 29
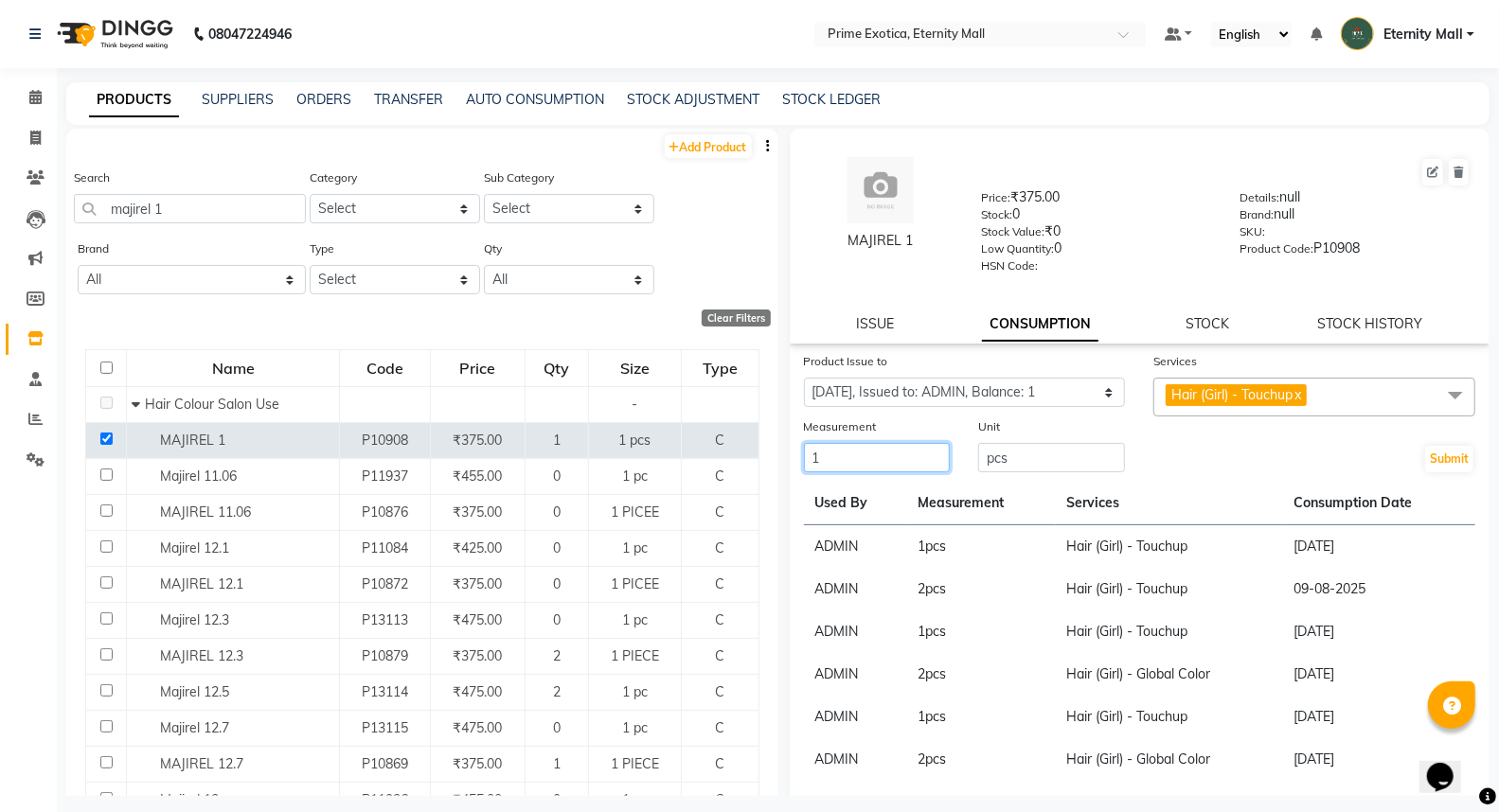
type input "1"
click at [1408, 454] on div "Submit" at bounding box center [1315, 445] width 351 height 58
click at [1426, 457] on button "Submit" at bounding box center [1449, 458] width 48 height 26
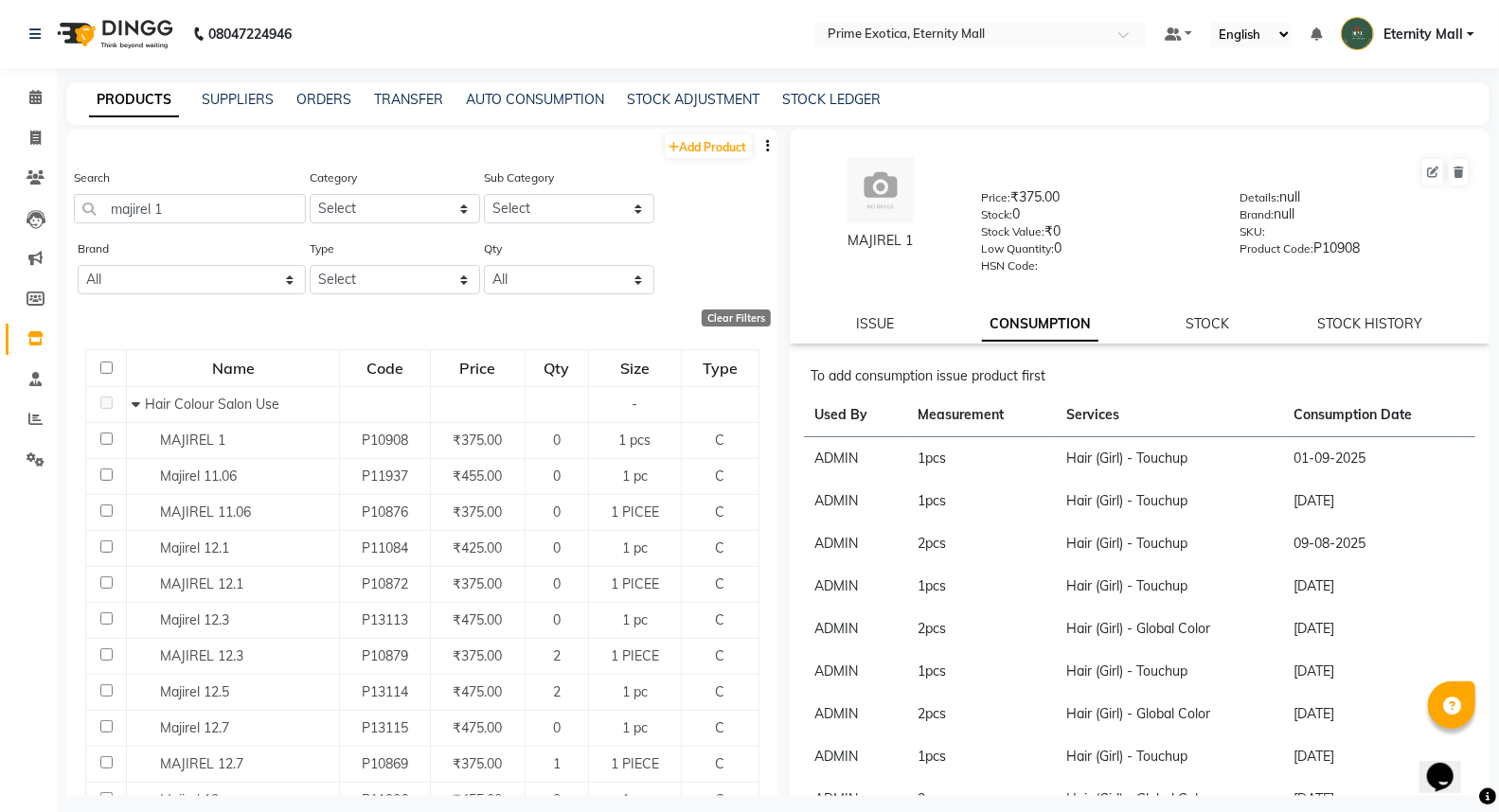
click at [42, 116] on li "Calendar" at bounding box center [28, 98] width 57 height 41
click at [35, 137] on icon at bounding box center [35, 137] width 11 height 14
select select "service"
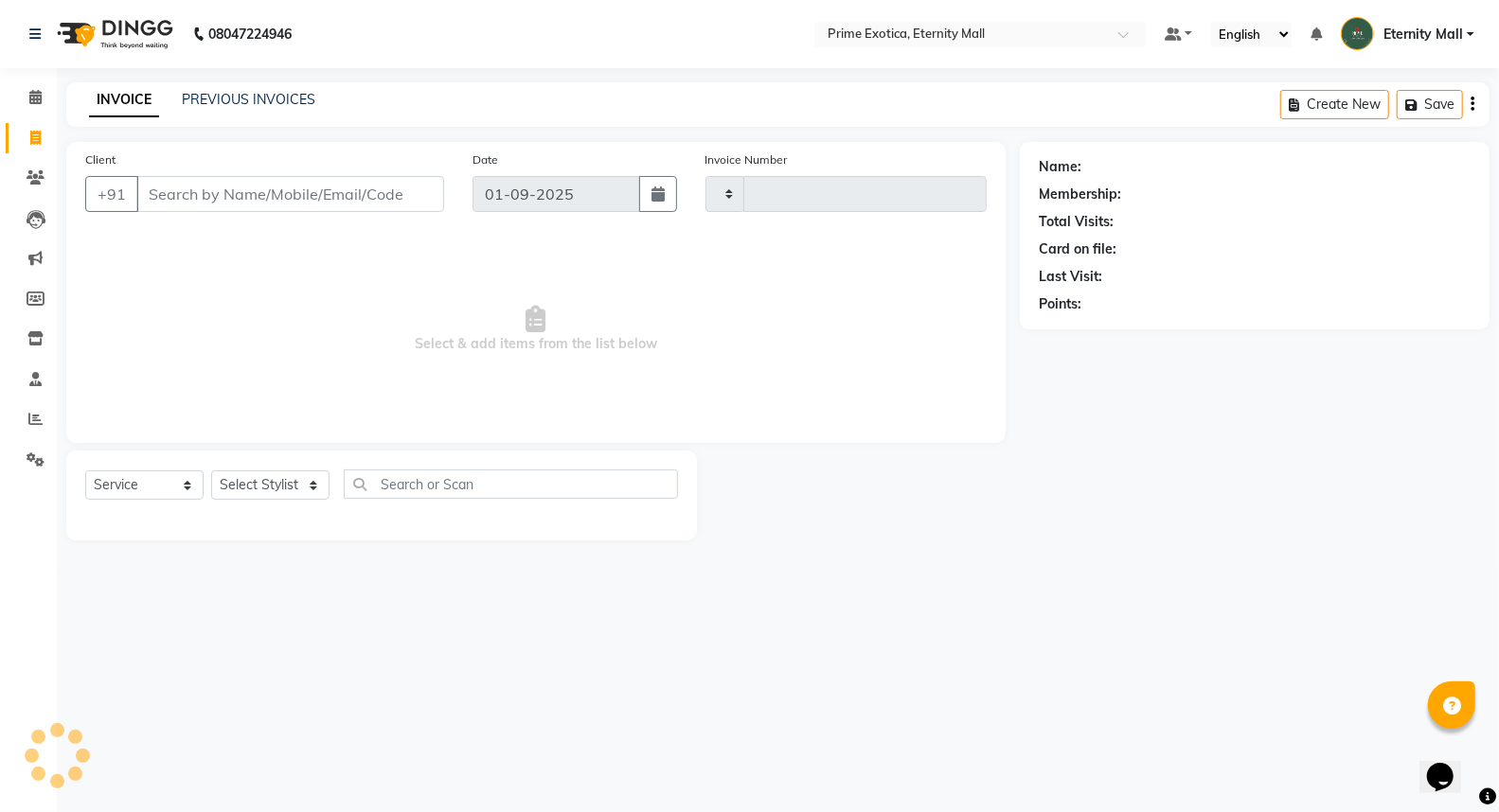
type input "3368"
select select "5774"
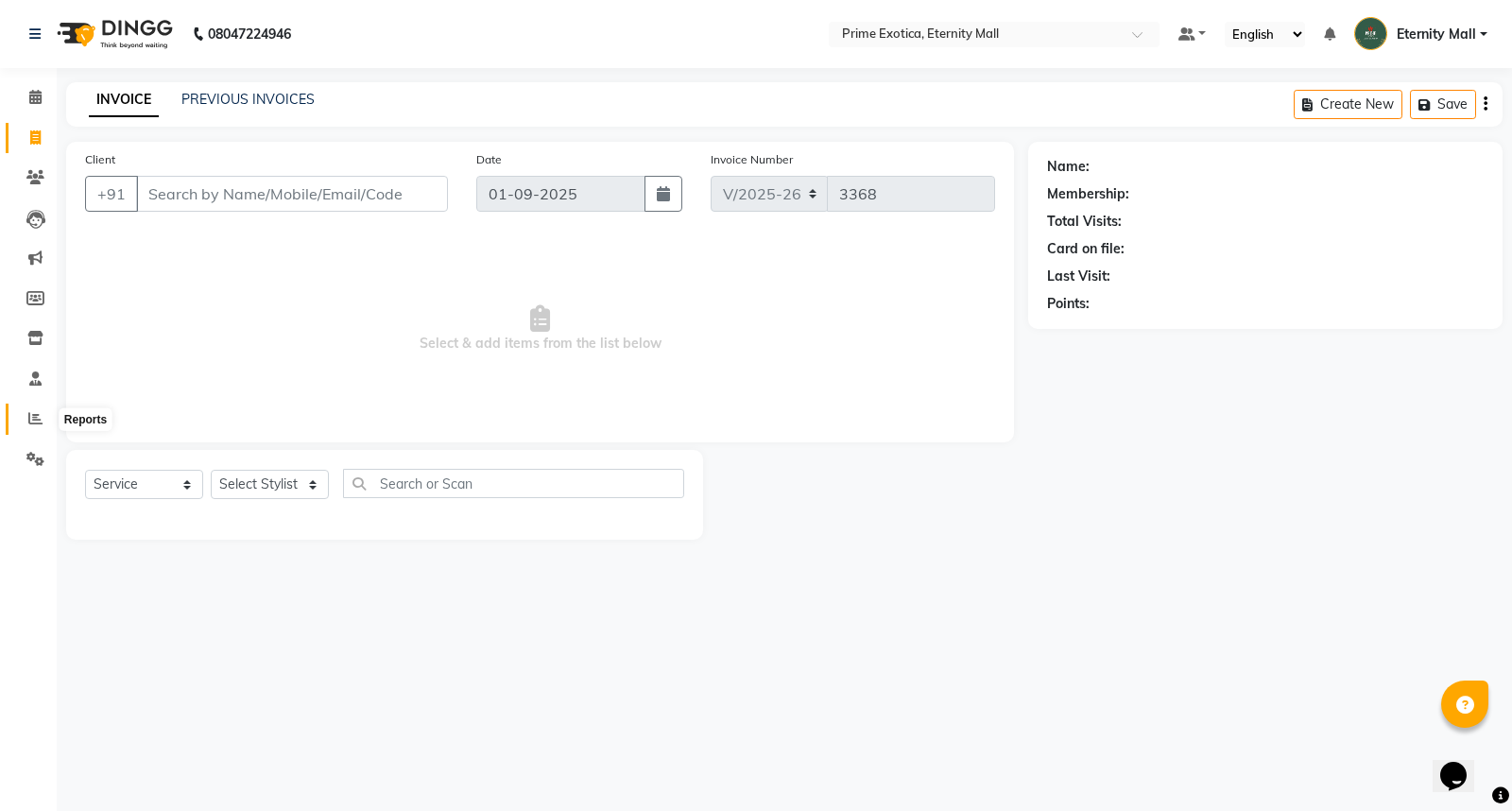
click at [32, 420] on icon at bounding box center [35, 418] width 14 height 14
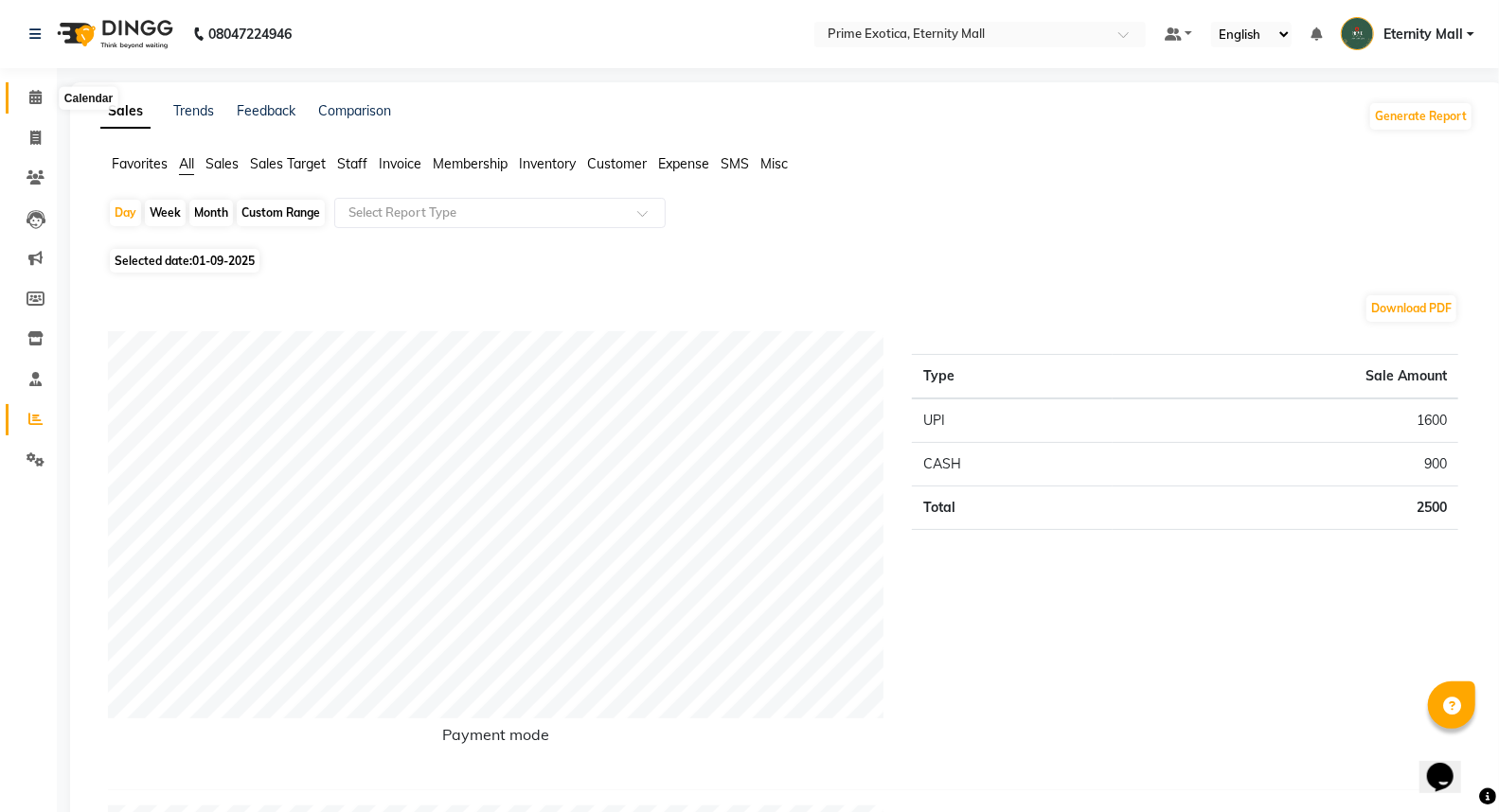
click at [32, 97] on icon at bounding box center [35, 97] width 13 height 14
